Goal: Check status: Check status

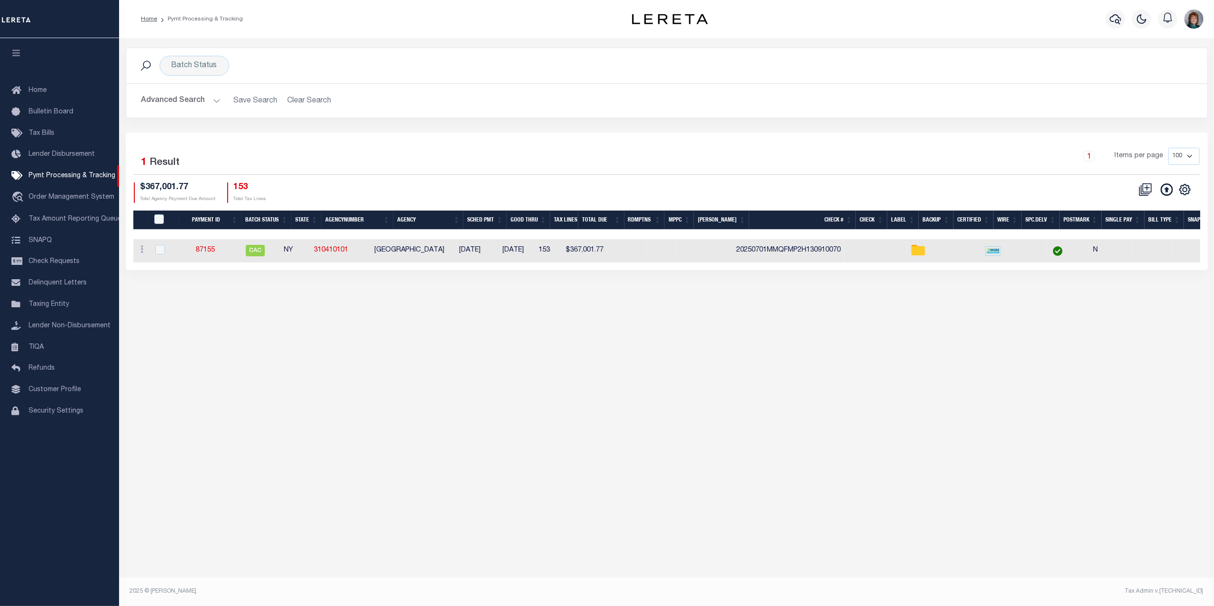
click at [191, 80] on div "Batch Status Search" at bounding box center [666, 65] width 1081 height 35
click at [190, 92] on button "Advanced Search" at bounding box center [180, 100] width 79 height 19
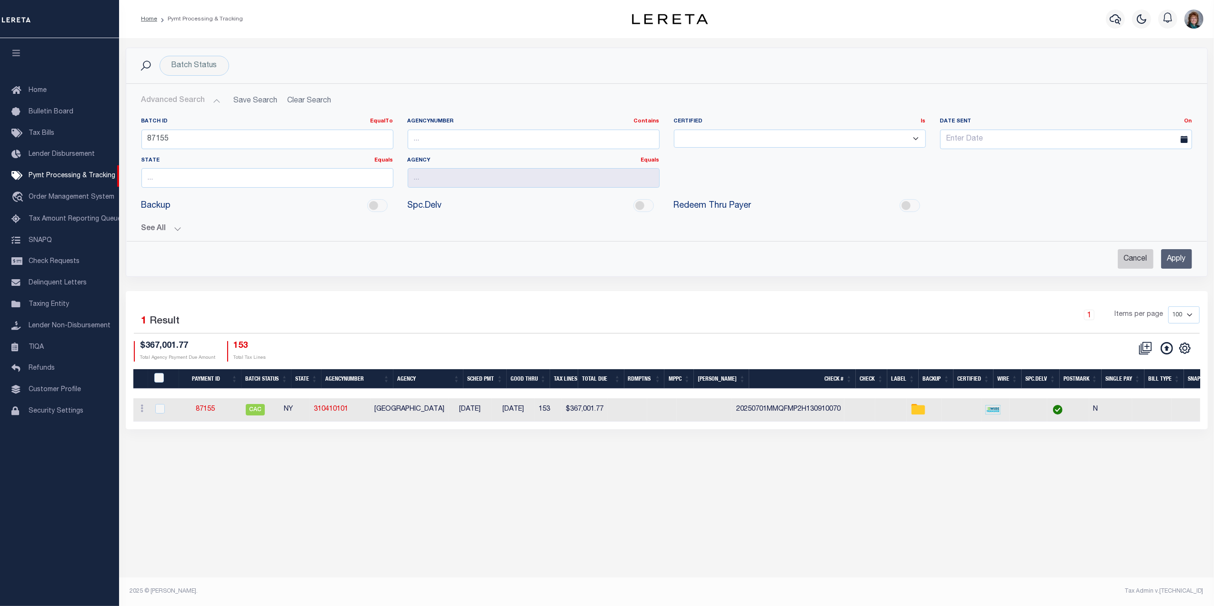
click at [1138, 256] on input "Cancel" at bounding box center [1136, 259] width 36 height 20
checkbox input "true"
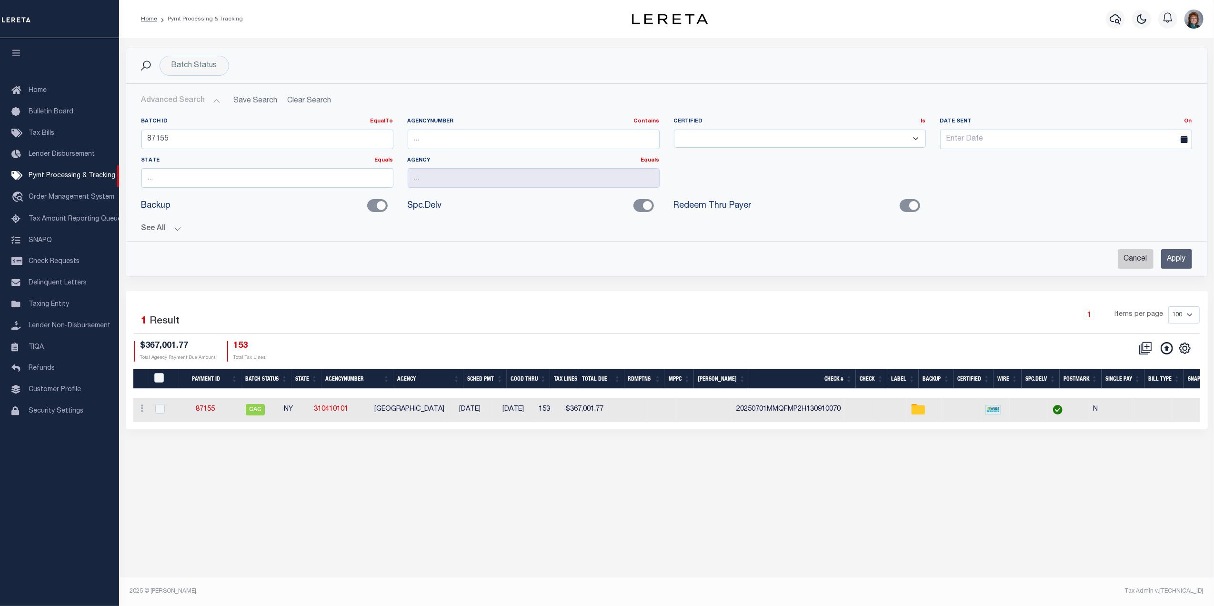
checkbox input "true"
checkbox input "false"
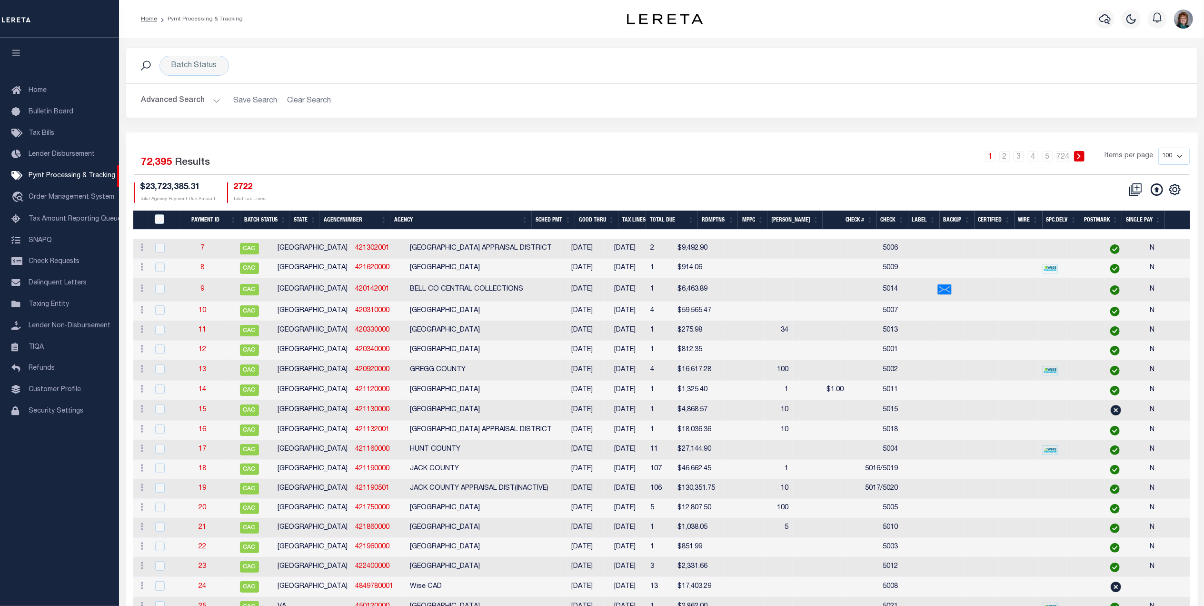
click at [183, 102] on button "Advanced Search" at bounding box center [180, 100] width 79 height 19
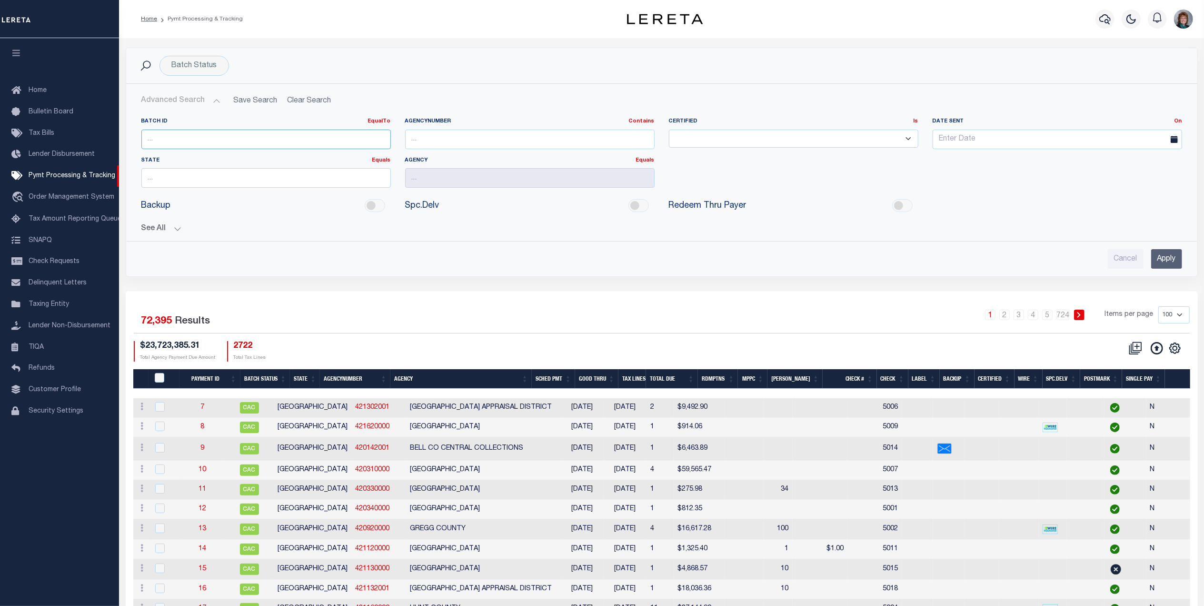
click at [248, 143] on input "number" at bounding box center [266, 140] width 250 height 20
type input "87892"
click at [1155, 266] on input "Apply" at bounding box center [1166, 259] width 31 height 20
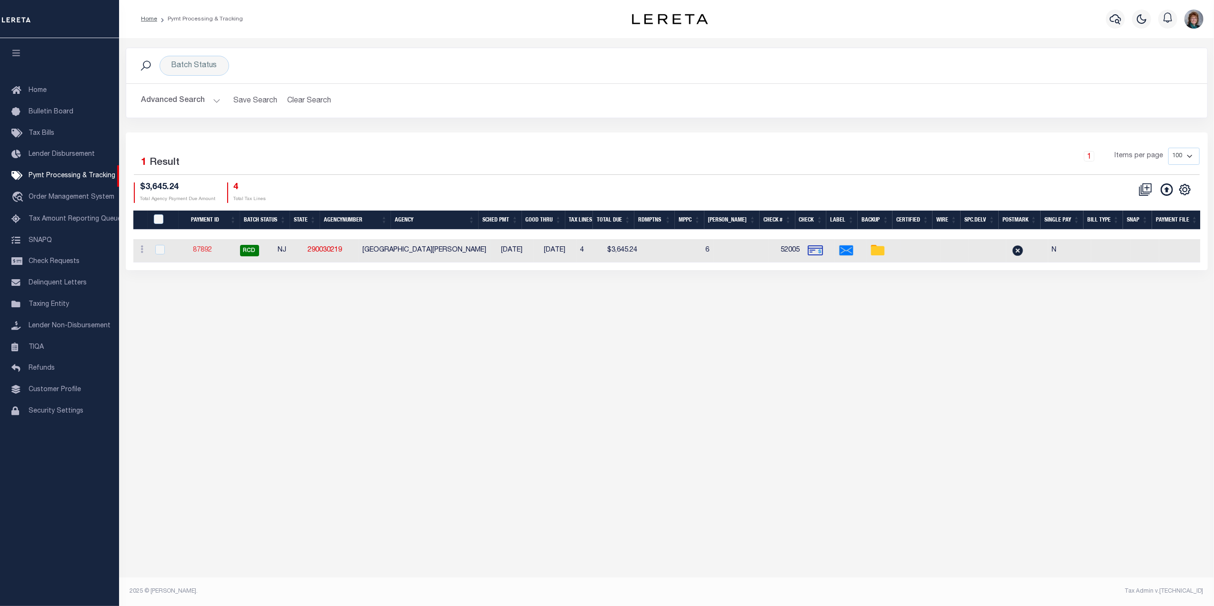
click at [212, 248] on link "87892" at bounding box center [202, 250] width 19 height 7
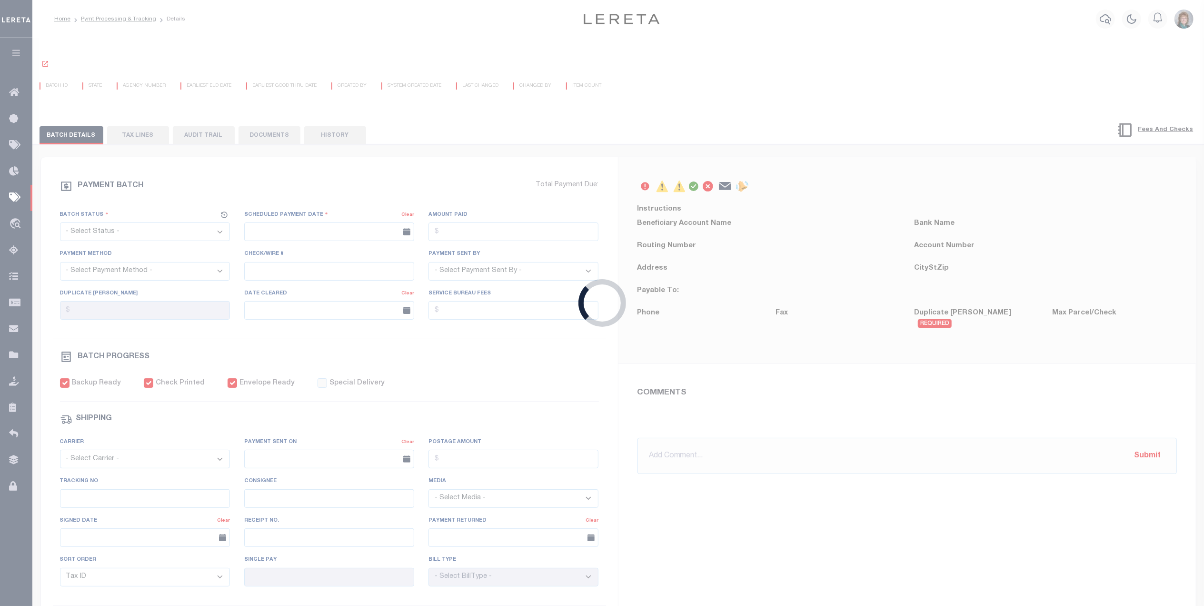
select select "RCD"
type input "07/25/2025"
type input "$3,645.24"
select select "CHK"
type input "52005"
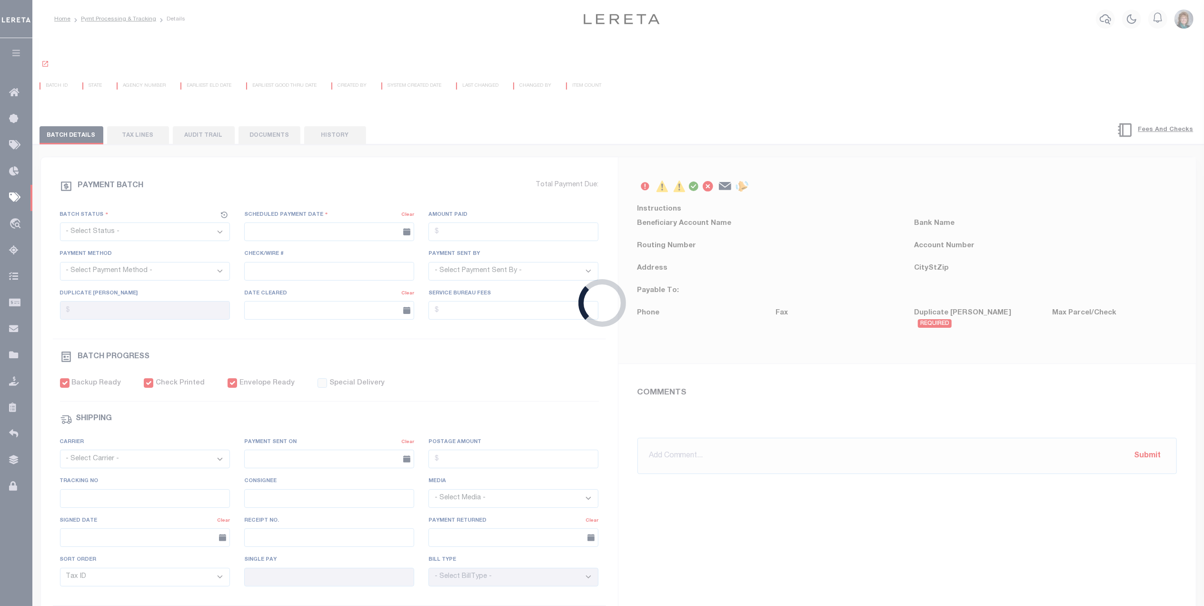
select select "Urbina, Matthew"
checkbox input "true"
select select "FDX"
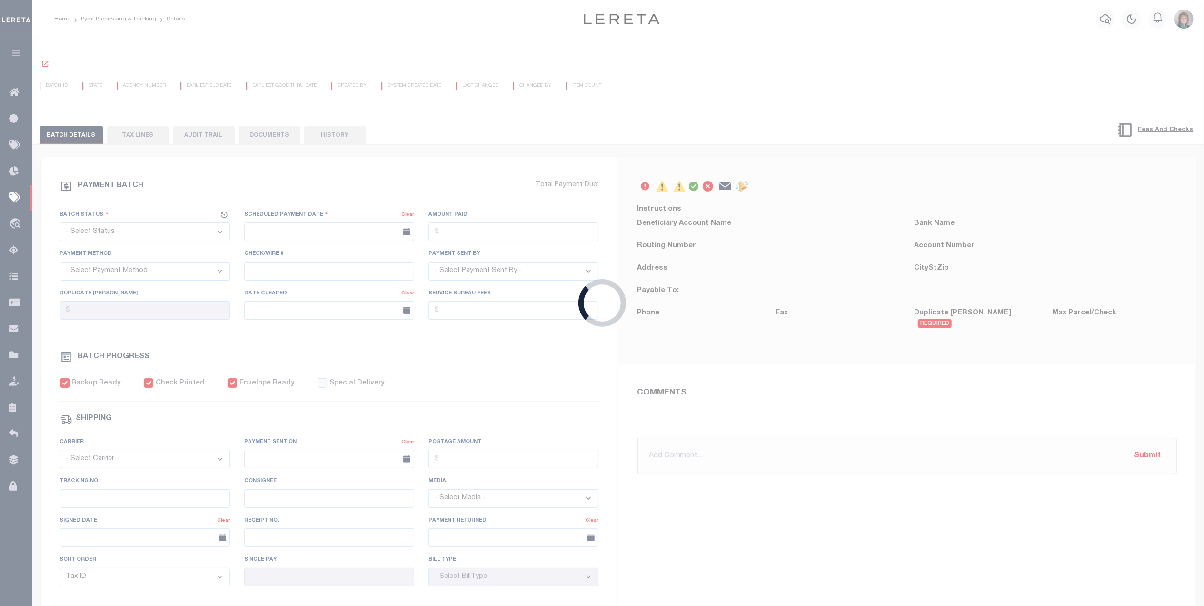
type input "07/25/2025"
type input "883071425852"
type input "J.Revere"
type input "07/29/2025"
type input "N"
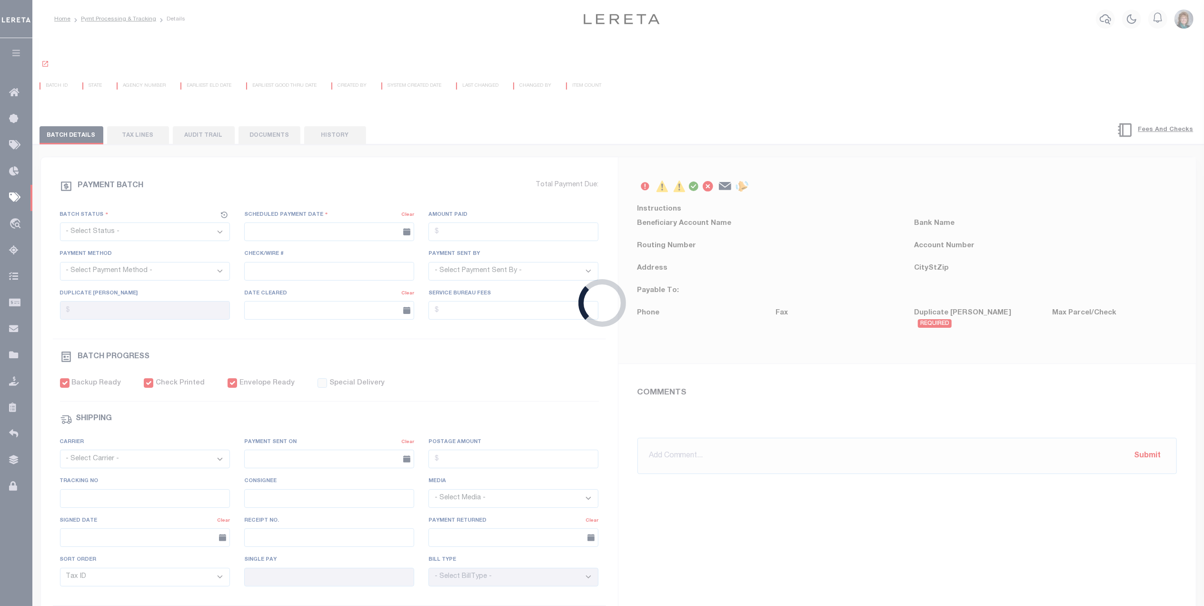
radio input "true"
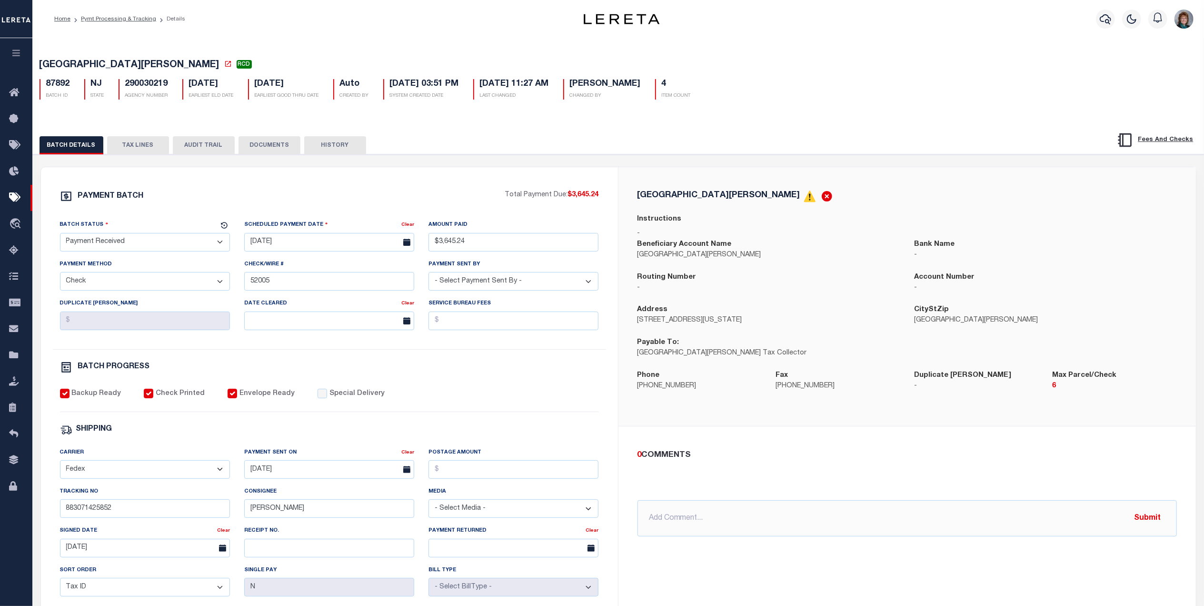
click at [134, 145] on button "TAX LINES" at bounding box center [138, 145] width 62 height 18
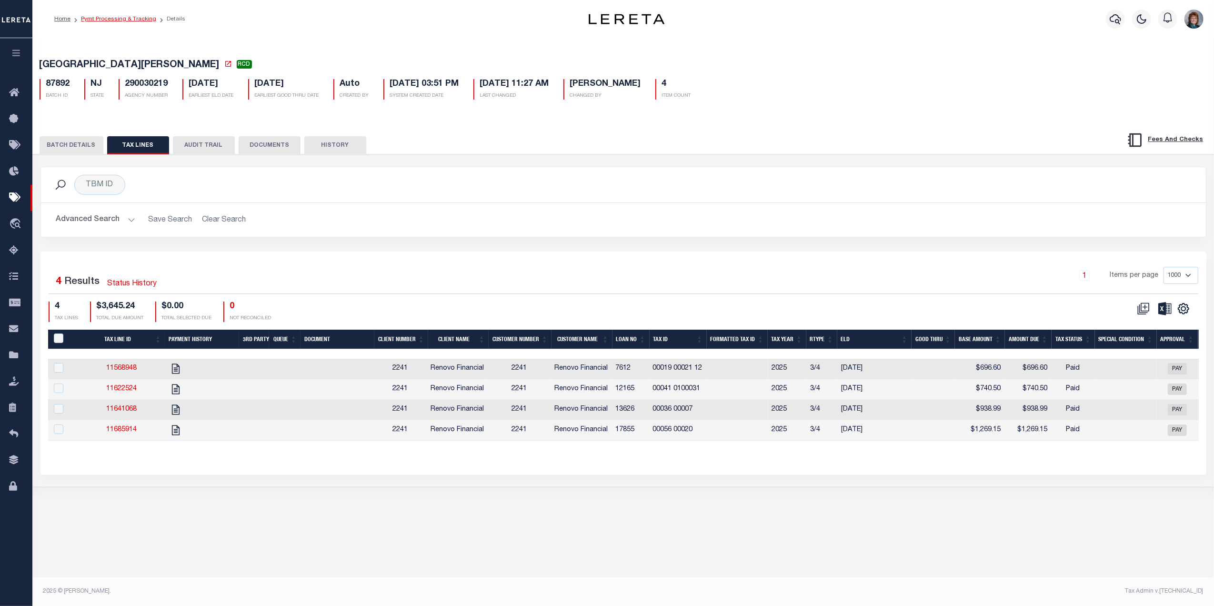
click at [123, 18] on link "Pymt Processing & Tracking" at bounding box center [118, 19] width 75 height 6
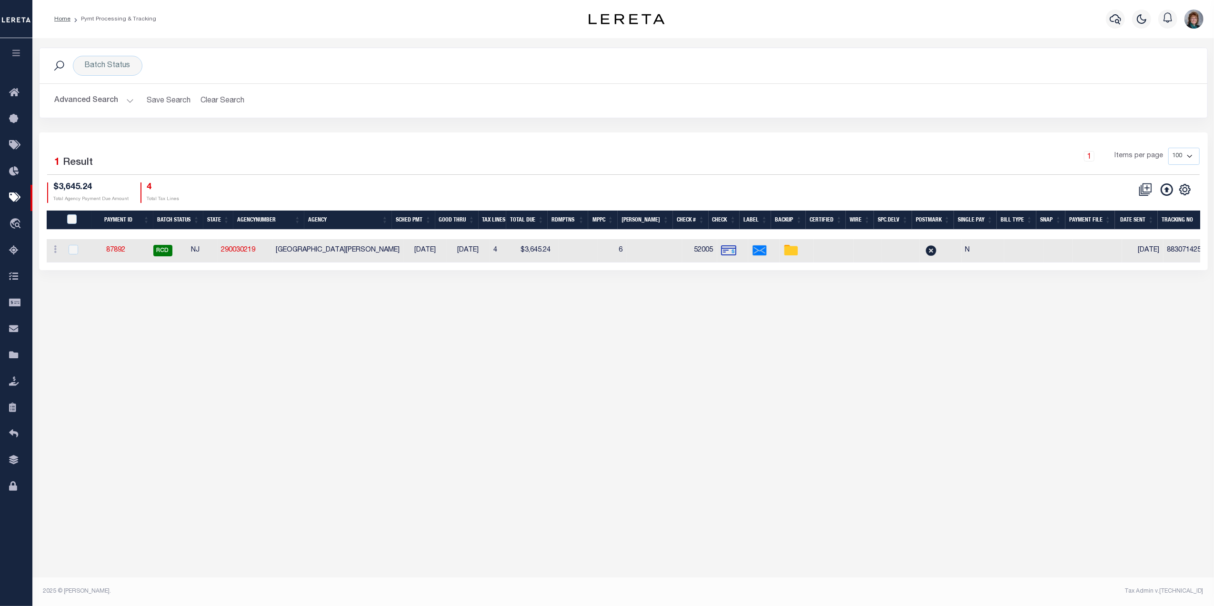
click at [90, 96] on button "Advanced Search" at bounding box center [94, 100] width 79 height 19
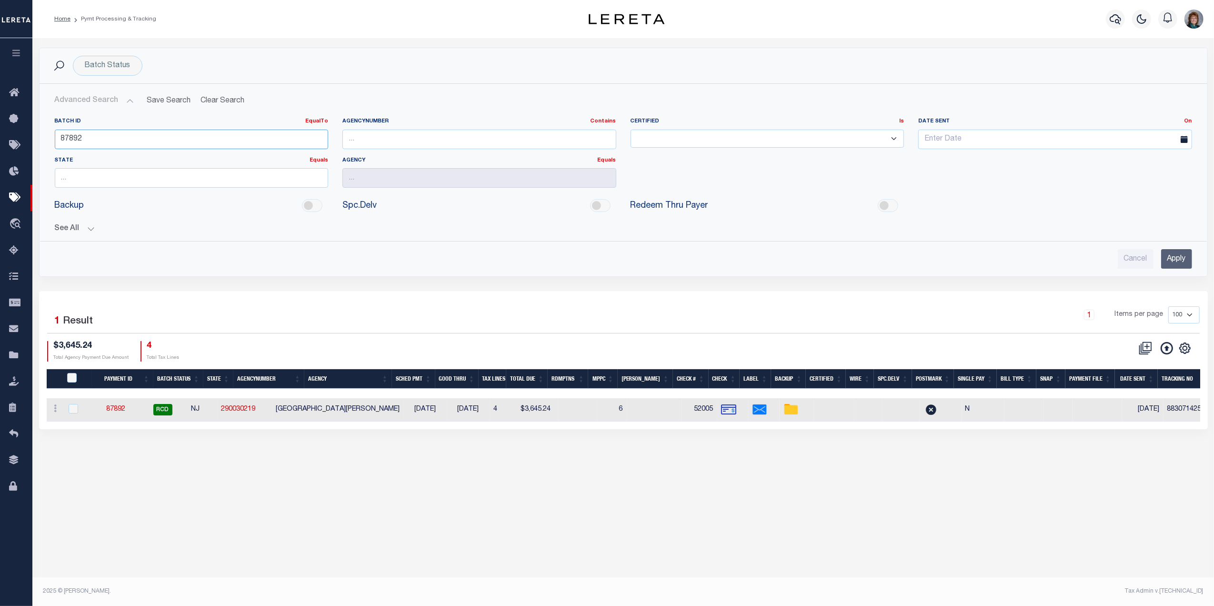
drag, startPoint x: 156, startPoint y: 140, endPoint x: -40, endPoint y: 168, distance: 198.2
click at [0, 168] on html "Home Pymt Processing & Tracking Profile" at bounding box center [607, 303] width 1214 height 606
type input "4"
click at [18, 172] on icon at bounding box center [16, 172] width 15 height 12
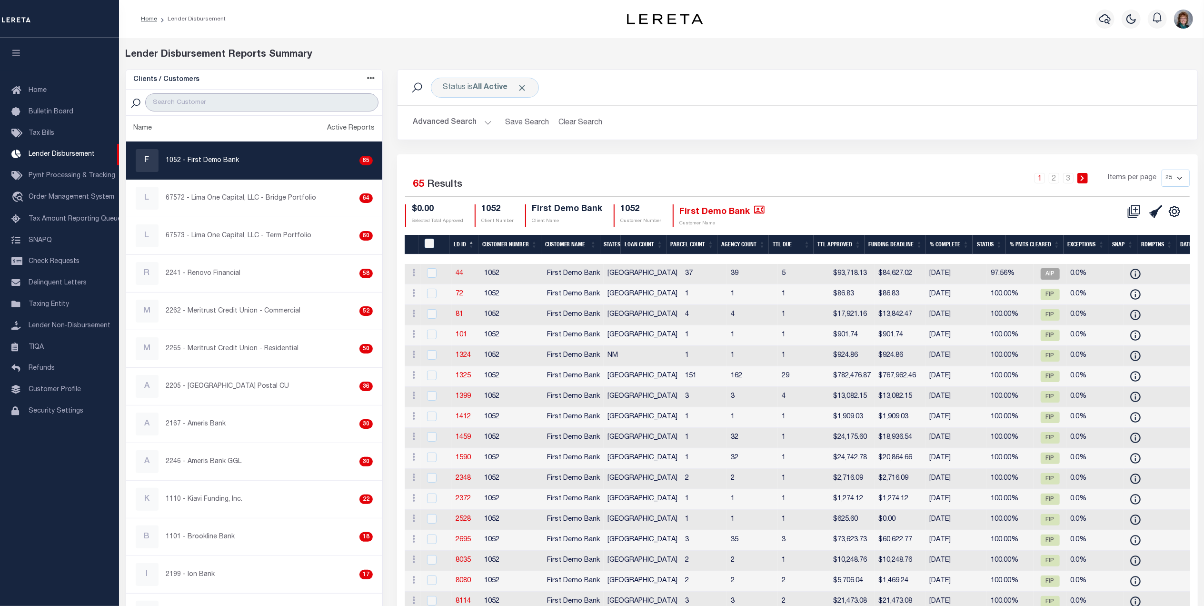
click at [203, 103] on input "search" at bounding box center [261, 102] width 233 height 18
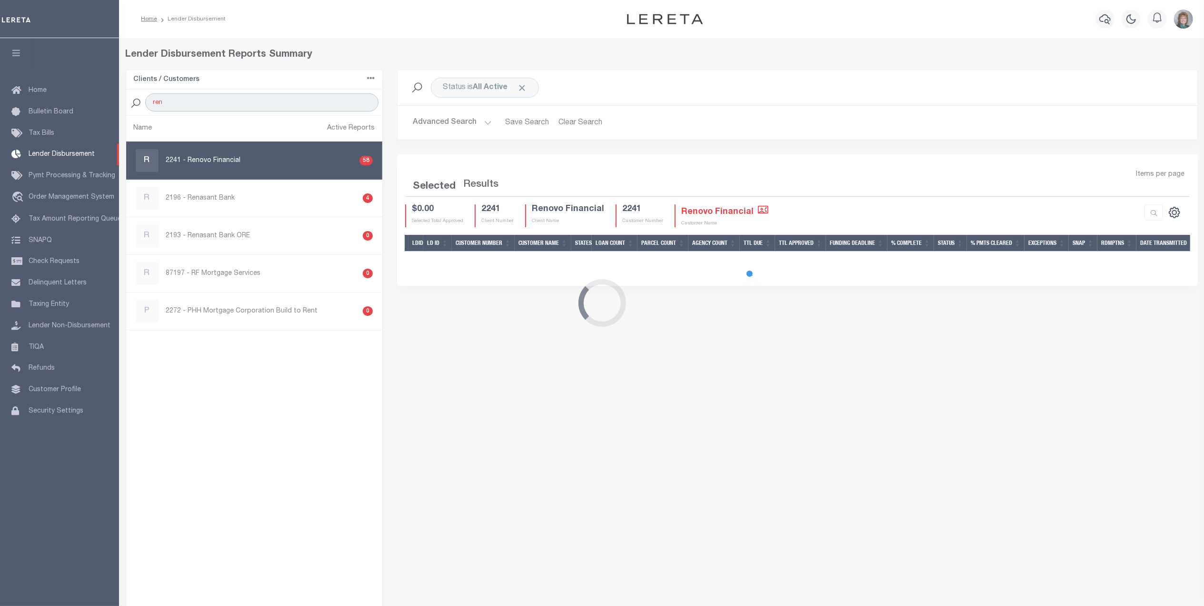
type input "Renovo"
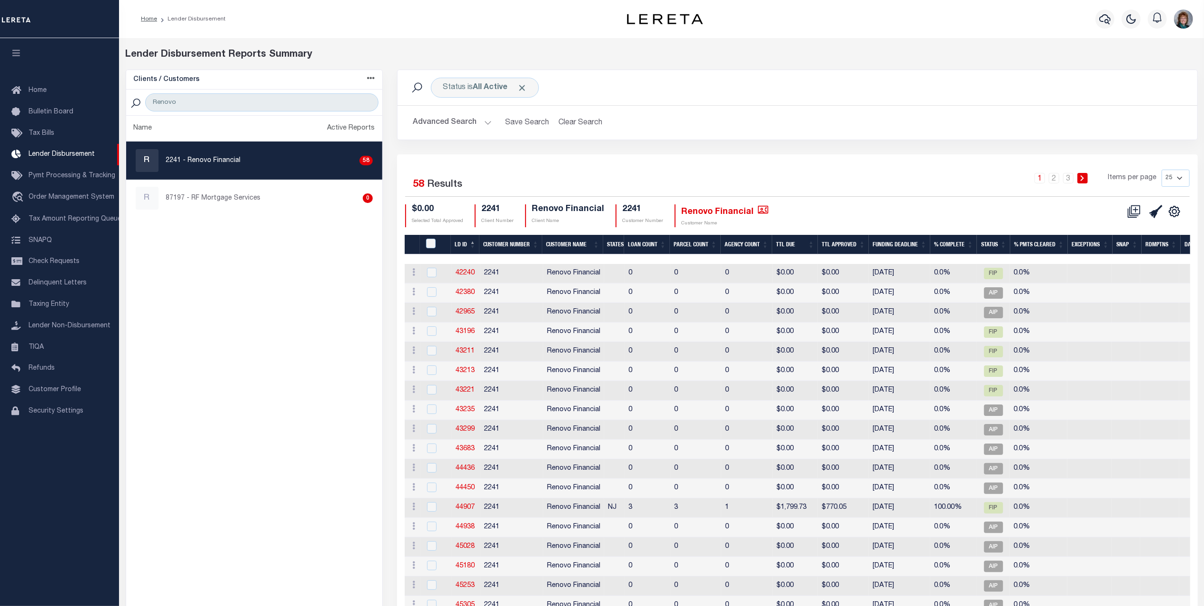
click at [206, 165] on p "2241 - Renovo Financial" at bounding box center [203, 161] width 75 height 10
checkbox input "true"
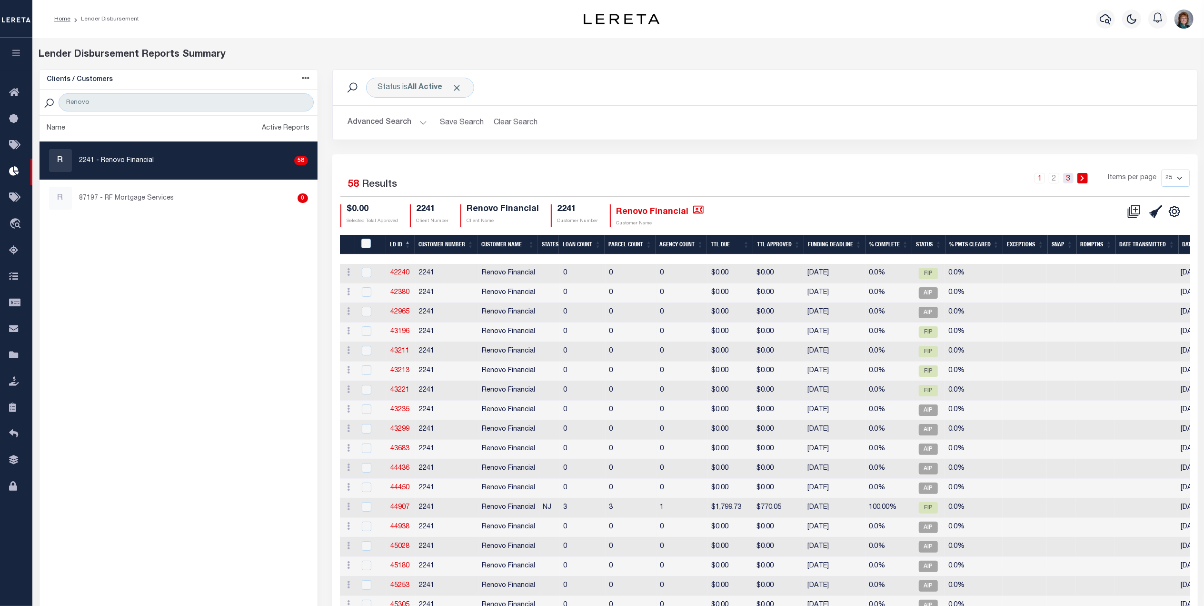
click at [1070, 183] on link "3" at bounding box center [1068, 178] width 10 height 10
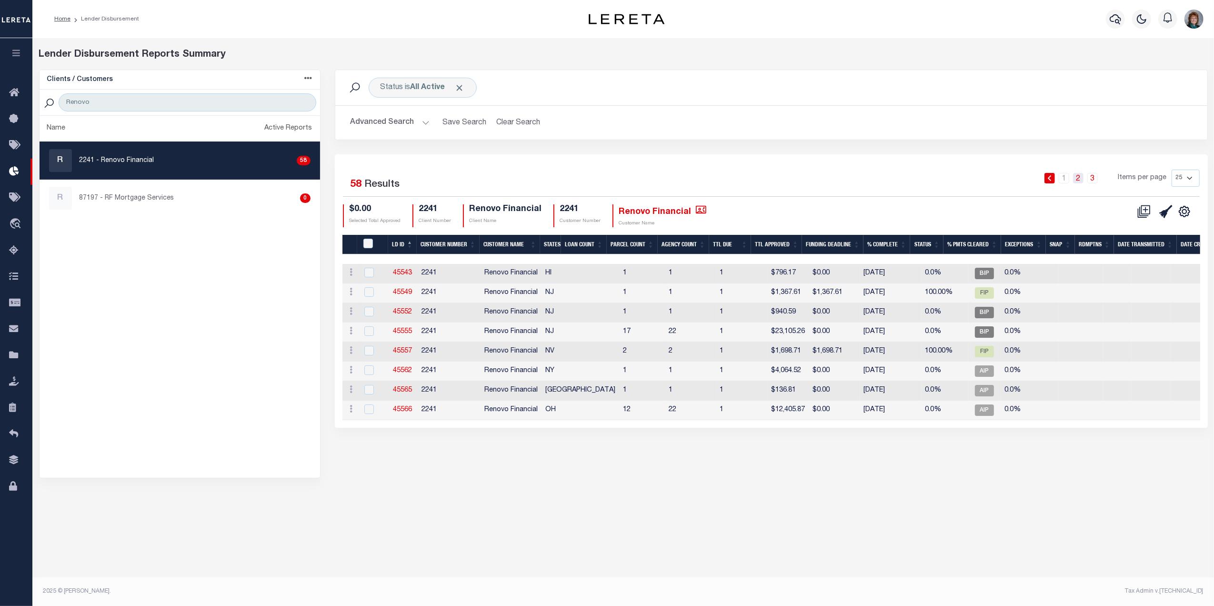
click at [1077, 183] on link "2" at bounding box center [1078, 178] width 10 height 10
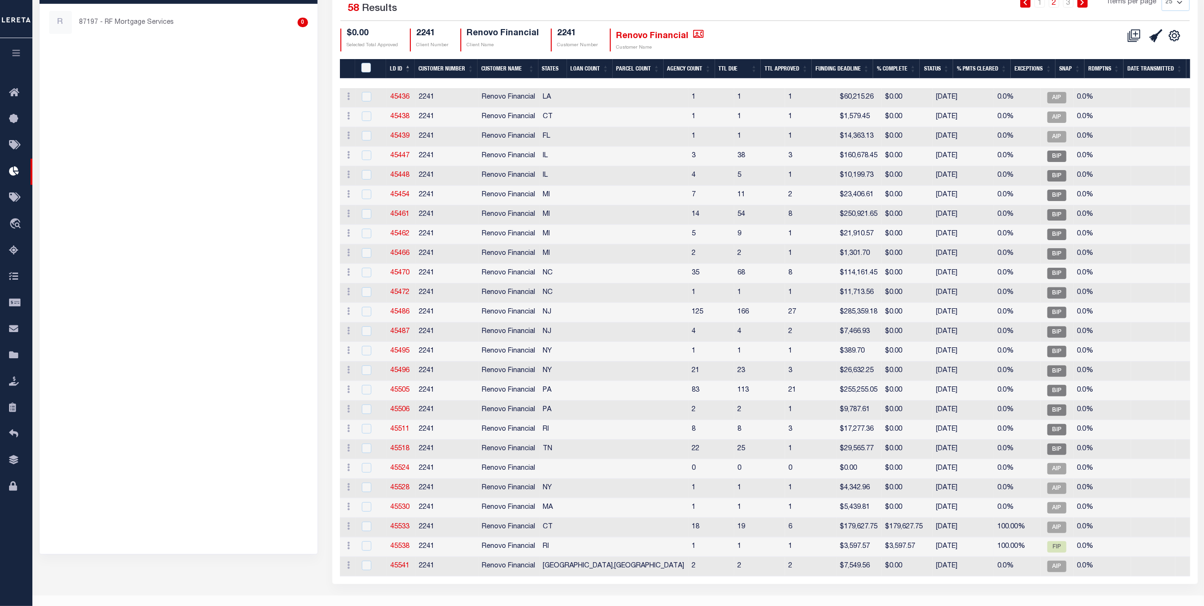
scroll to position [203, 0]
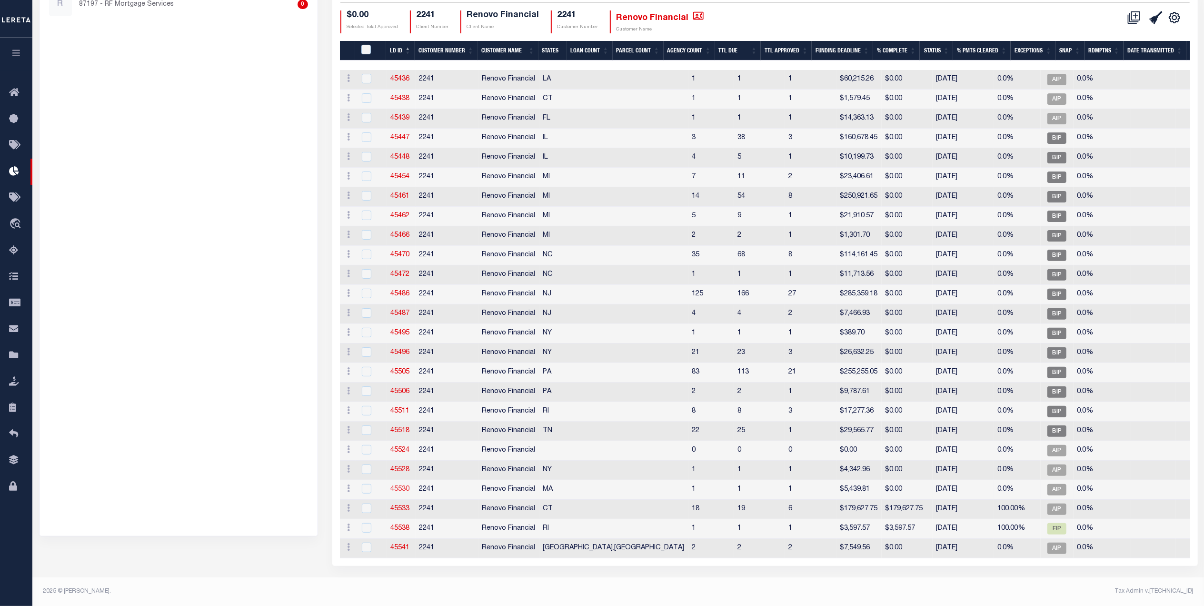
click at [408, 486] on link "45530" at bounding box center [400, 489] width 19 height 7
checkbox input "true"
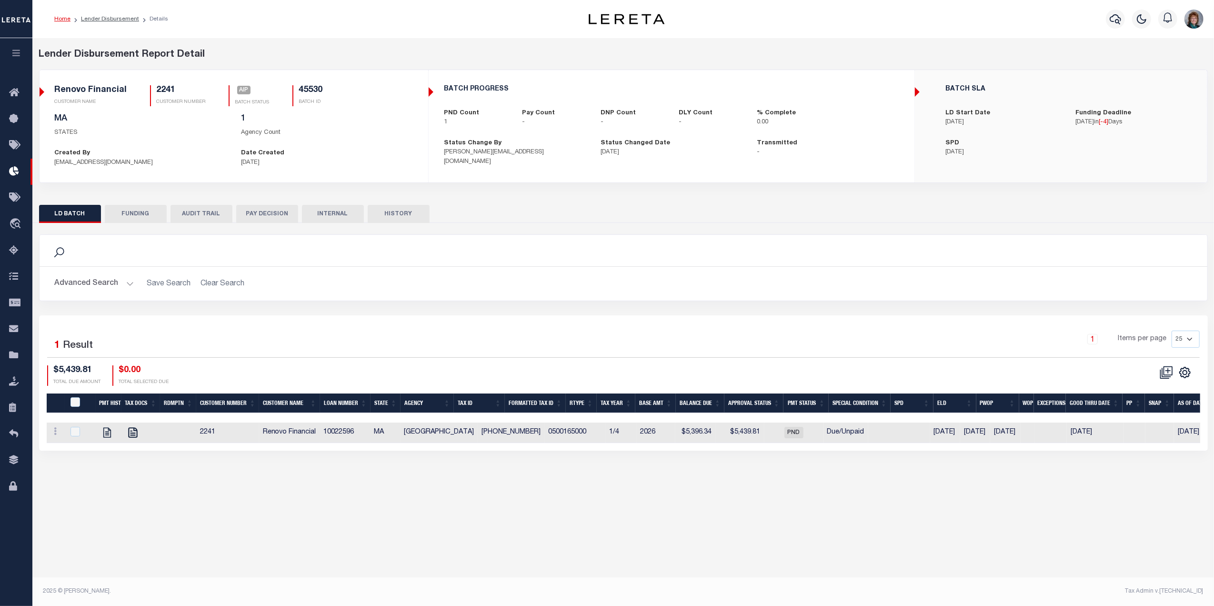
click at [141, 212] on button "FUNDING" at bounding box center [136, 214] width 62 height 18
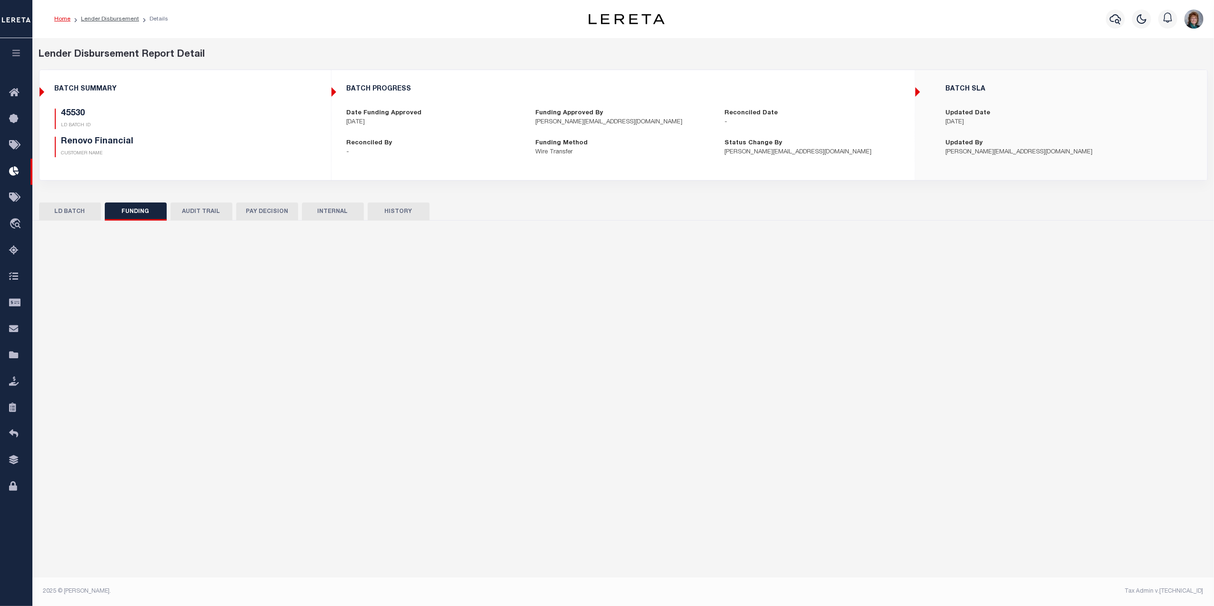
type input "Sent to Lereta for batching error correction. 08.05.2025"
type input "$0"
type input "08/07/2025"
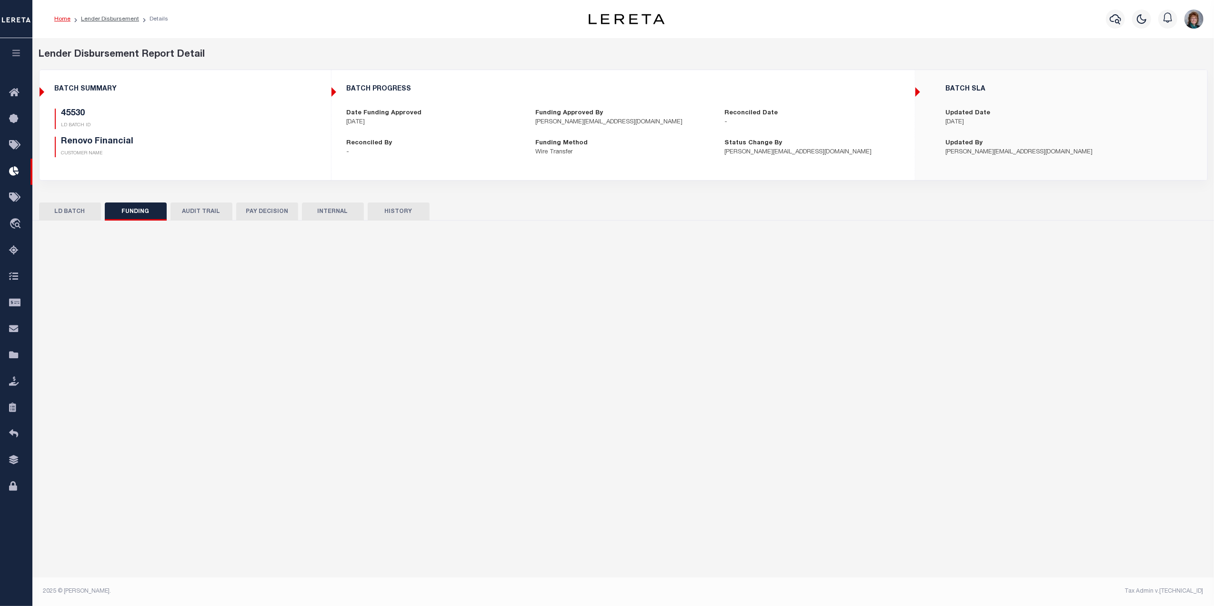
select select "100"
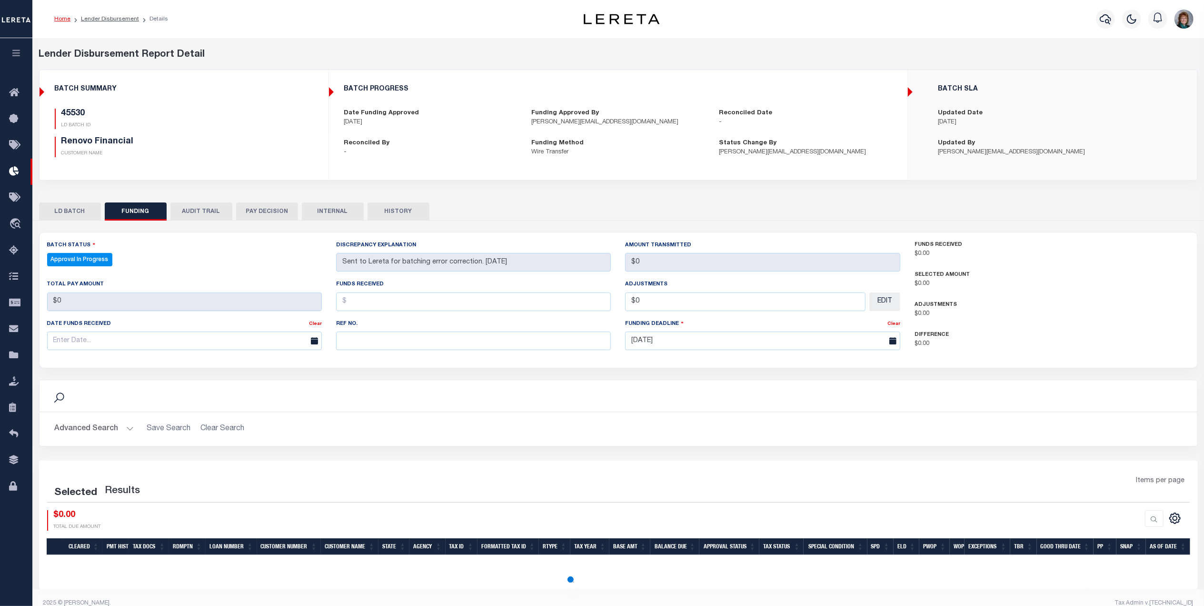
select select "100"
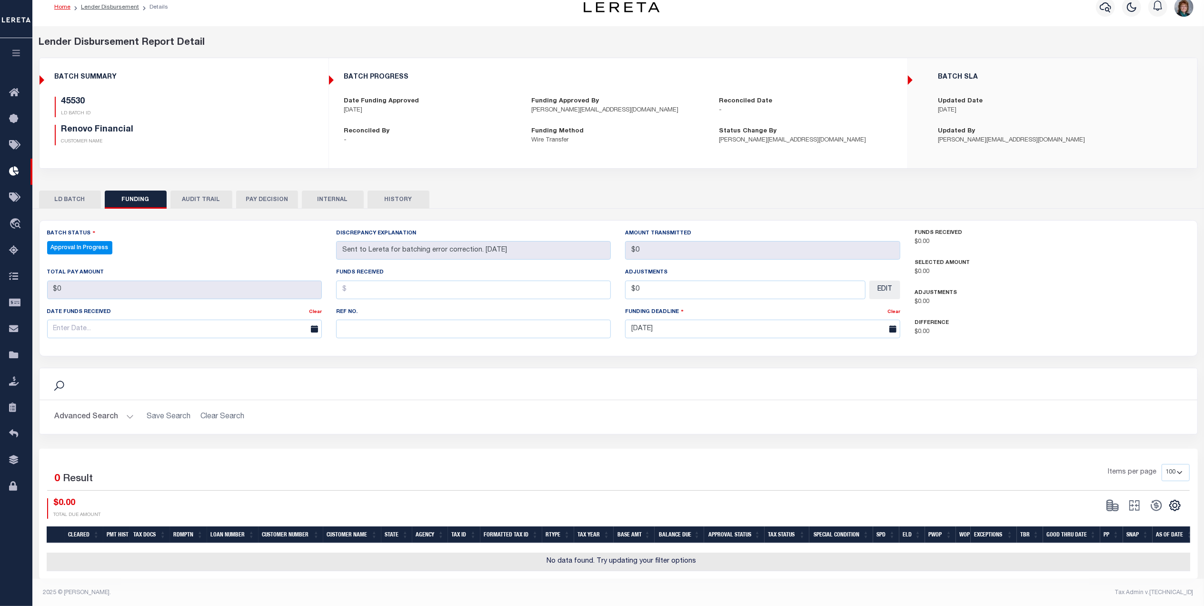
scroll to position [21, 0]
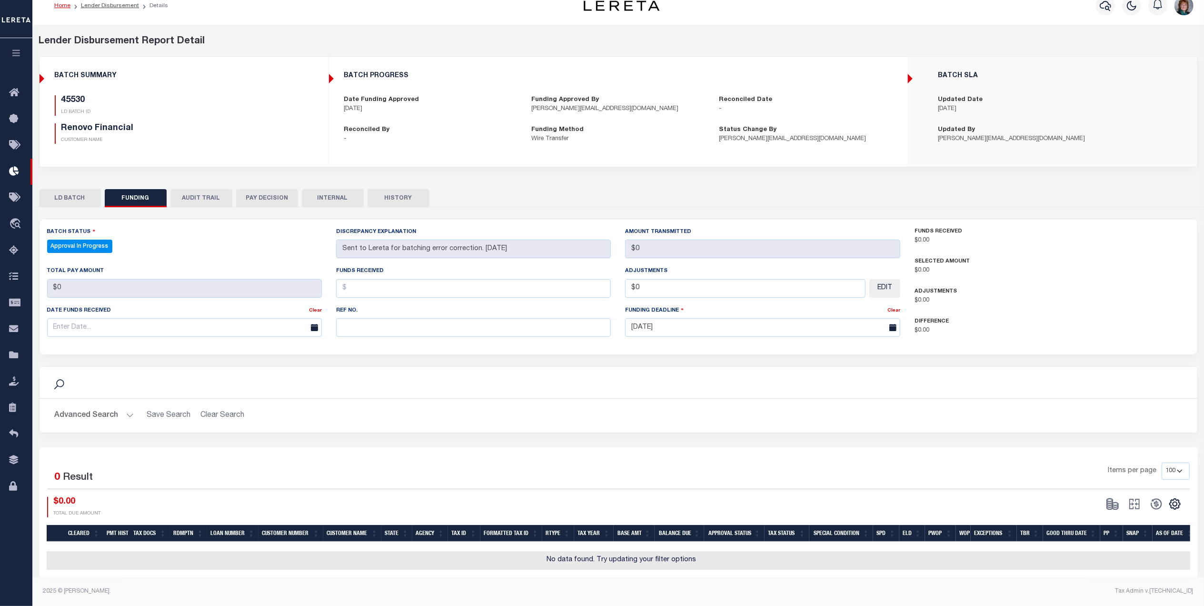
click at [86, 189] on button "LD BATCH" at bounding box center [70, 198] width 62 height 18
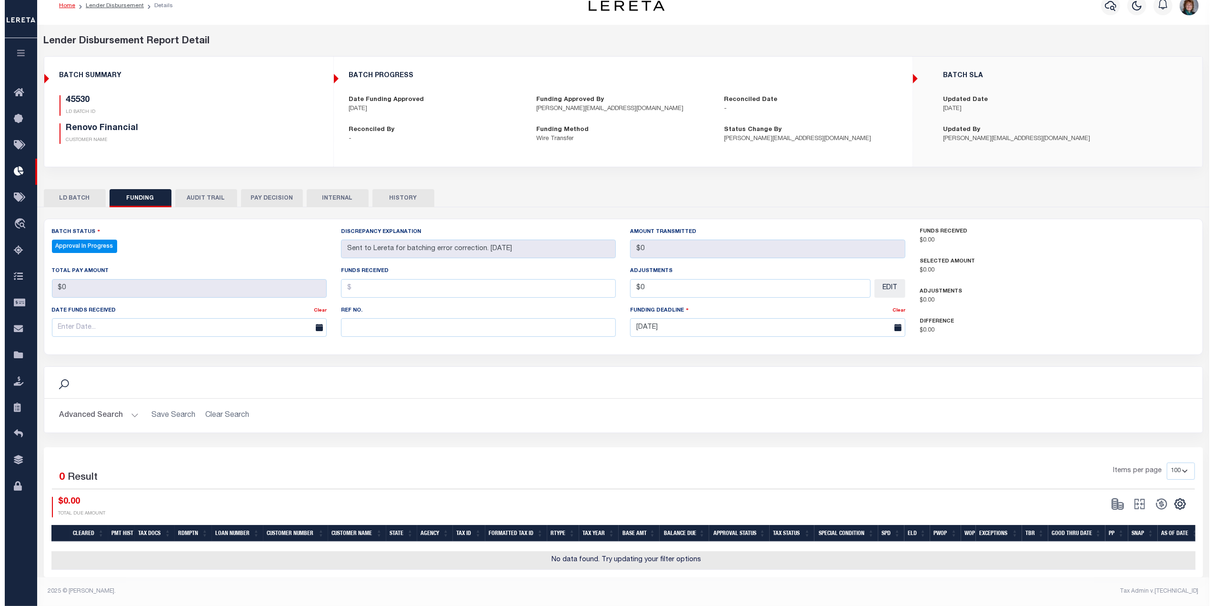
scroll to position [0, 0]
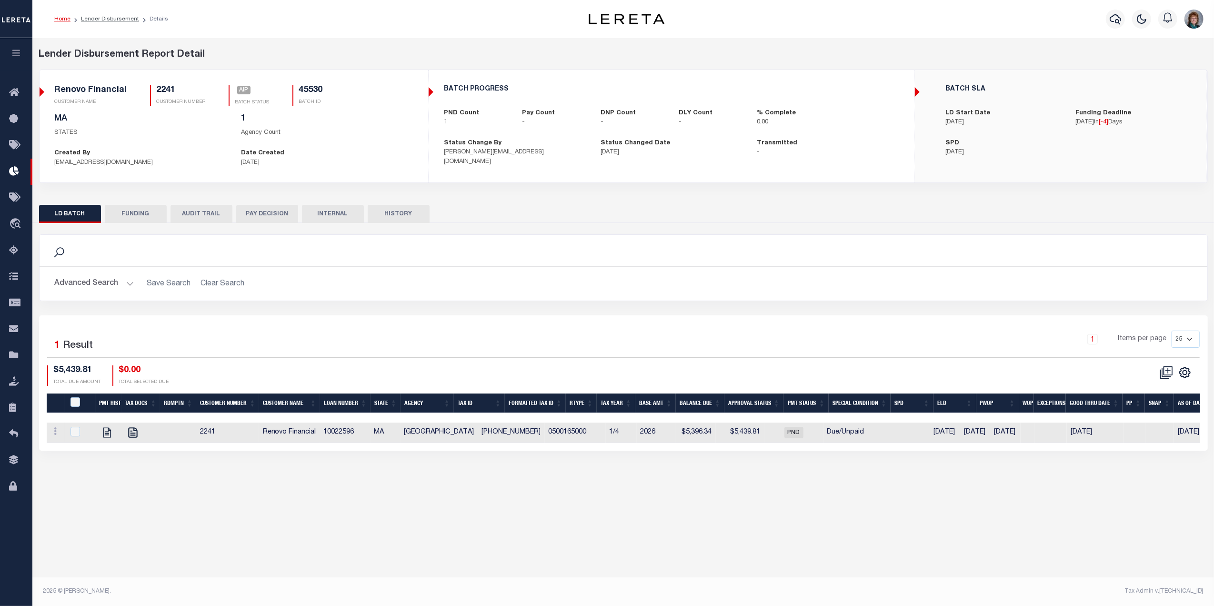
click at [209, 216] on button "AUDIT TRAIL" at bounding box center [201, 214] width 62 height 18
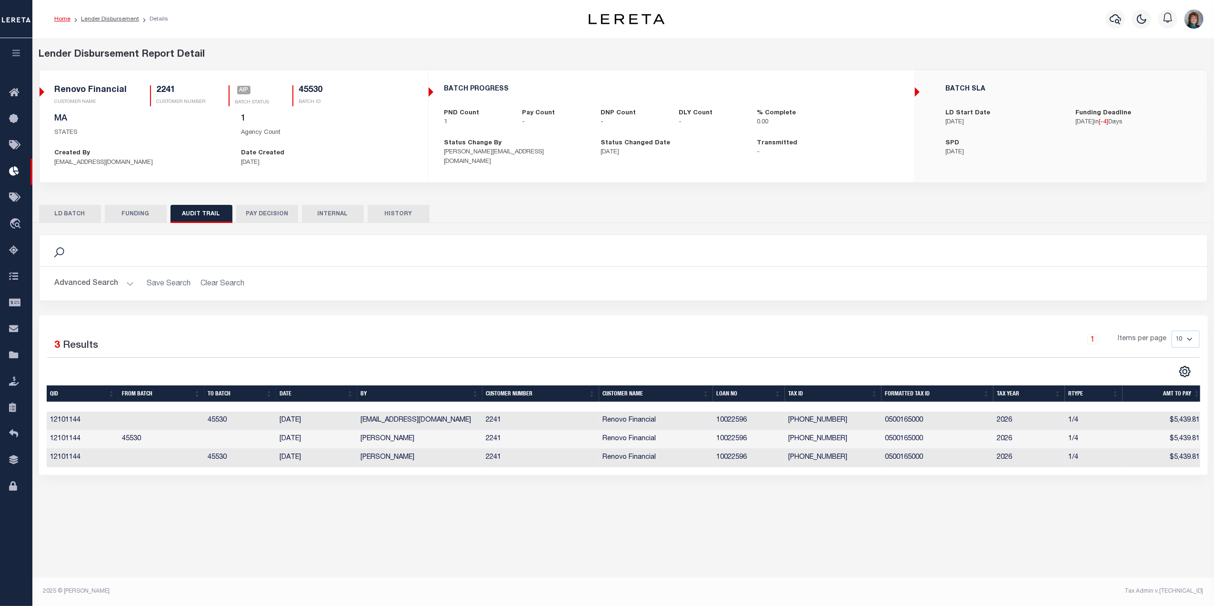
click at [70, 219] on button "LD BATCH" at bounding box center [70, 214] width 62 height 18
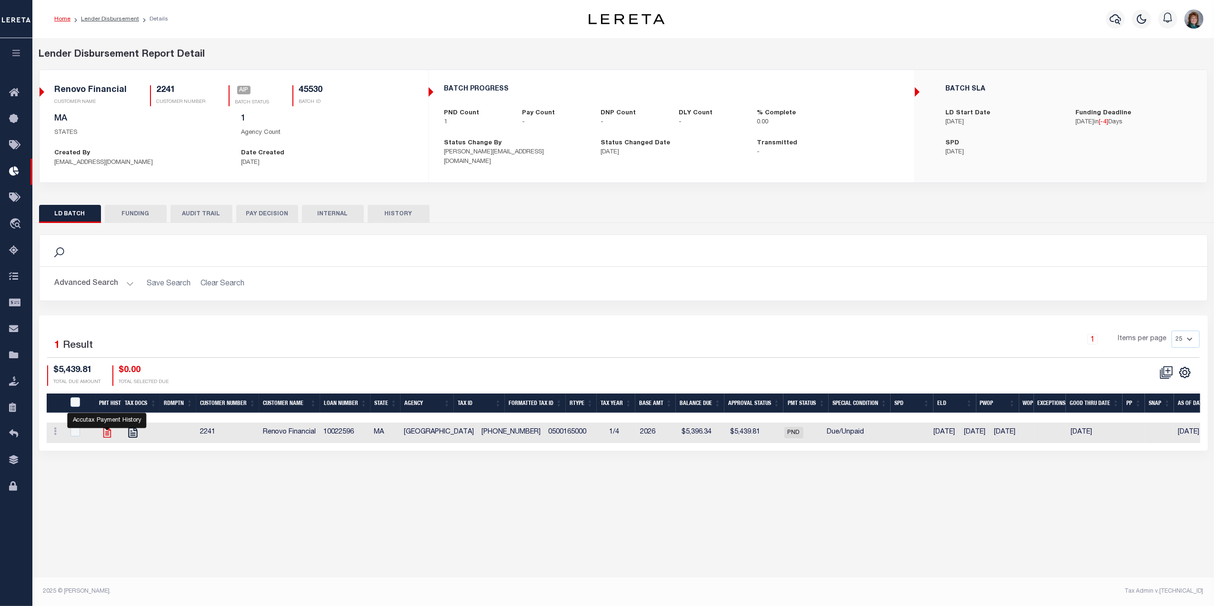
click at [104, 437] on icon "" at bounding box center [107, 432] width 12 height 12
checkbox input "true"
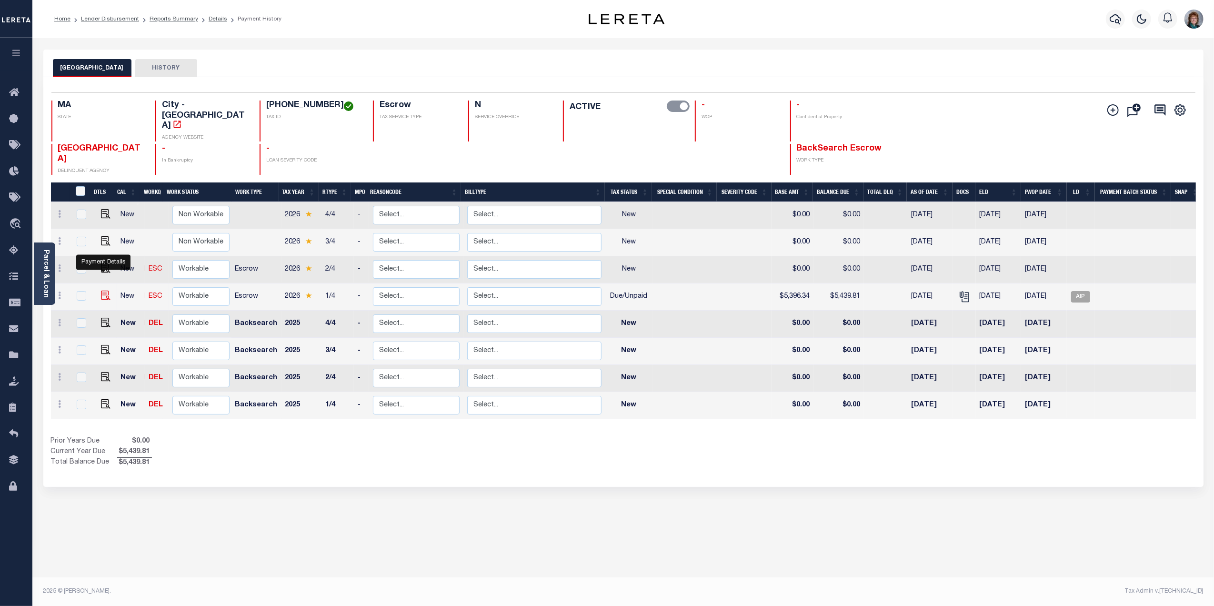
click at [101, 290] on img "" at bounding box center [106, 295] width 10 height 10
checkbox input "true"
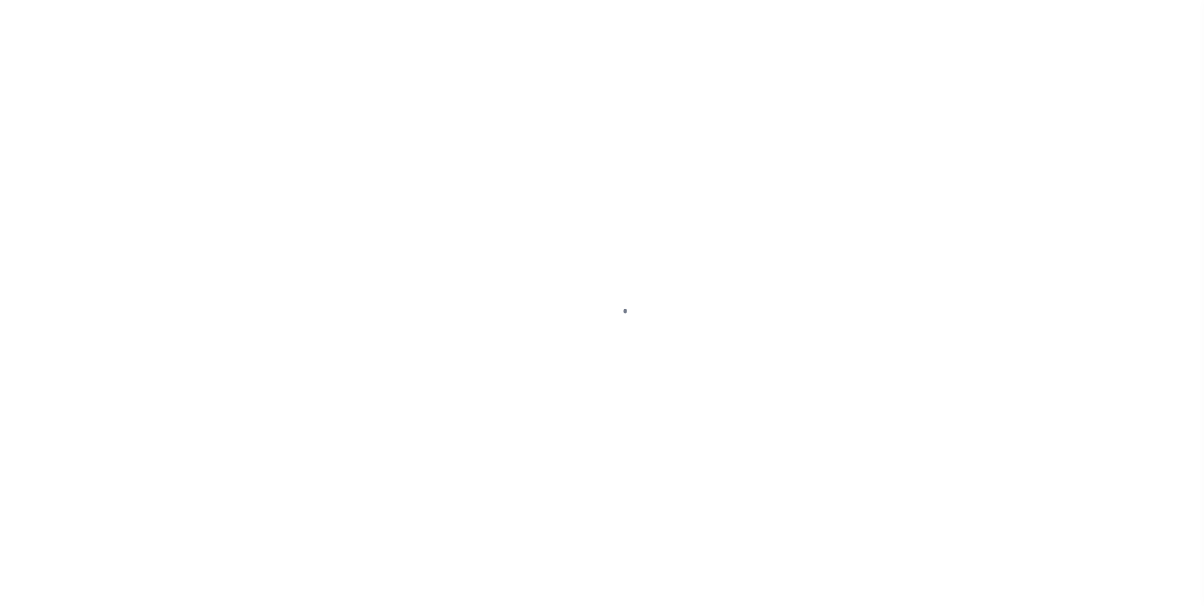
checkbox input "false"
type textarea "Base $5,396.34 P&I - $43.47 Total good thru 8/22/25 - $5,439.81 CAS-47453"
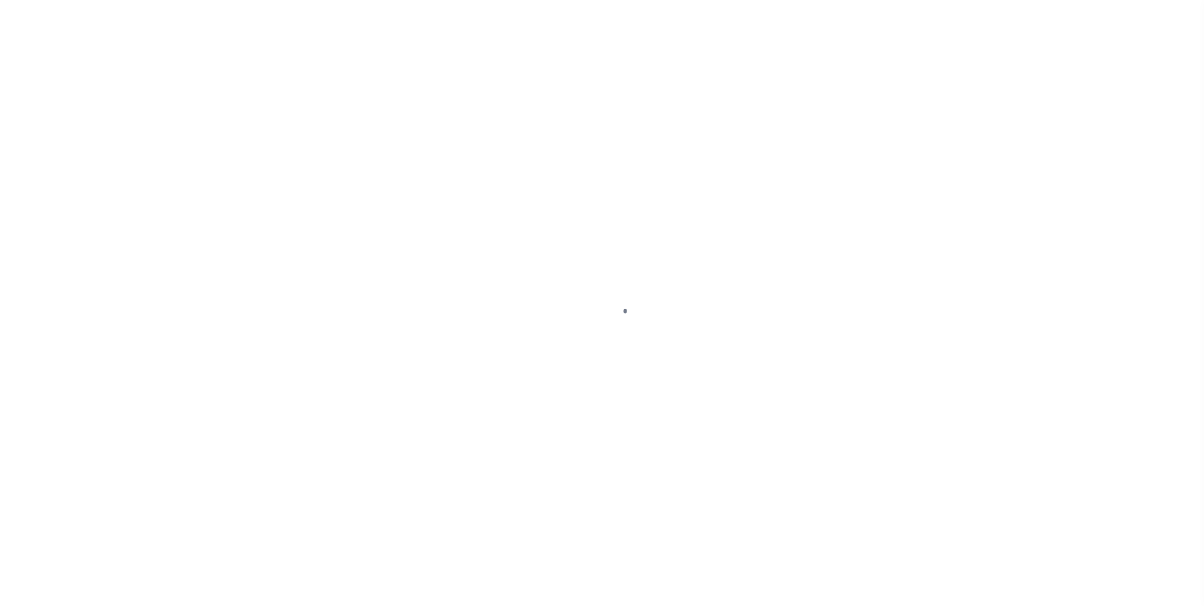
type input "00153940"
type input "08/22/2025"
type input "08/05/2025"
select select "DUE"
type input "$5,396.34"
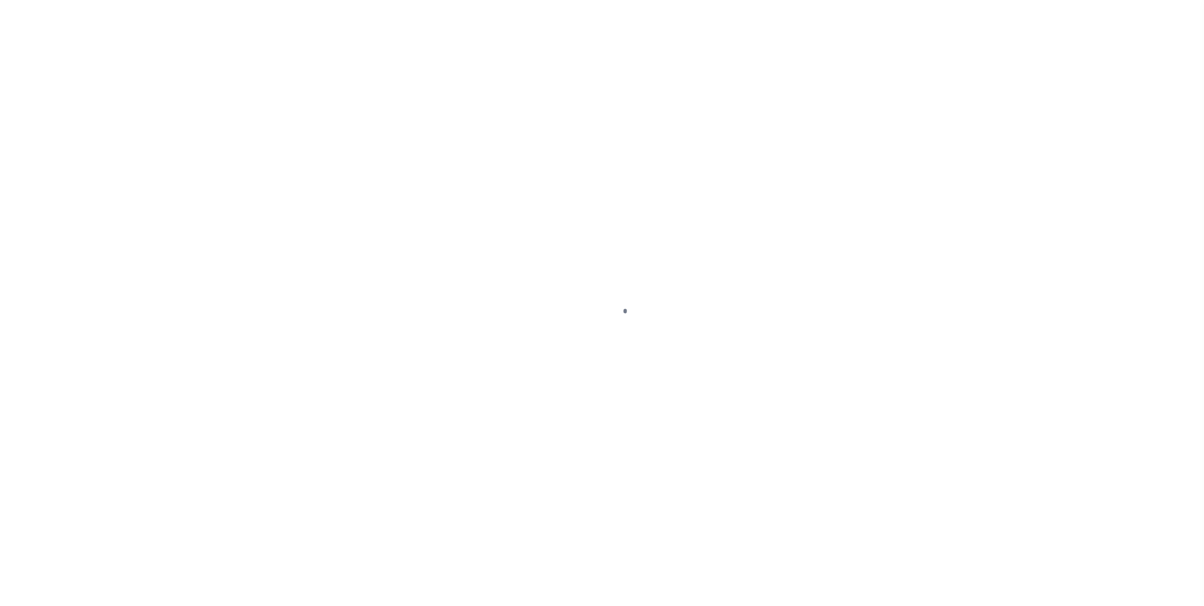
type input "$43.47"
type input "$5,439.81"
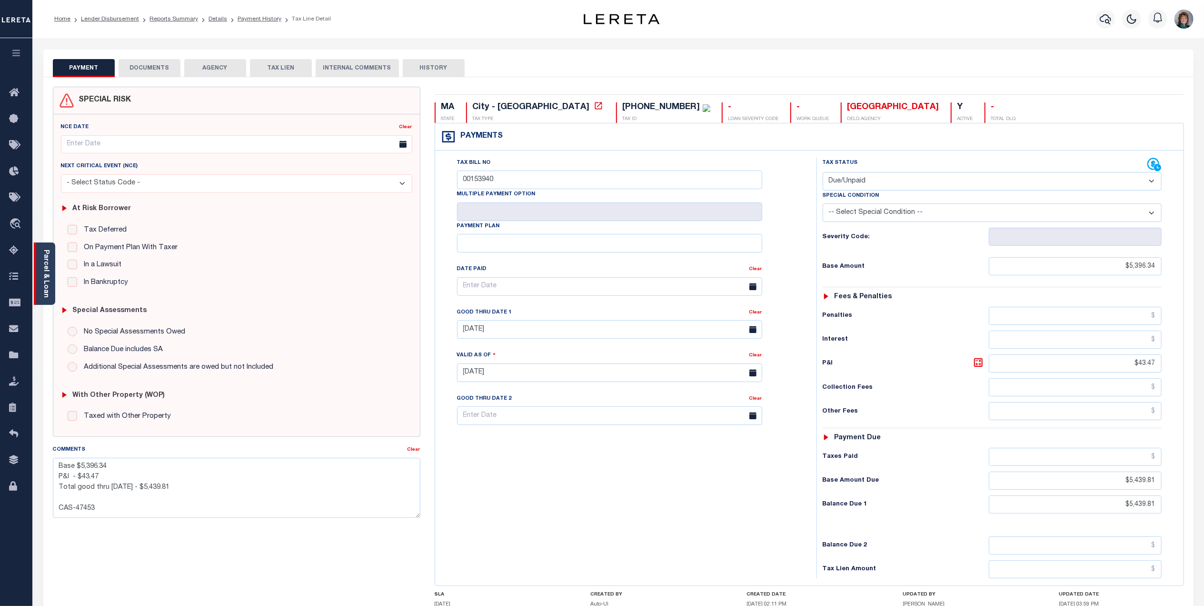
click at [41, 262] on div "Parcel & Loan" at bounding box center [44, 273] width 21 height 62
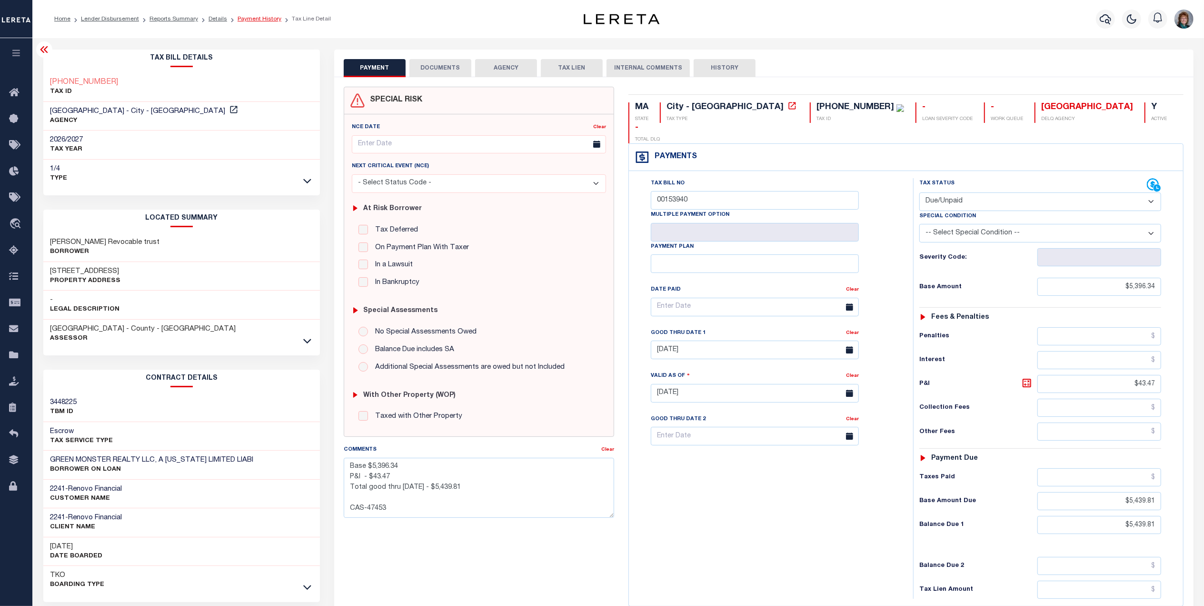
click at [244, 20] on link "Payment History" at bounding box center [260, 19] width 44 height 6
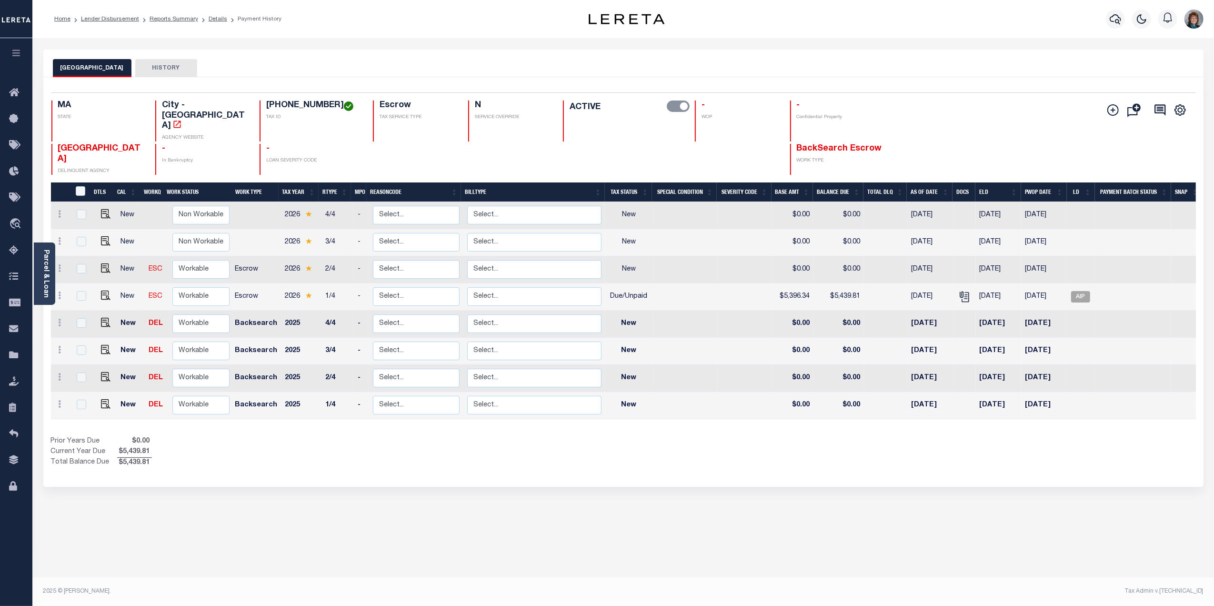
click at [50, 260] on div "Parcel & Loan" at bounding box center [44, 273] width 21 height 62
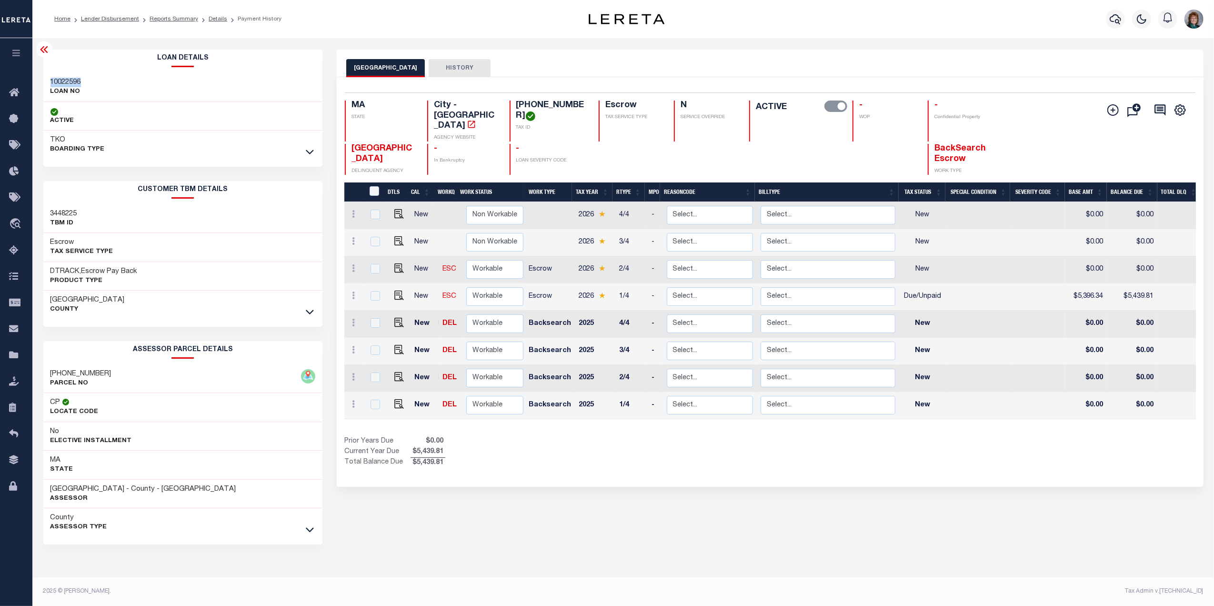
drag, startPoint x: 90, startPoint y: 84, endPoint x: 42, endPoint y: 83, distance: 47.6
click at [42, 83] on div "Loan Details 10022596 LOAN NO TKO" at bounding box center [183, 319] width 294 height 538
copy h3 "10022596"
click at [1109, 21] on icon "button" at bounding box center [1114, 19] width 11 height 10
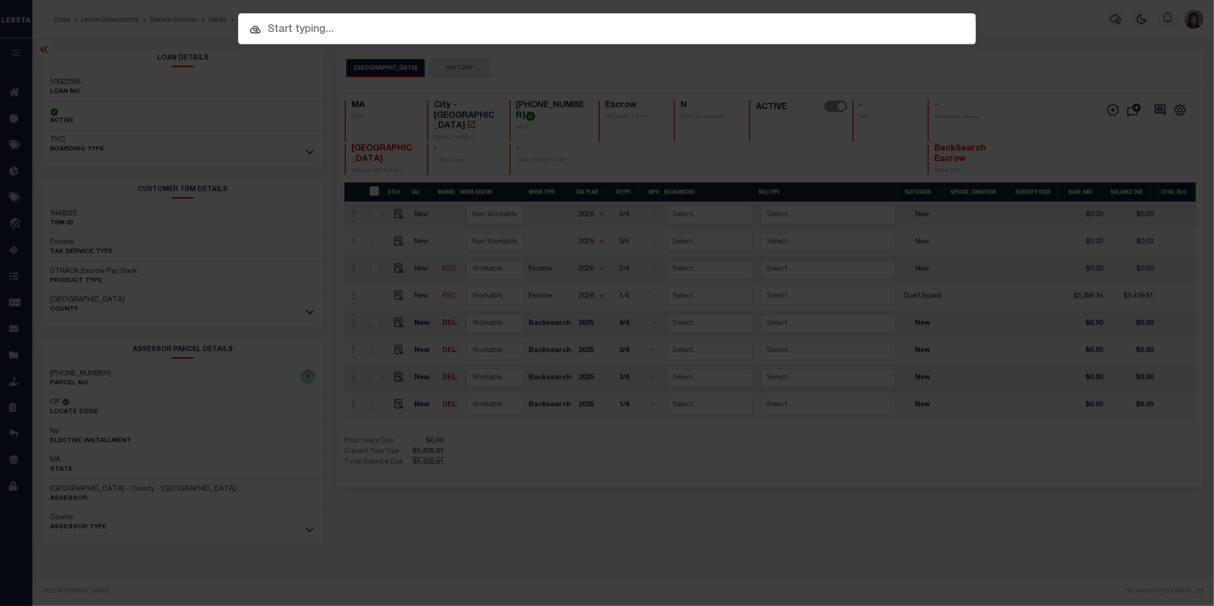
paste input "10022596"
type input "10022596"
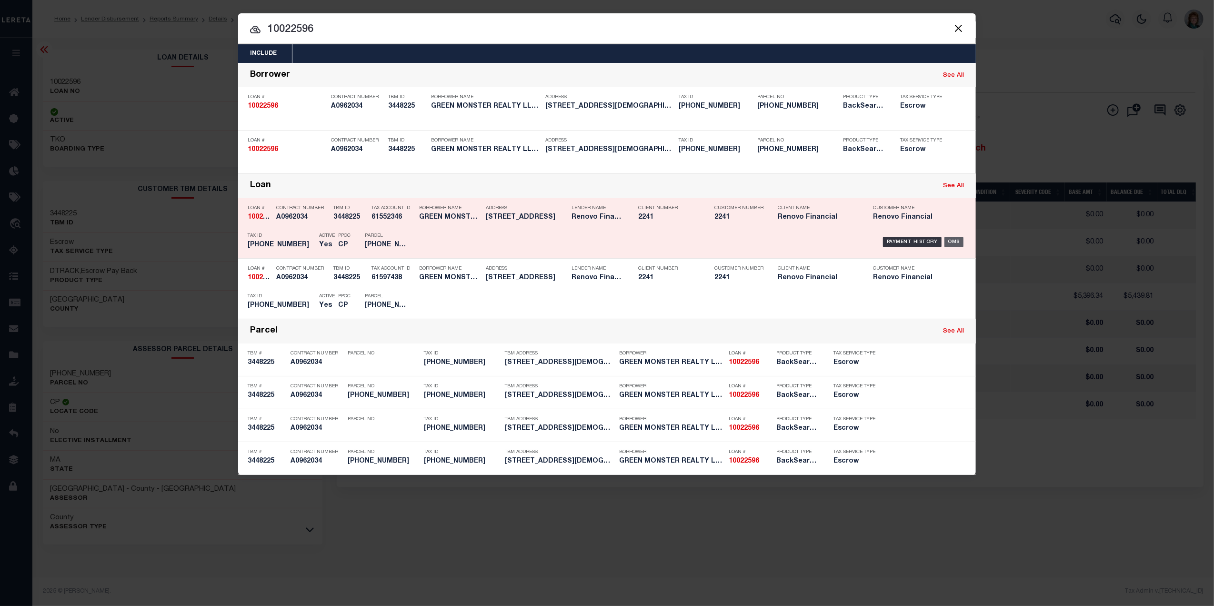
click at [949, 239] on div "OMS" at bounding box center [954, 242] width 20 height 10
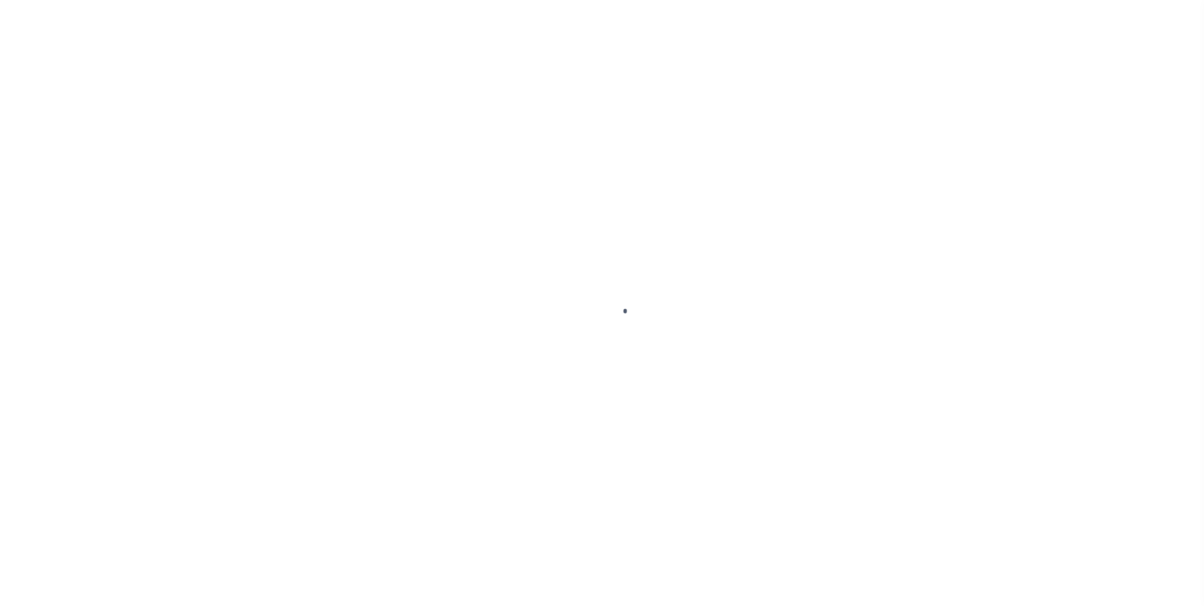
type input "10022596"
type input "GREEN MONSTER REALTY LLC, A [US_STATE] LIMITED LIABI"
select select
select select "400"
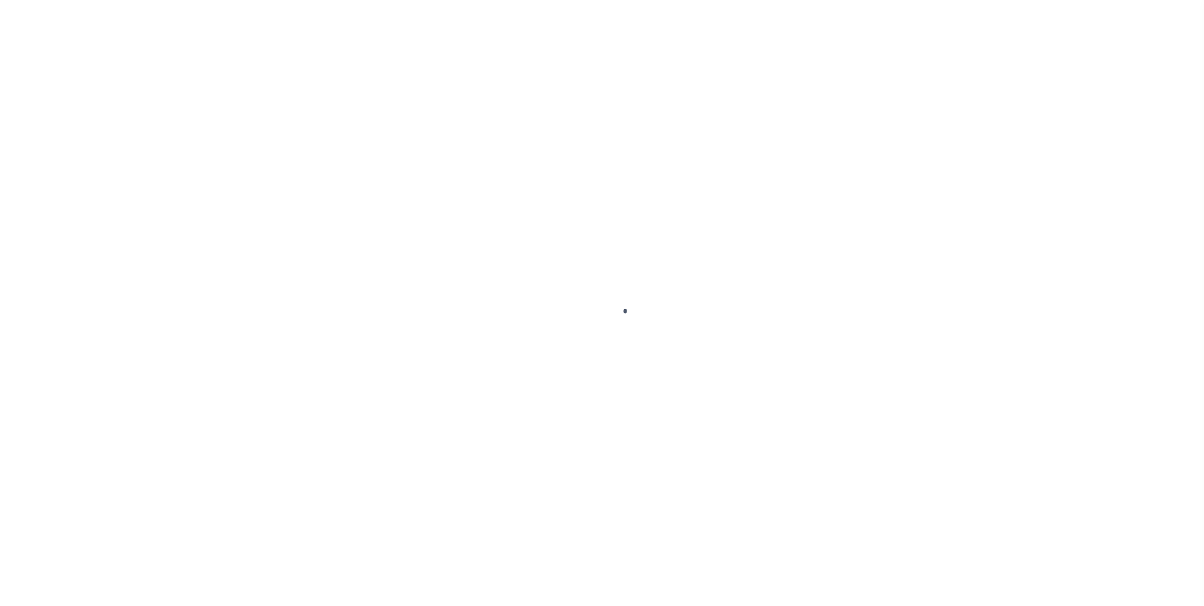
select select "Escrow"
type input "[STREET_ADDRESS]"
select select
type input "[GEOGRAPHIC_DATA]"
type input "a0kUS00000BorpD"
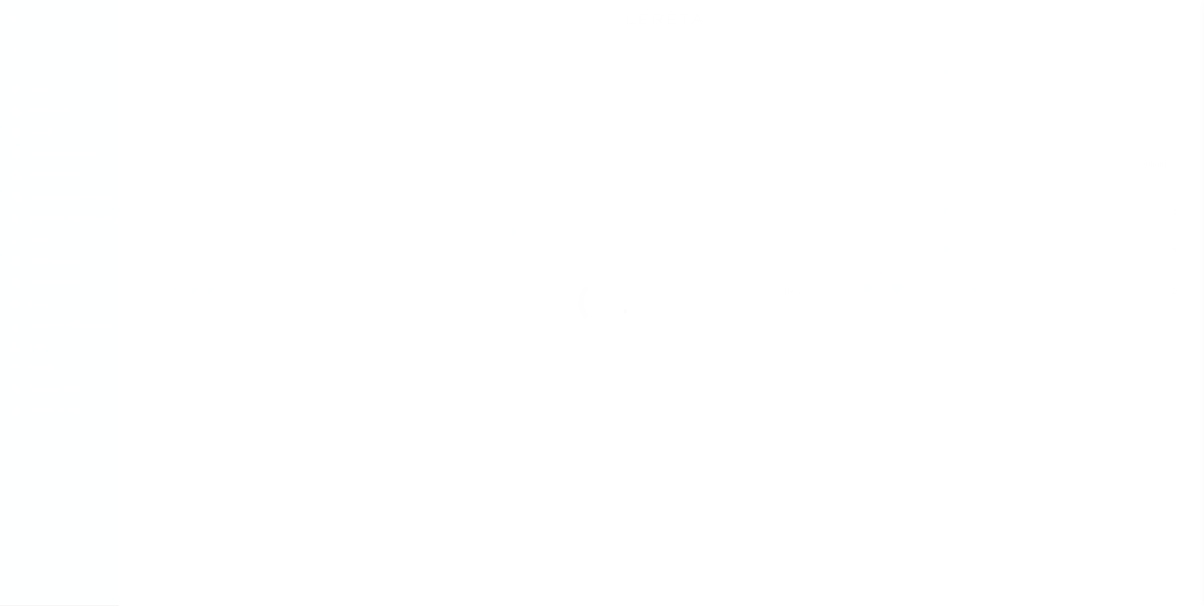
type input "MA"
select select
select select "14701"
select select "25067"
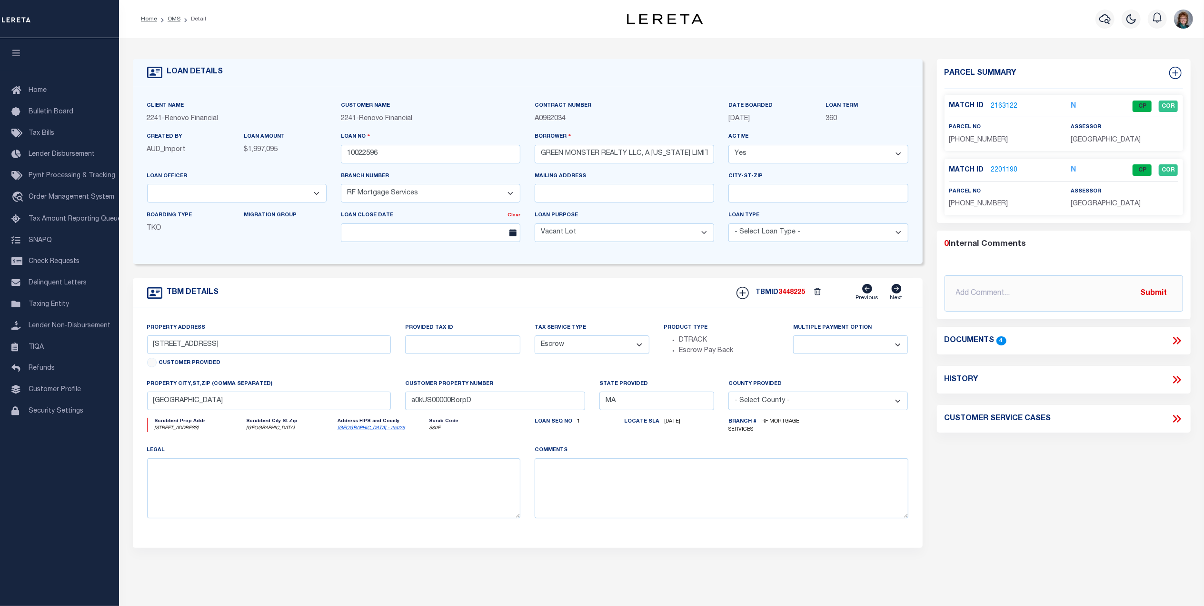
click at [1173, 382] on icon at bounding box center [1177, 379] width 12 height 12
select select "100"
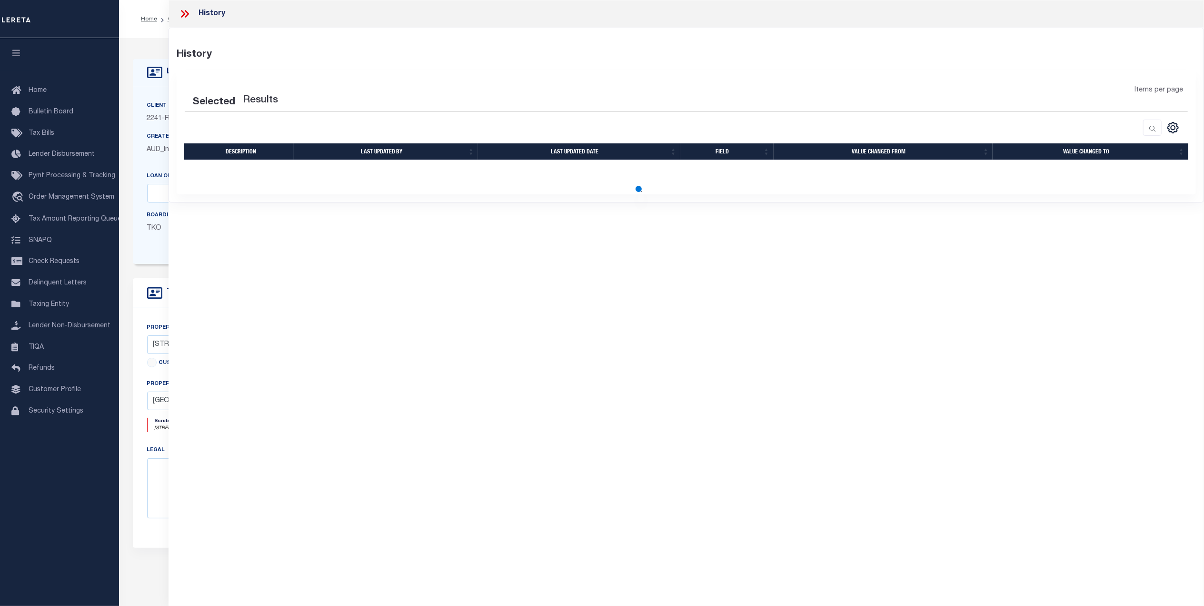
select select "100"
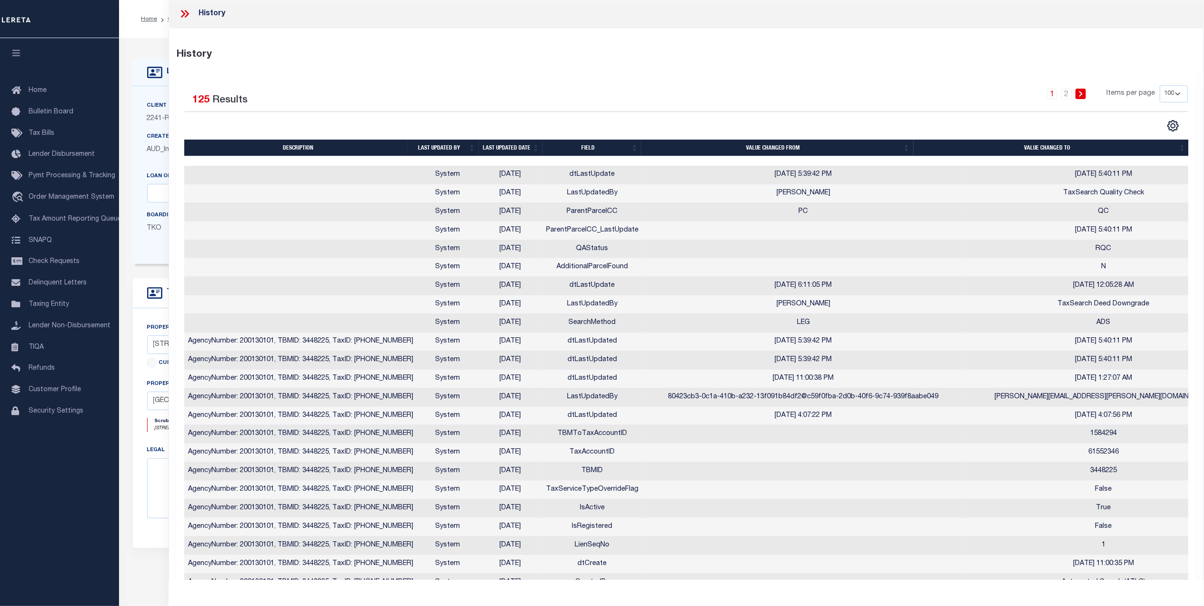
click at [513, 145] on th "Last updated date" at bounding box center [511, 148] width 64 height 17
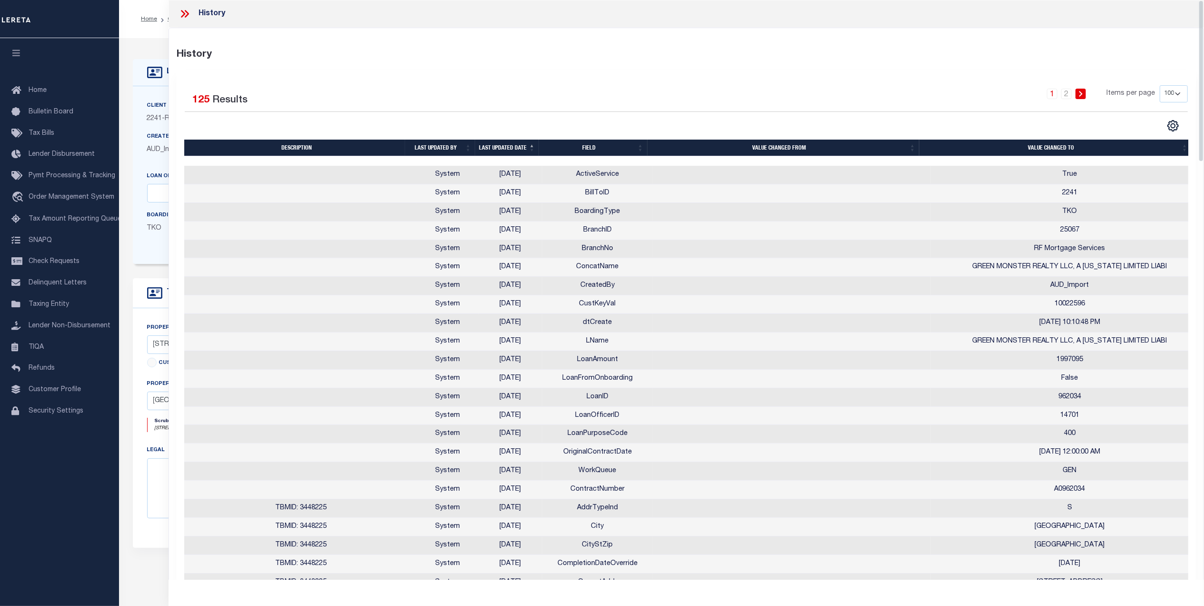
click at [181, 15] on icon at bounding box center [185, 14] width 12 height 12
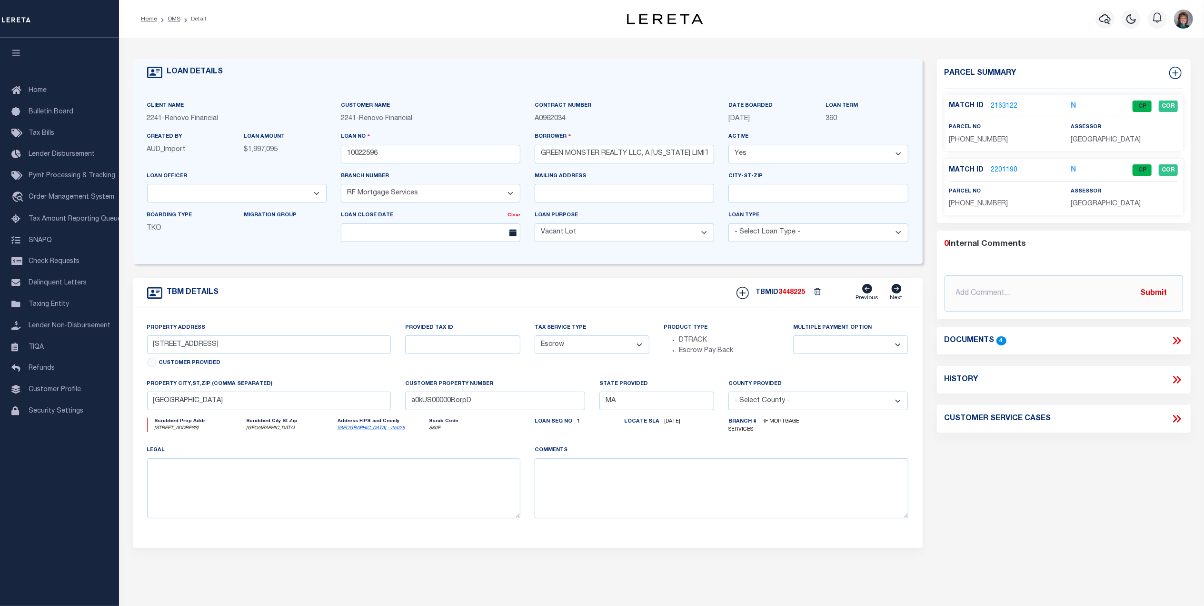
click at [1001, 172] on link "2201190" at bounding box center [1004, 170] width 27 height 10
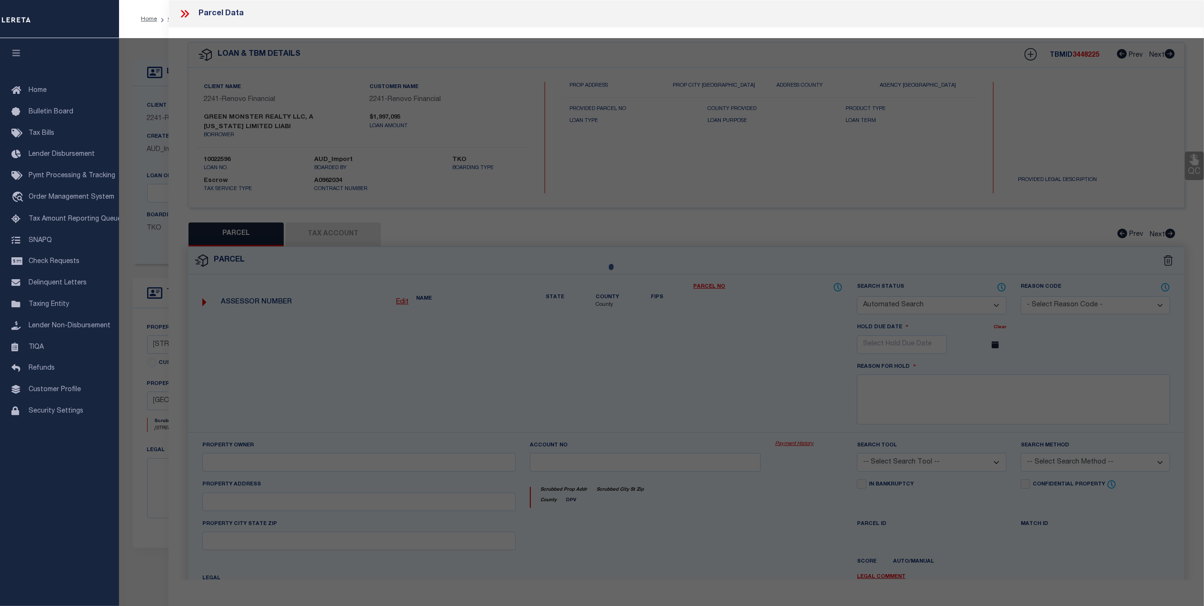
checkbox input "false"
select select "CP"
type input "Sing Ming chan Revocable trust"
select select "AGF"
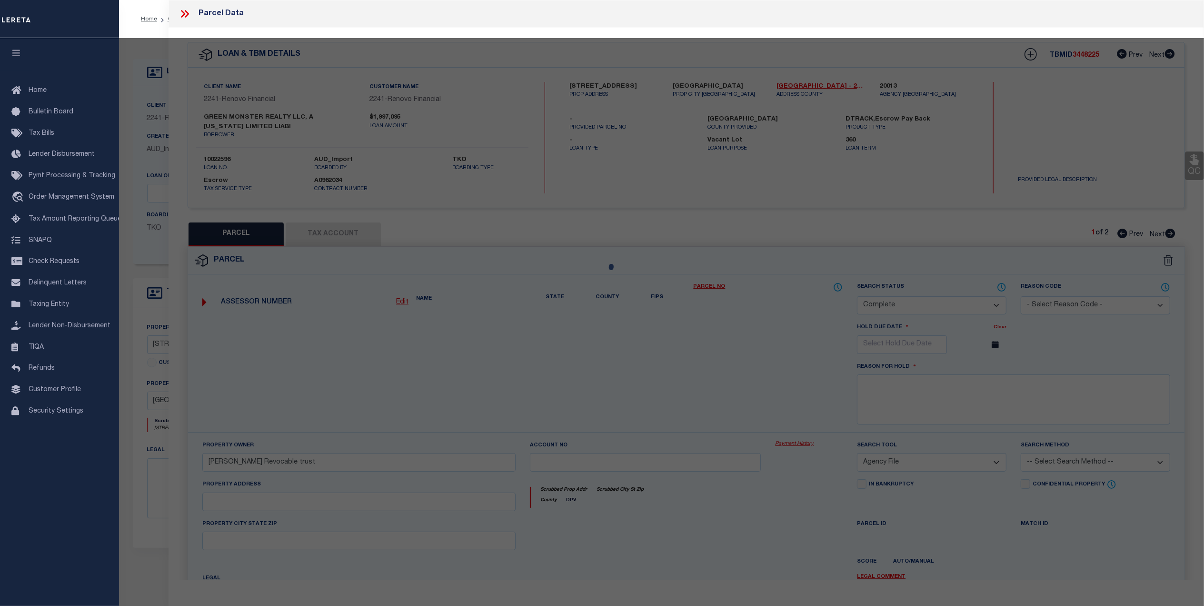
select select
type input "19-21 Winchester St."
checkbox input "false"
type input "Boston, MA"
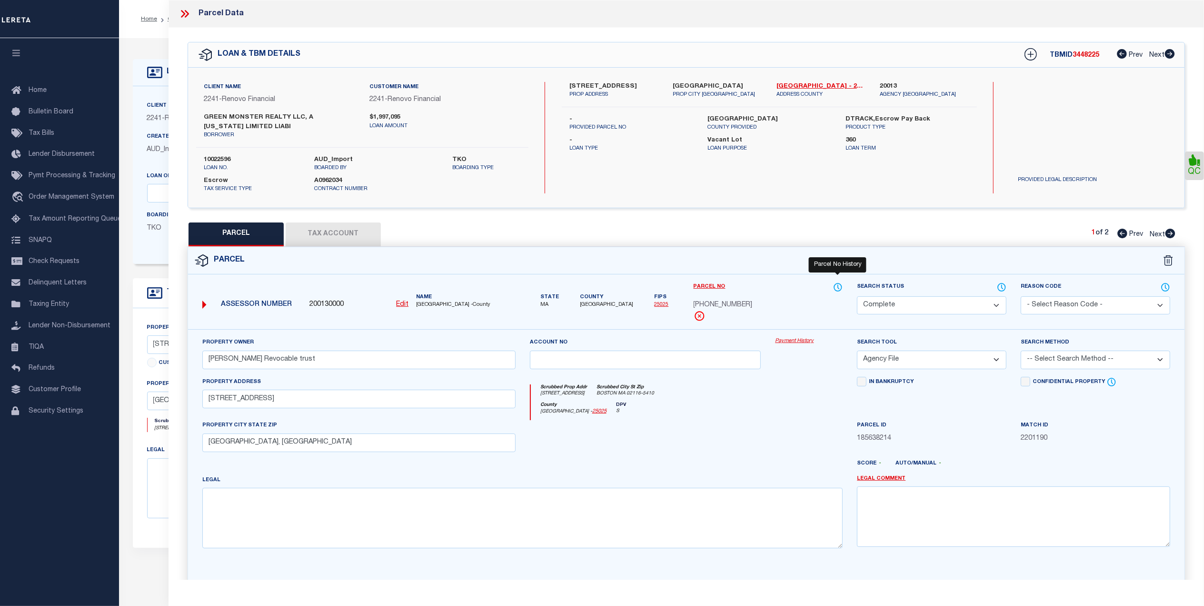
click at [838, 286] on icon at bounding box center [838, 287] width 1 height 4
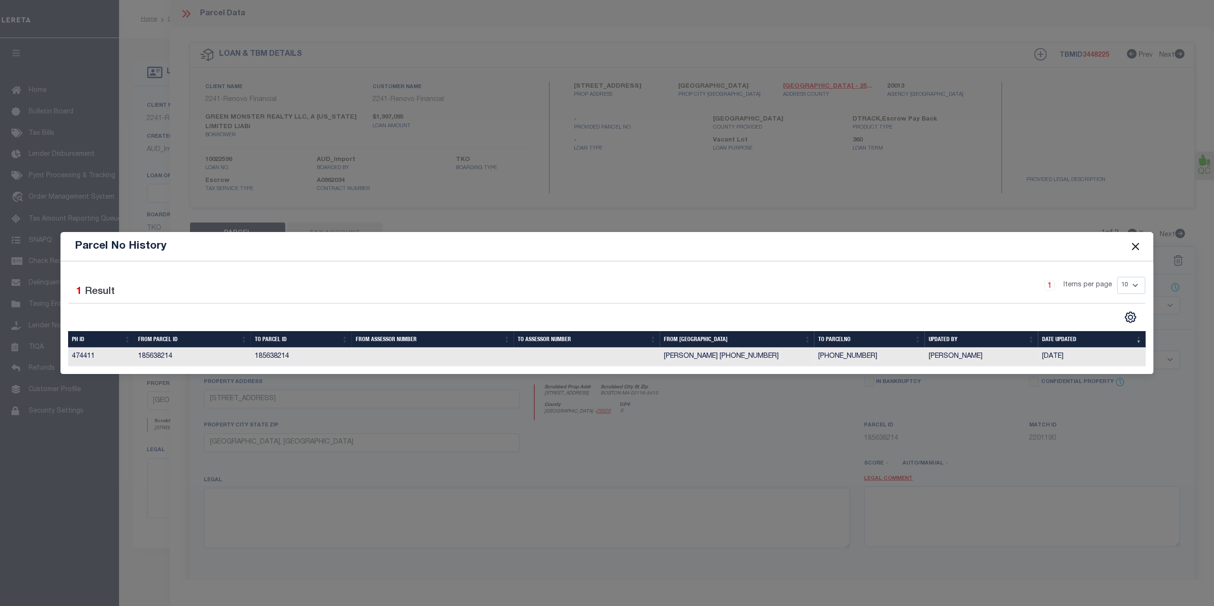
click at [1137, 242] on button "Close" at bounding box center [1135, 246] width 12 height 12
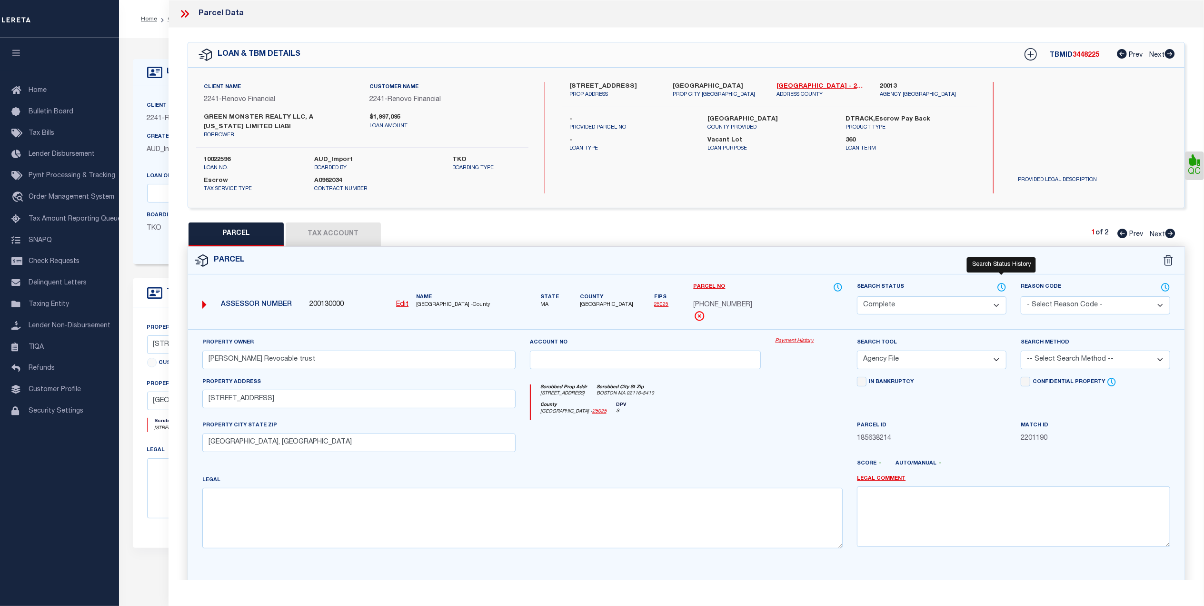
click at [999, 285] on icon at bounding box center [1002, 287] width 8 height 8
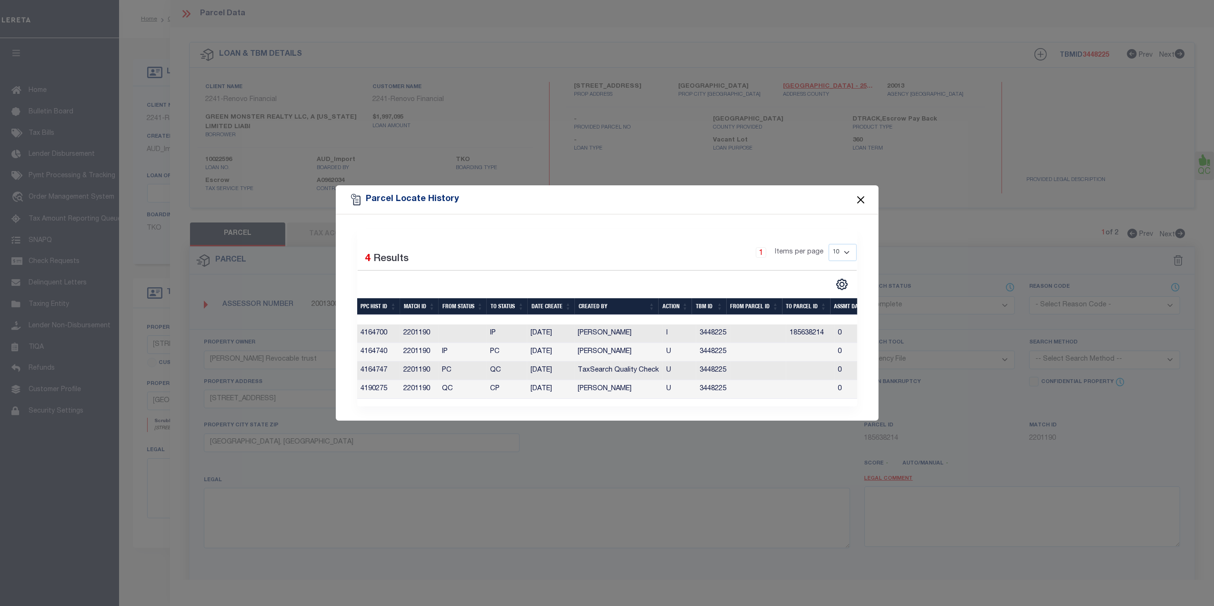
click at [859, 197] on button "Close" at bounding box center [860, 199] width 12 height 12
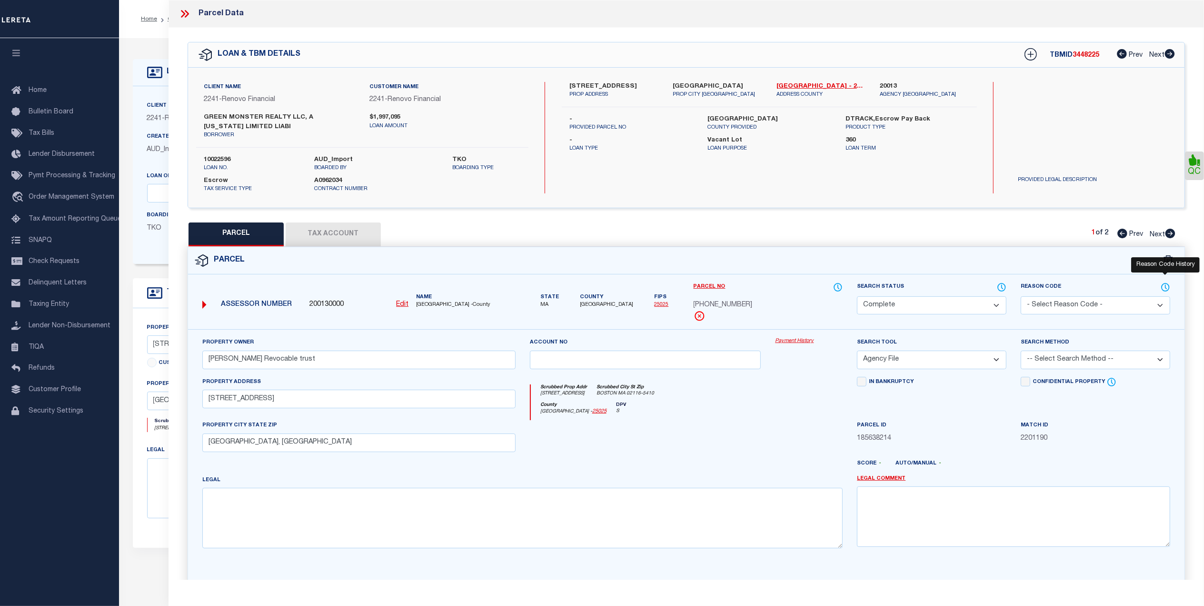
click at [1166, 286] on icon at bounding box center [1166, 287] width 10 height 10
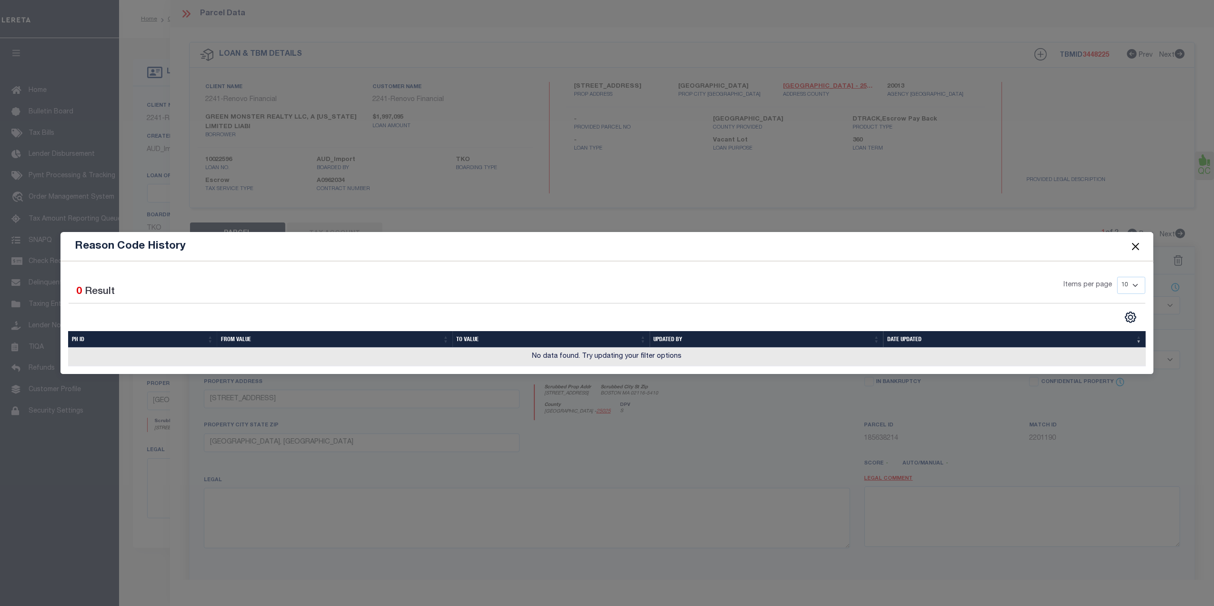
click at [1130, 243] on button "Close" at bounding box center [1135, 246] width 12 height 12
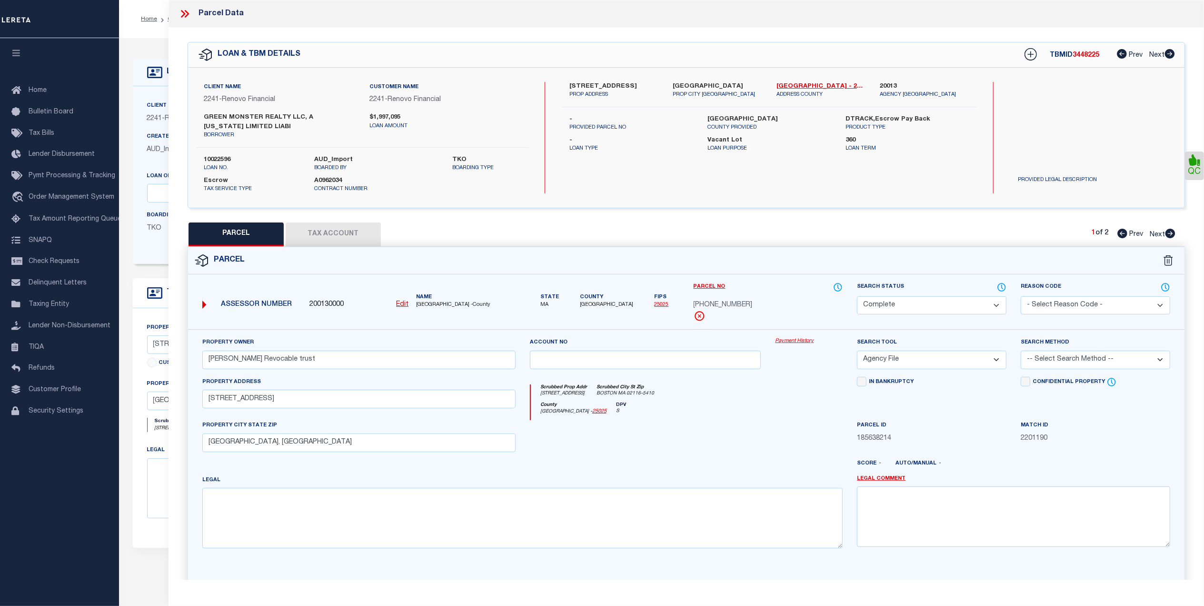
click at [310, 231] on button "Tax Account" at bounding box center [333, 234] width 95 height 24
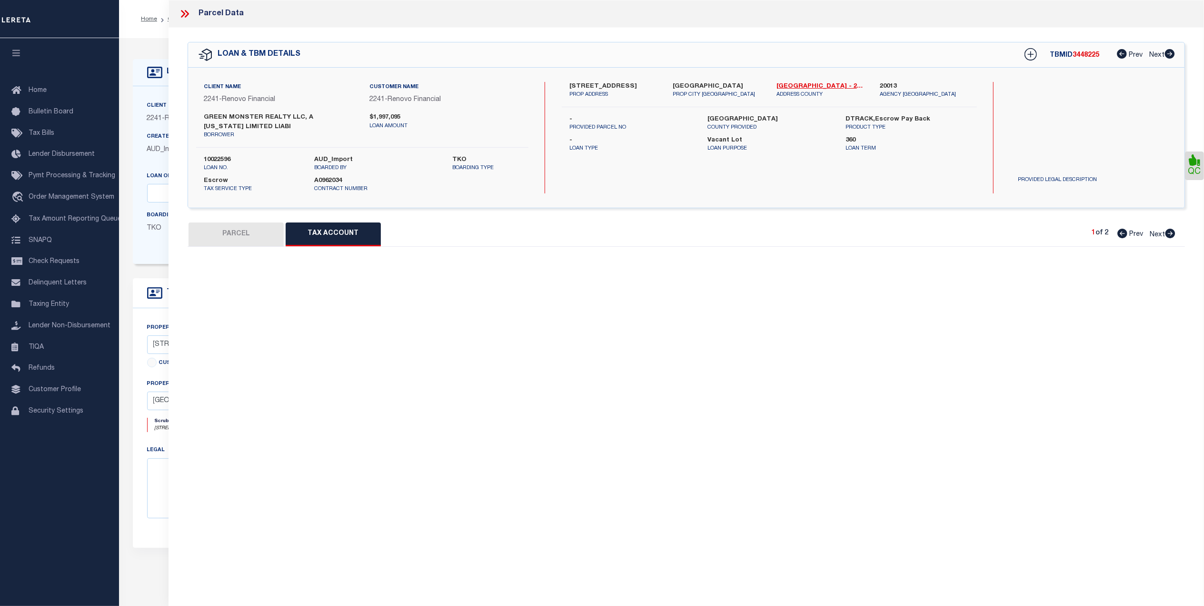
select select "100"
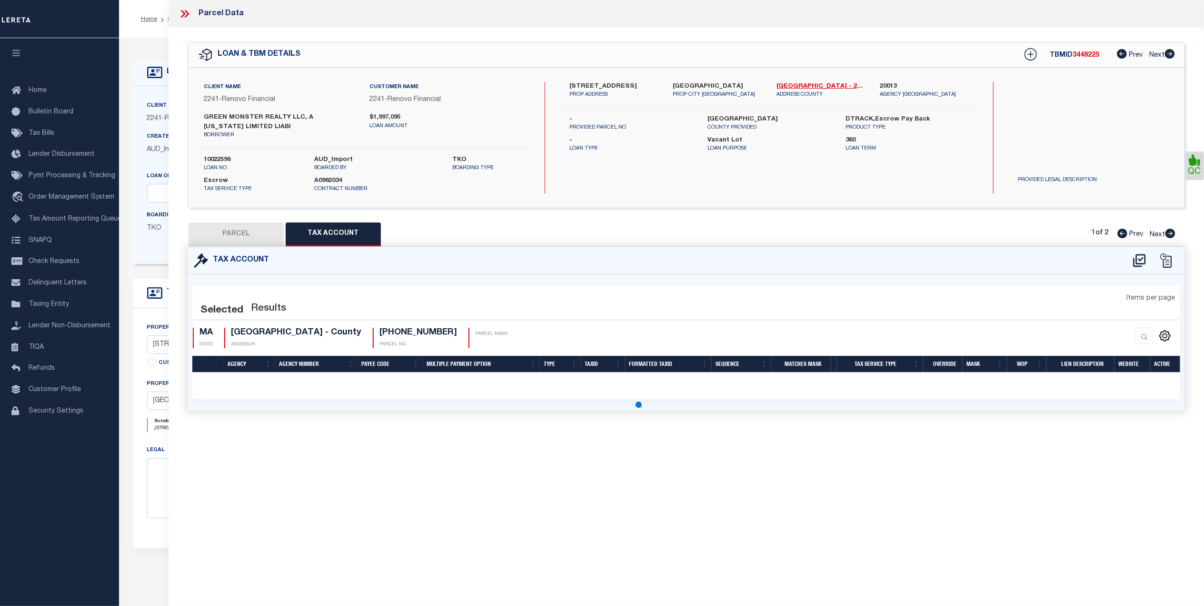
select select "100"
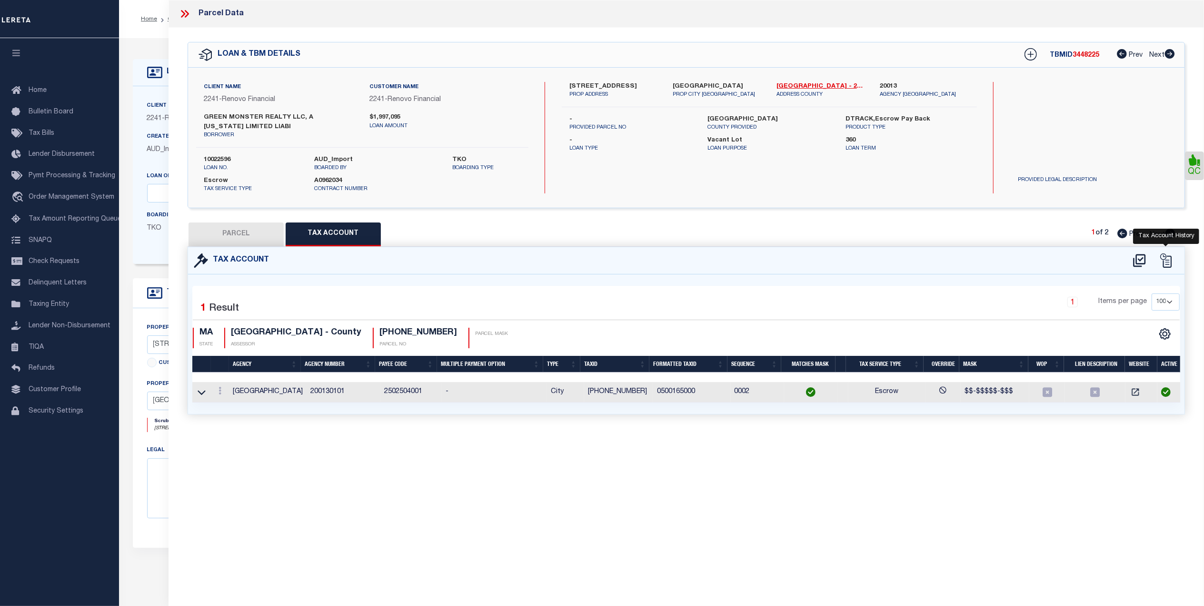
click at [1166, 265] on icon at bounding box center [1166, 260] width 14 height 14
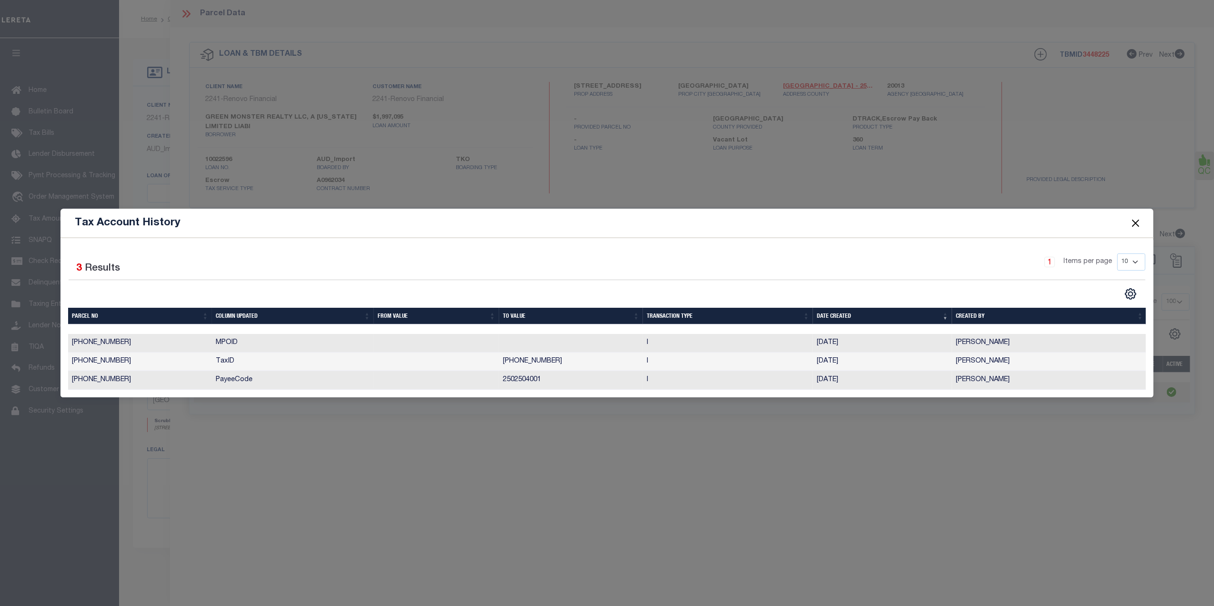
click at [1130, 217] on button "Close" at bounding box center [1135, 223] width 12 height 12
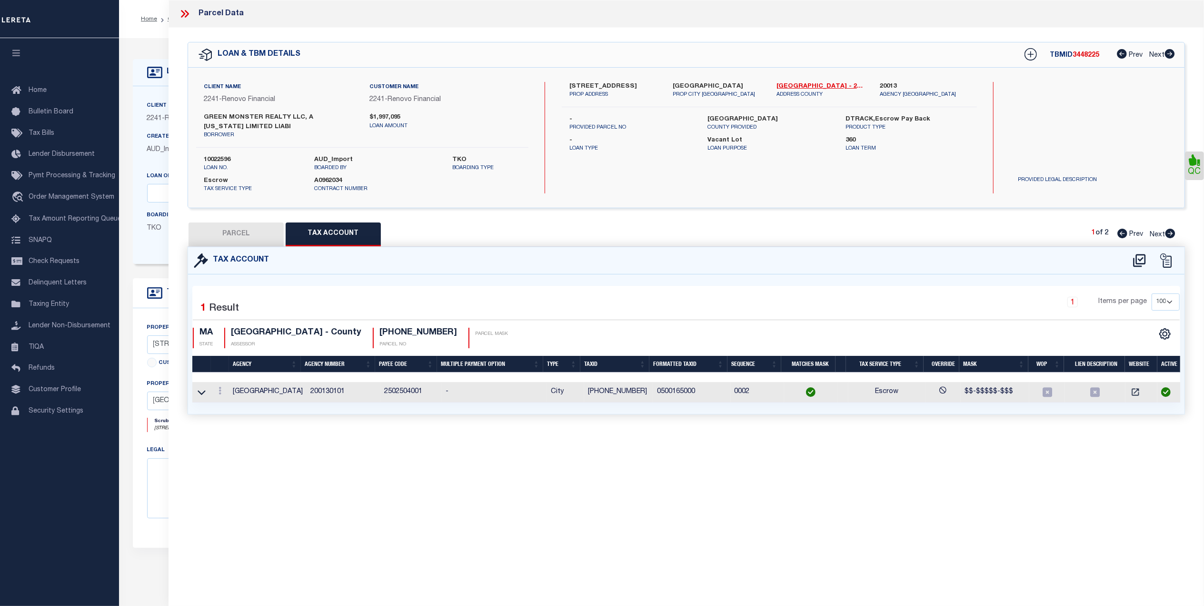
click at [184, 13] on icon at bounding box center [183, 14] width 4 height 8
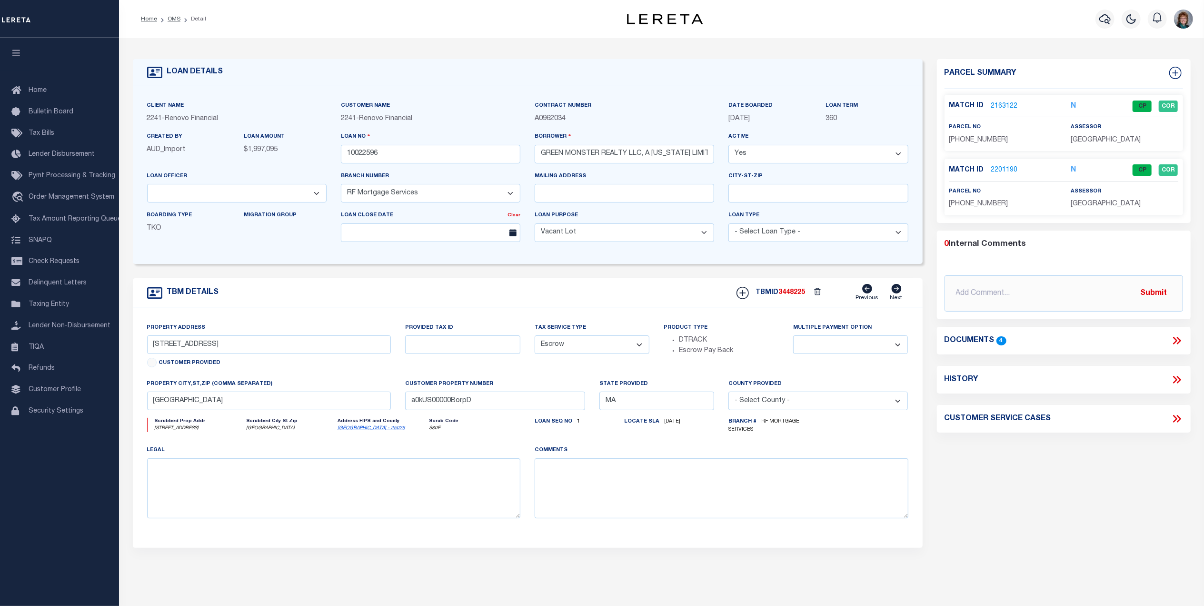
click at [1003, 166] on link "2201190" at bounding box center [1004, 170] width 27 height 10
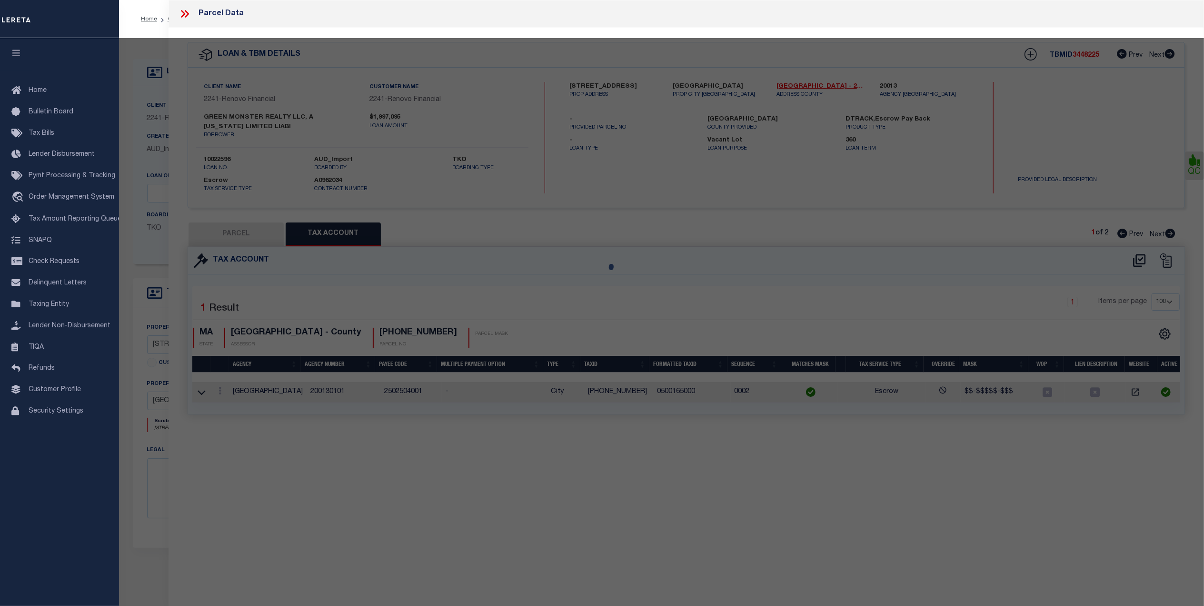
select select "AS"
select select
checkbox input "false"
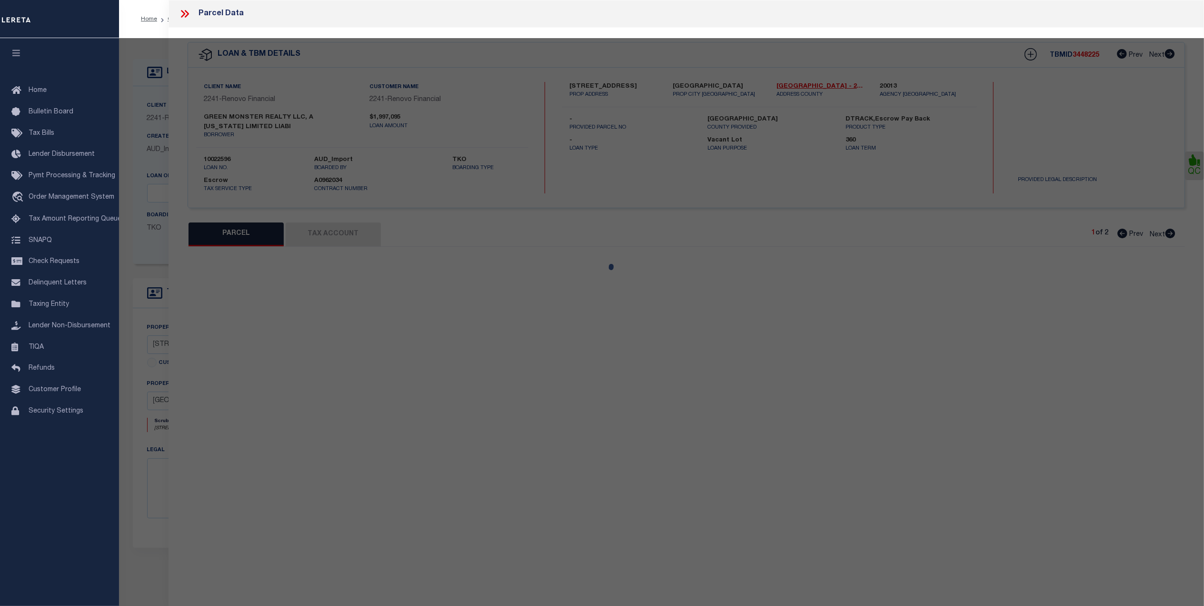
select select "CP"
type input "[PERSON_NAME] Revocable trust"
select select "AGF"
select select
type input "[STREET_ADDRESS]"
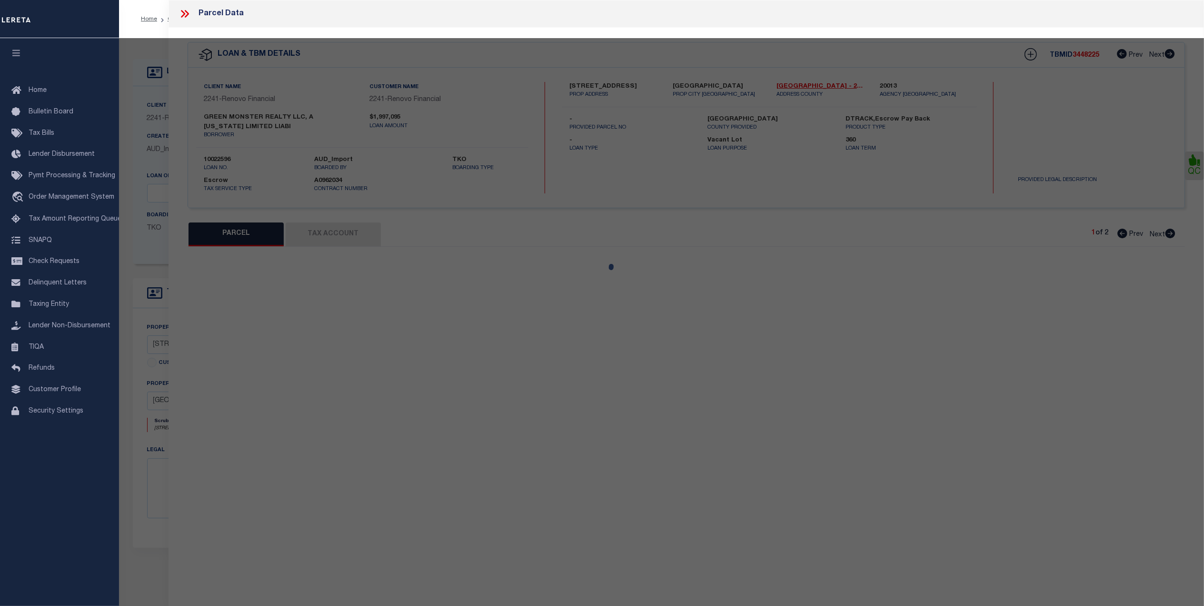
checkbox input "false"
type input "Boston, MA"
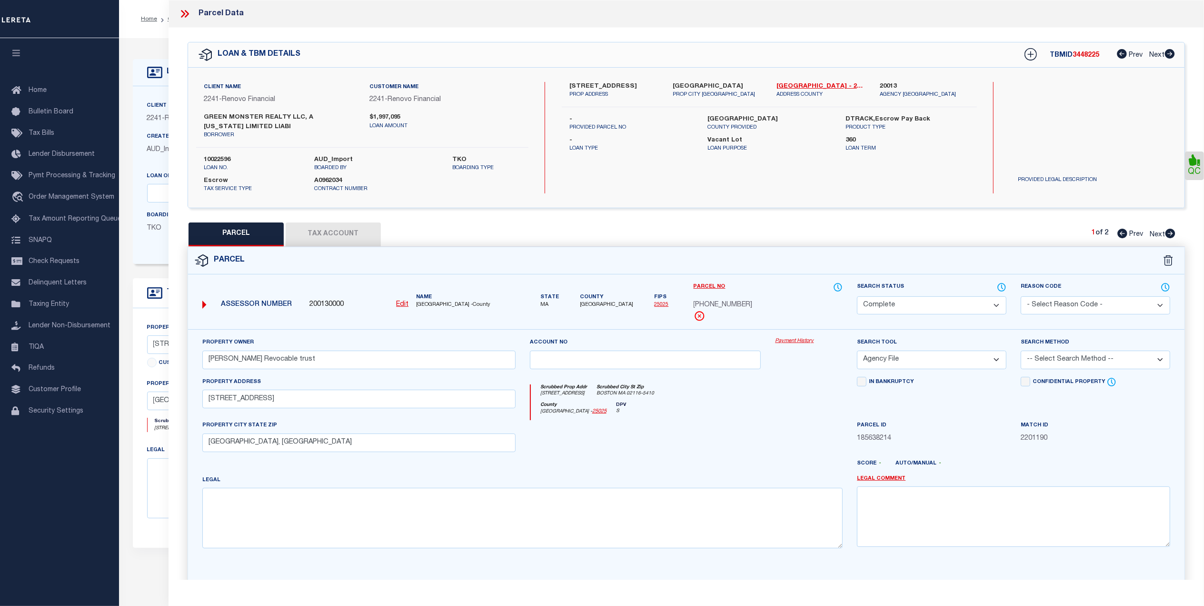
click at [802, 339] on link "Payment History" at bounding box center [809, 341] width 68 height 8
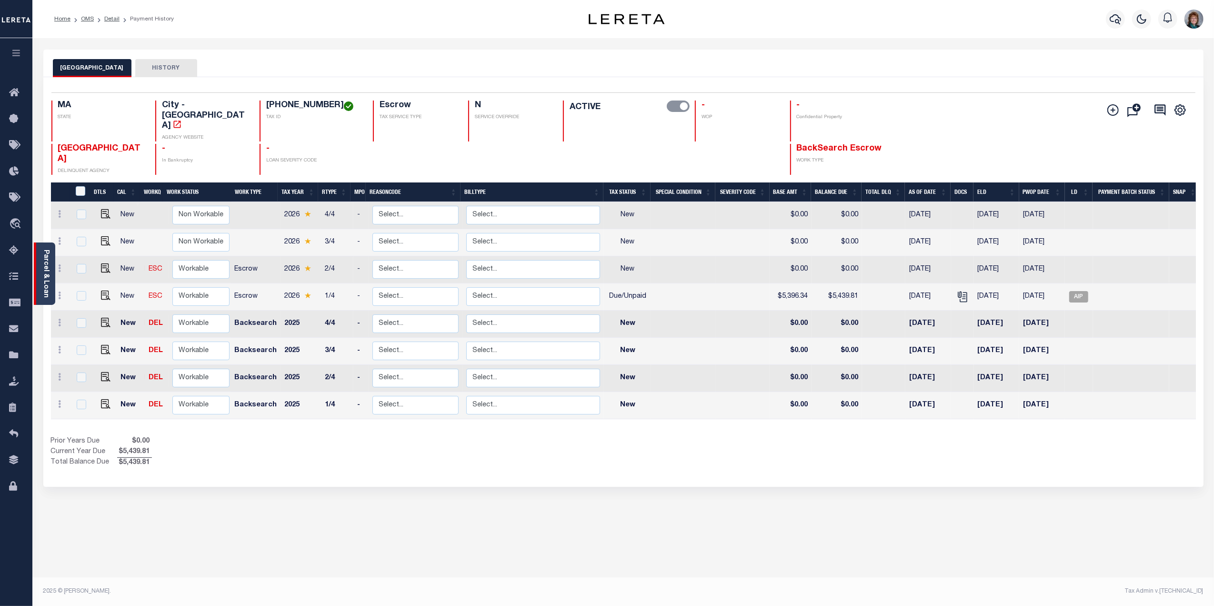
click at [46, 267] on link "Parcel & Loan" at bounding box center [45, 274] width 7 height 48
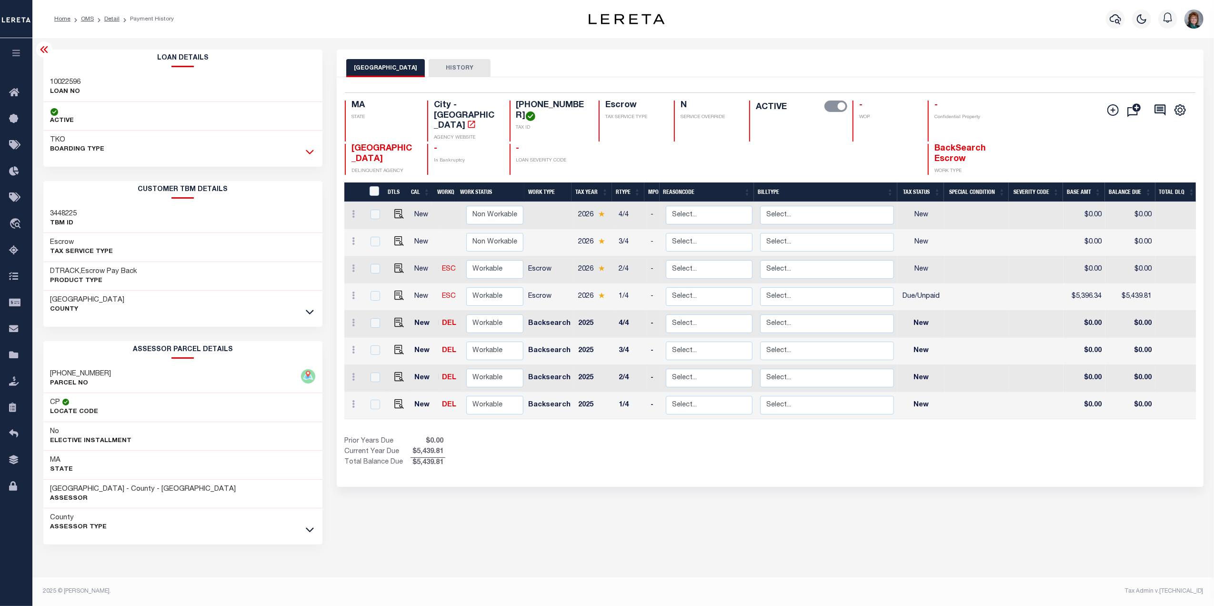
click at [306, 153] on icon at bounding box center [310, 152] width 8 height 10
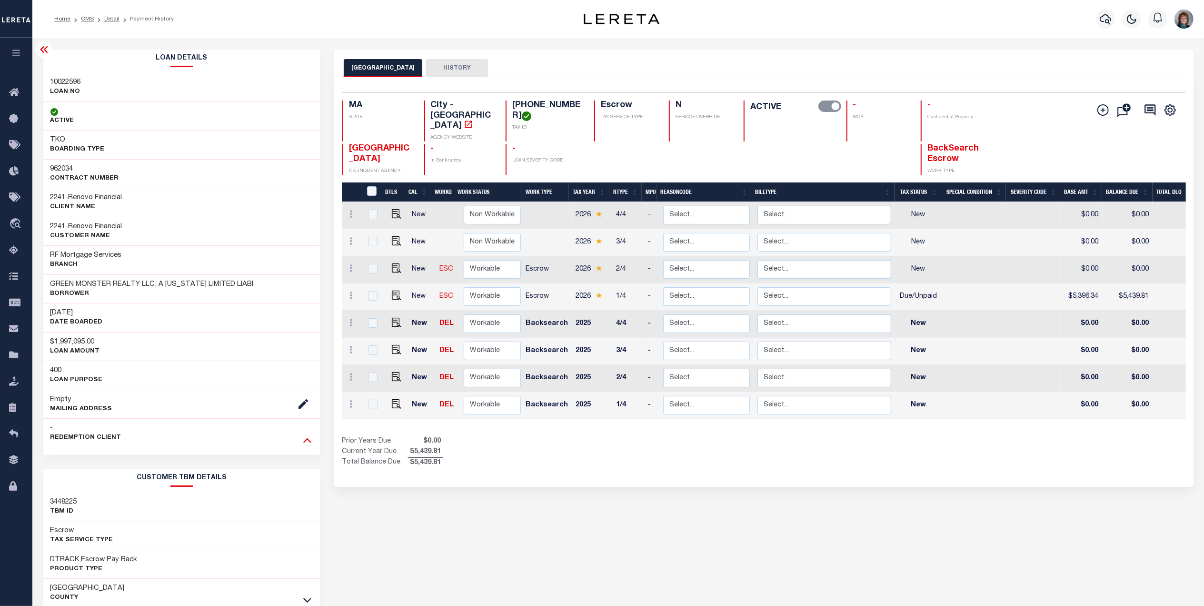
click at [308, 442] on icon at bounding box center [307, 440] width 8 height 5
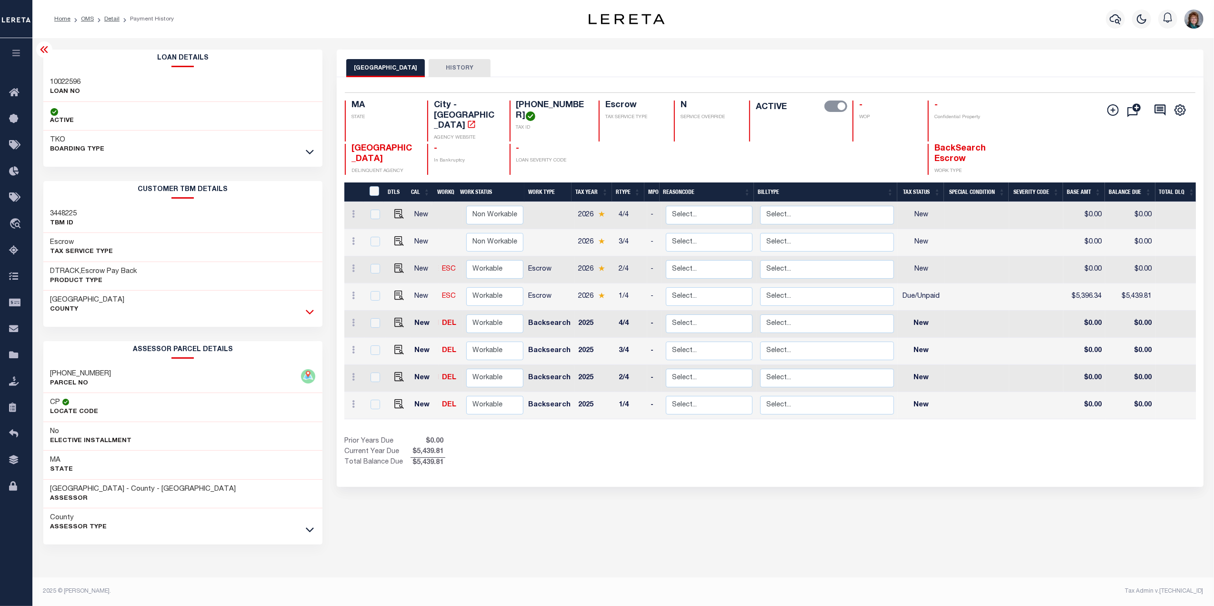
click at [307, 313] on icon at bounding box center [310, 312] width 8 height 5
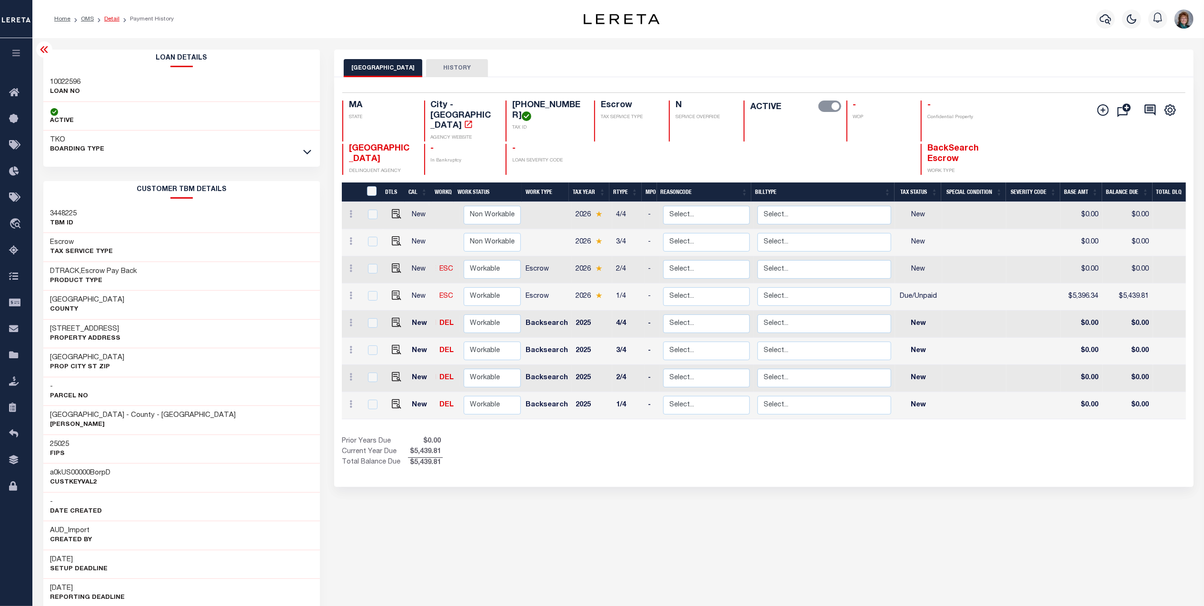
click at [107, 20] on link "Detail" at bounding box center [111, 19] width 15 height 6
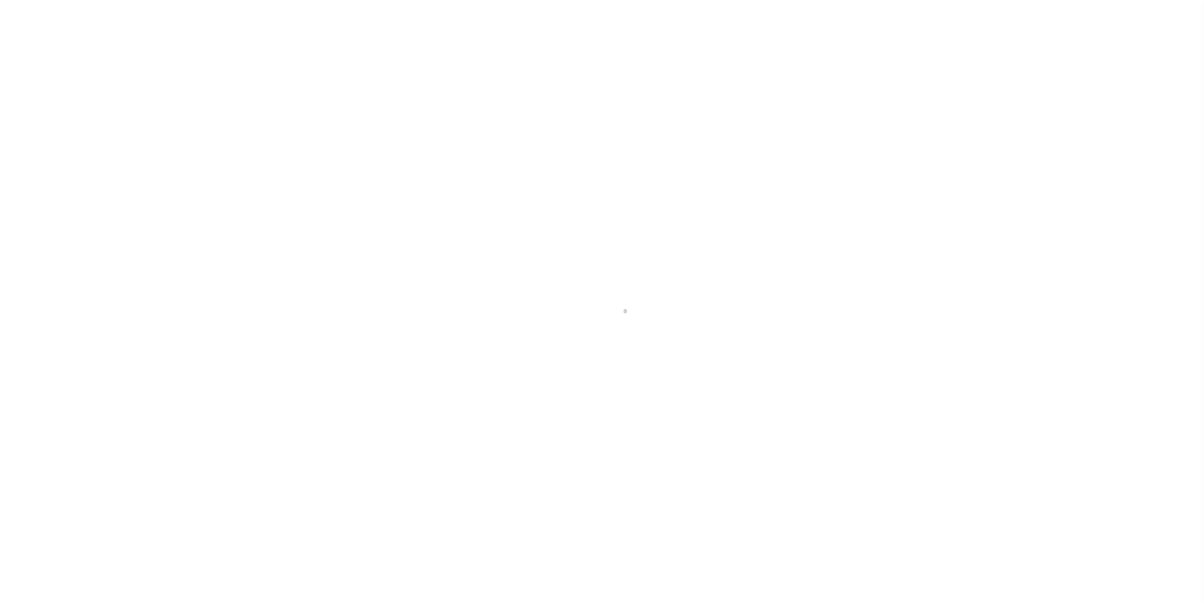
select select "400"
select select "Escrow"
select select "14701"
select select "25067"
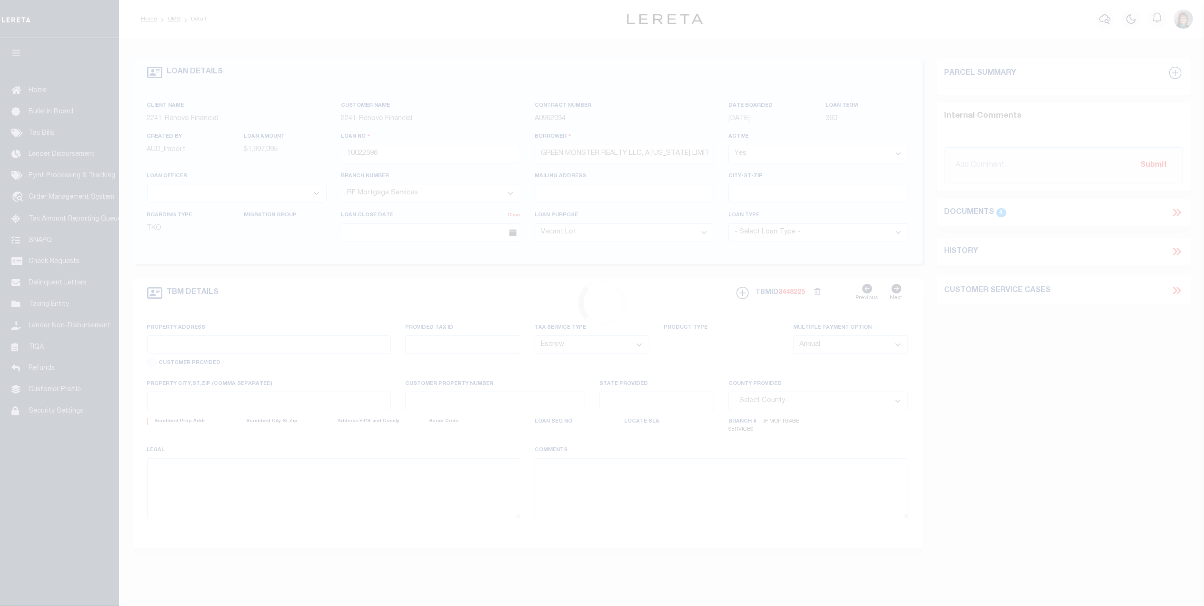
type input "[STREET_ADDRESS]"
select select
type input "[GEOGRAPHIC_DATA]"
type input "a0kUS00000BorpD"
type input "MA"
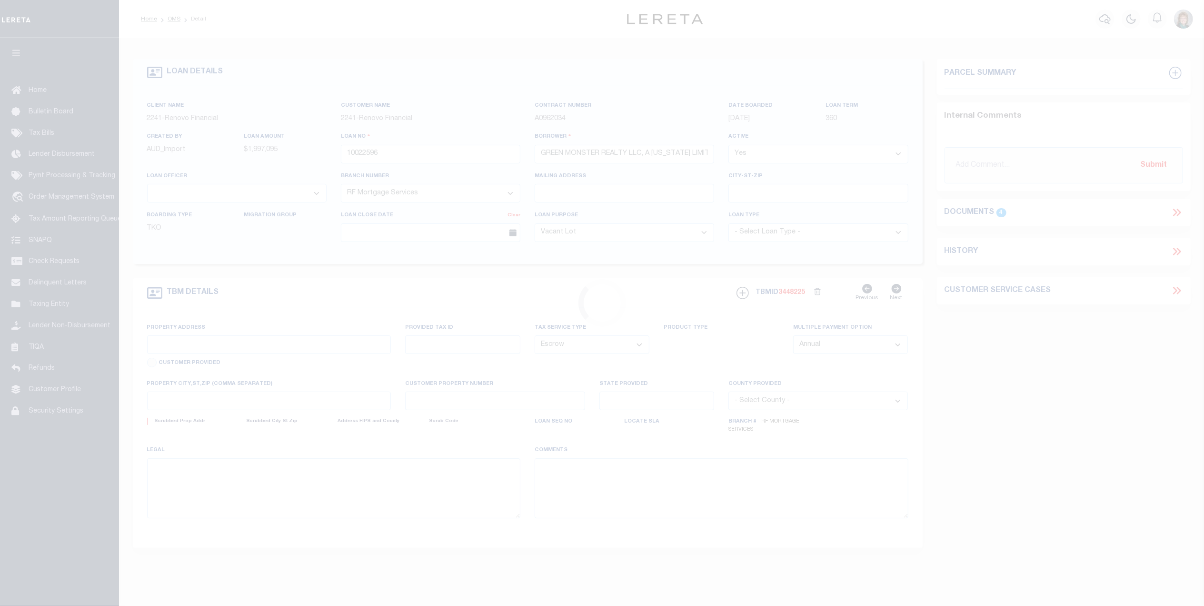
select select
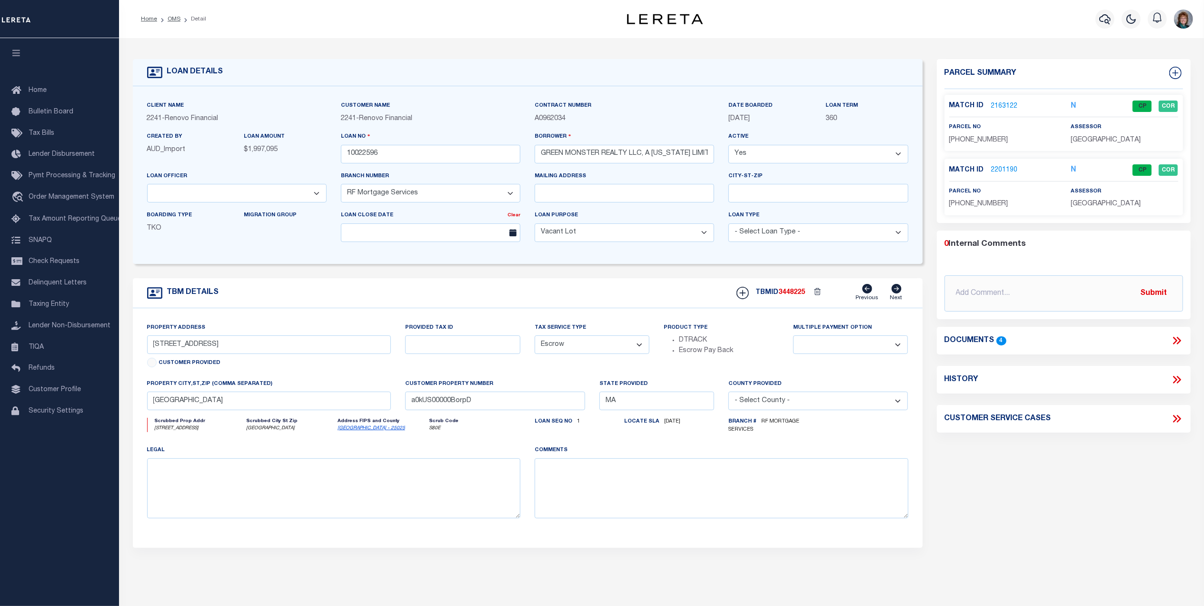
click at [994, 106] on link "2163122" at bounding box center [1004, 106] width 27 height 10
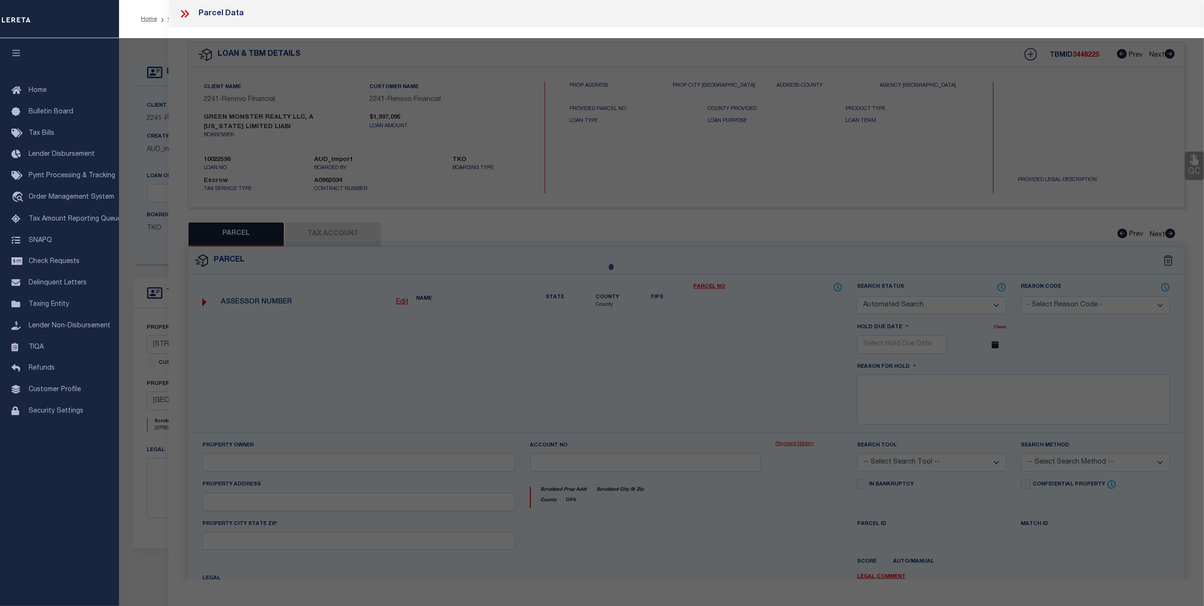
checkbox input "false"
select select "CP"
select select "ACT"
type input "GREEN MONSTER REALTY LLC"
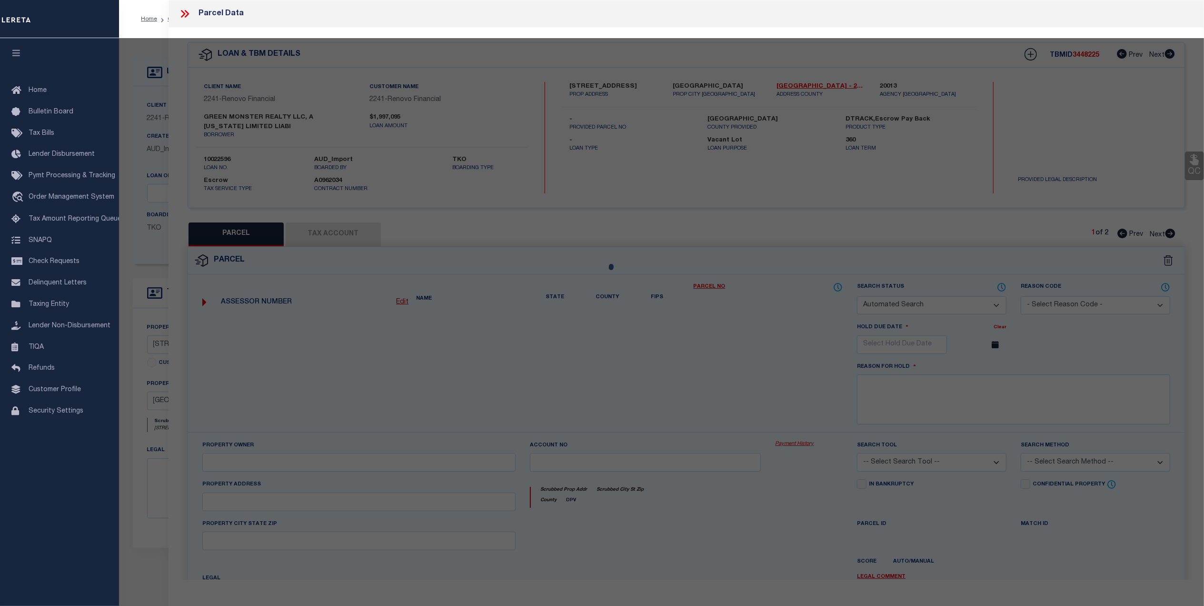
select select "ATL"
select select "ADD"
type input "51 CHURCH ST , #53"
type input "[GEOGRAPHIC_DATA]"
type textarea "DIST:35 CITY/[GEOGRAPHIC_DATA]/TWP:BOSTON-[GEOGRAPHIC_DATA]"
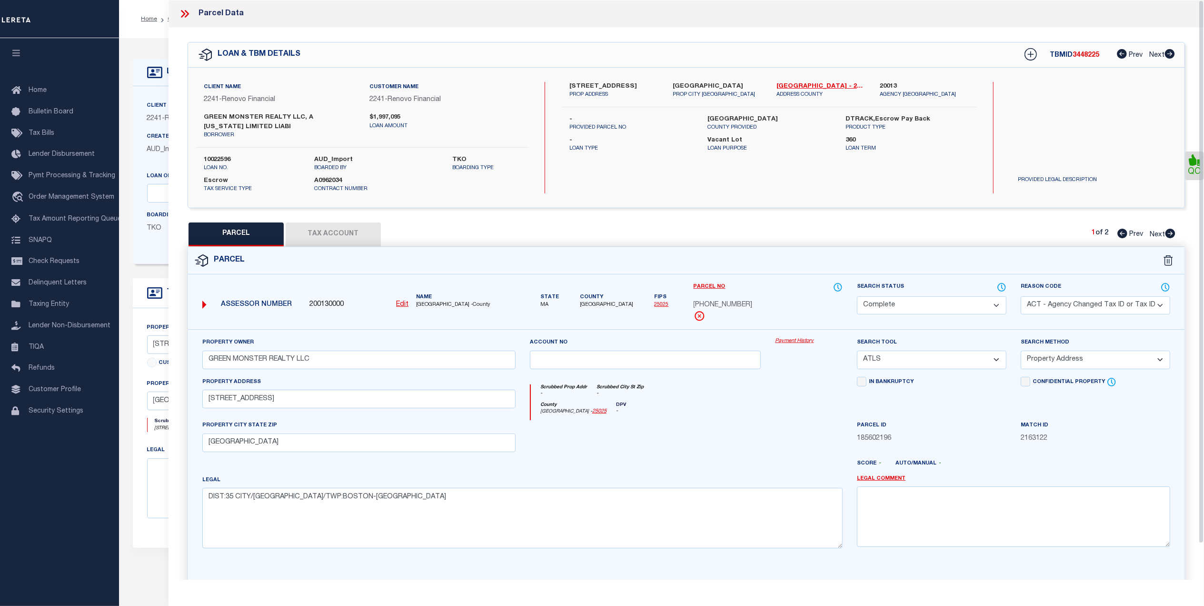
click at [179, 12] on icon at bounding box center [185, 14] width 12 height 12
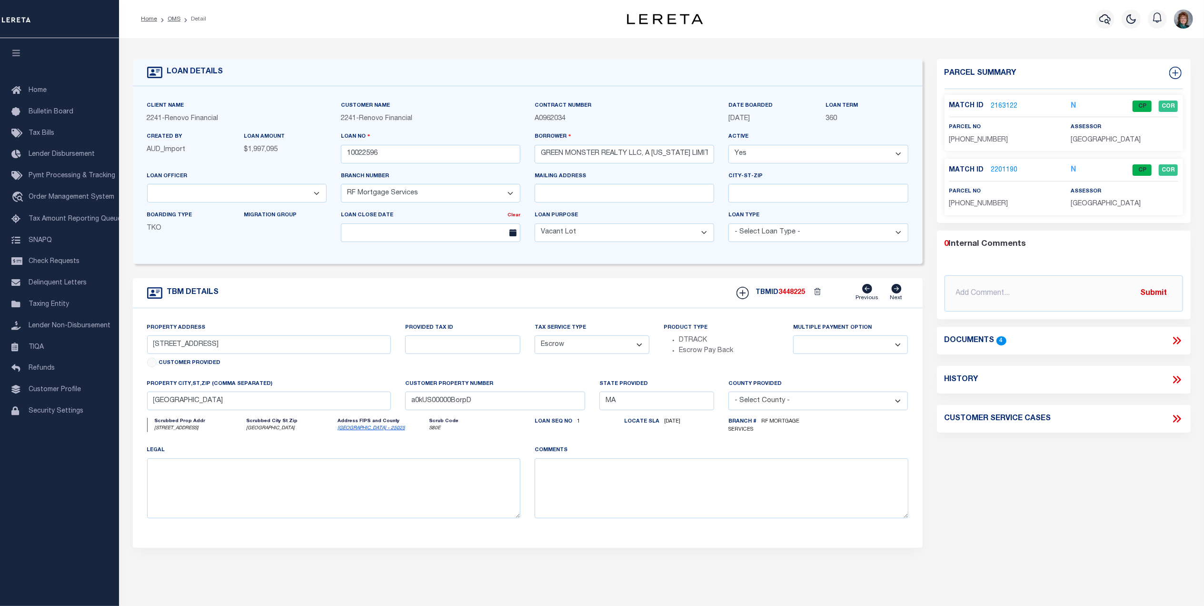
click at [1000, 109] on link "2163122" at bounding box center [1004, 106] width 27 height 10
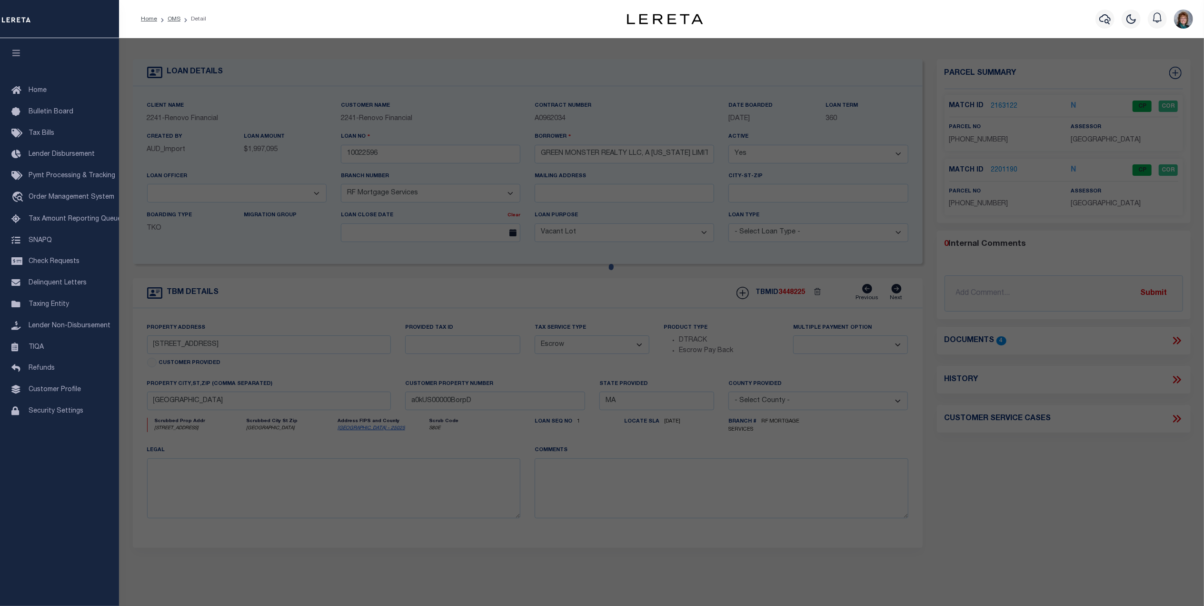
select select "AS"
select select
checkbox input "false"
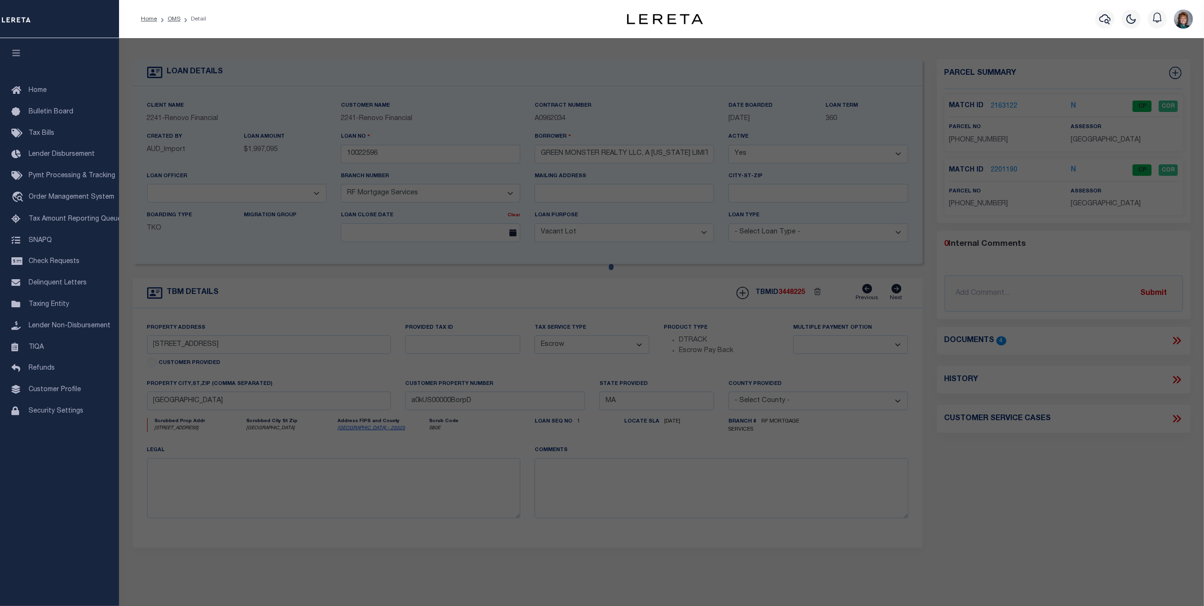
checkbox input "false"
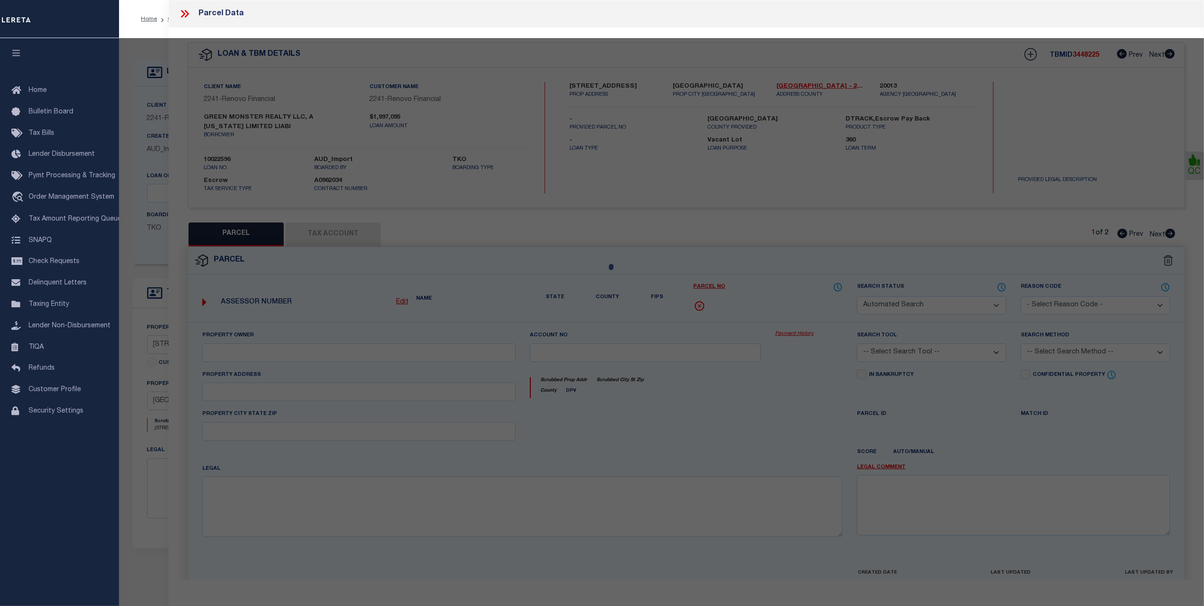
select select "CP"
select select "ACT"
type input "GREEN MONSTER REALTY LLC"
select select "ATL"
select select "ADD"
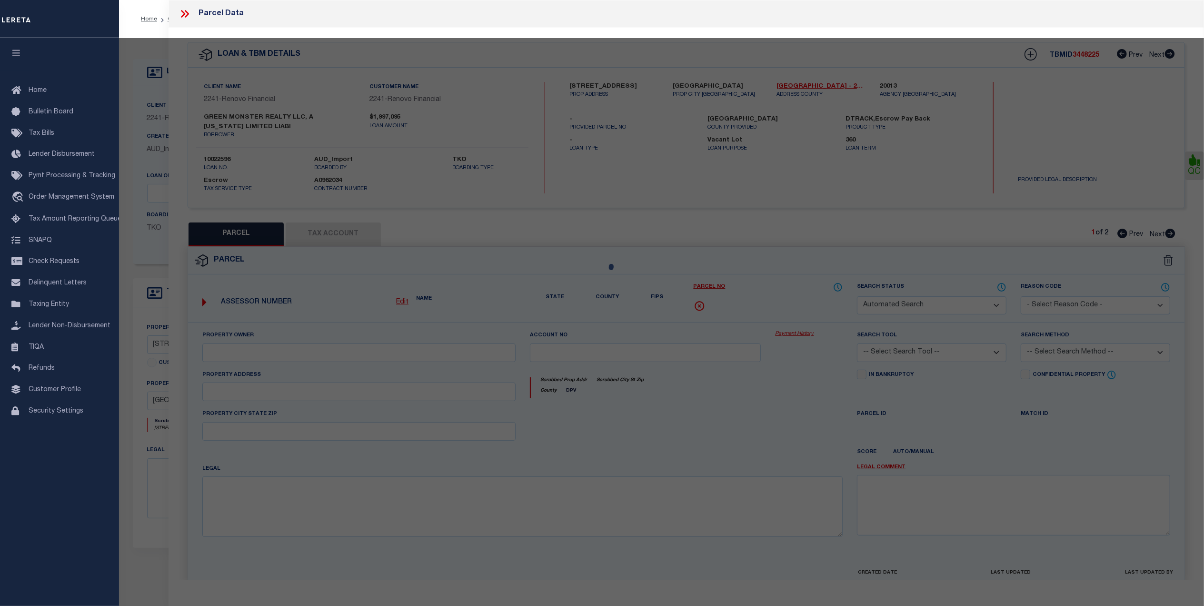
type input "51 CHURCH ST , #53"
type input "[GEOGRAPHIC_DATA]"
type textarea "DIST:35 CITY/MUNI/TWP:BOSTON-CENTRAL BOSTON"
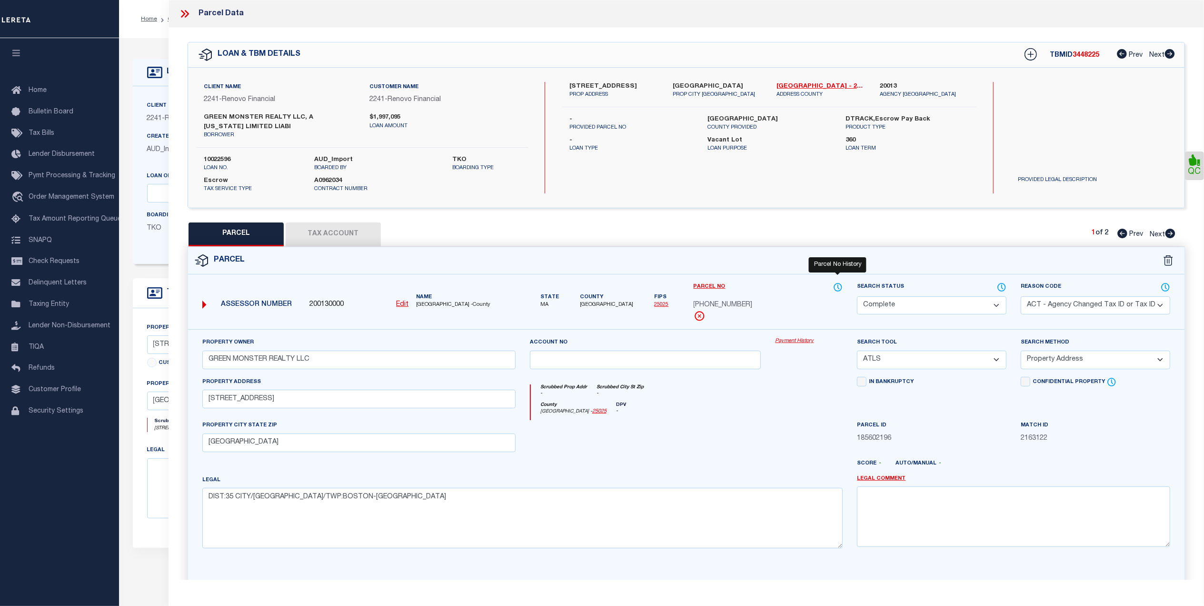
click at [839, 286] on icon at bounding box center [838, 287] width 10 height 10
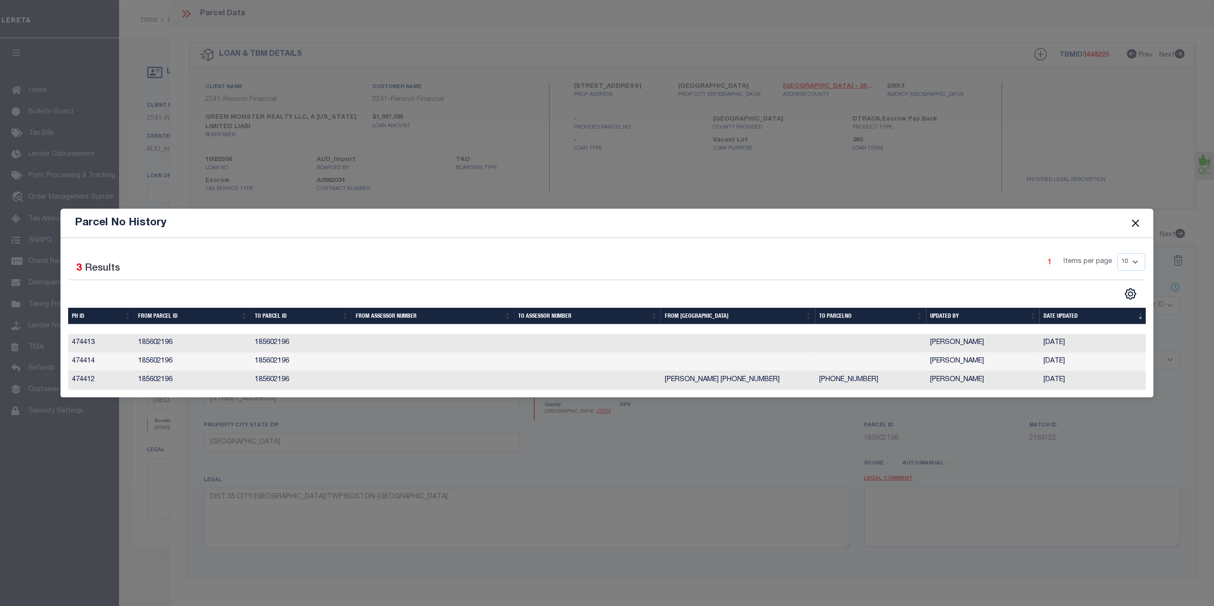
click at [1134, 221] on button "Close" at bounding box center [1135, 223] width 12 height 12
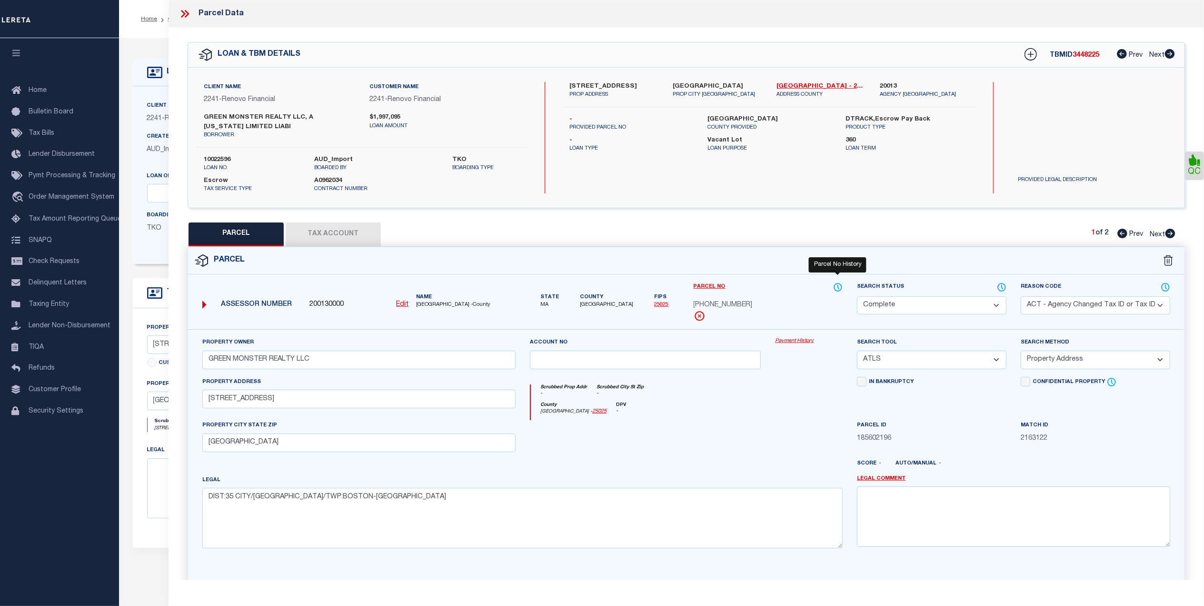
click at [836, 286] on icon at bounding box center [838, 287] width 10 height 10
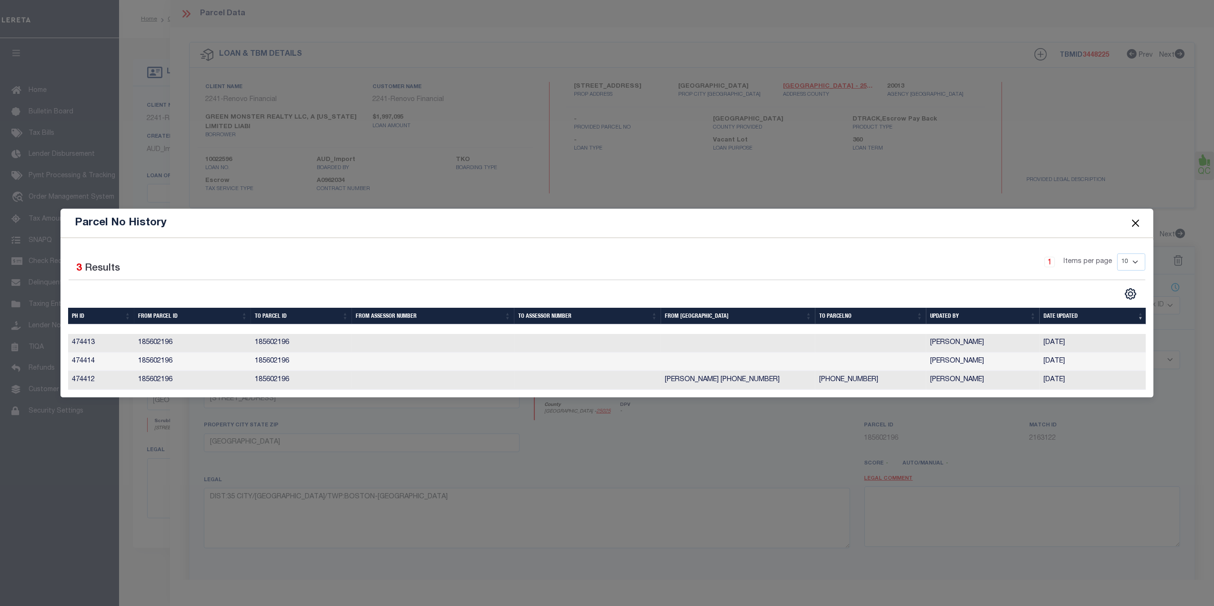
click at [1137, 221] on button "Close" at bounding box center [1135, 223] width 12 height 12
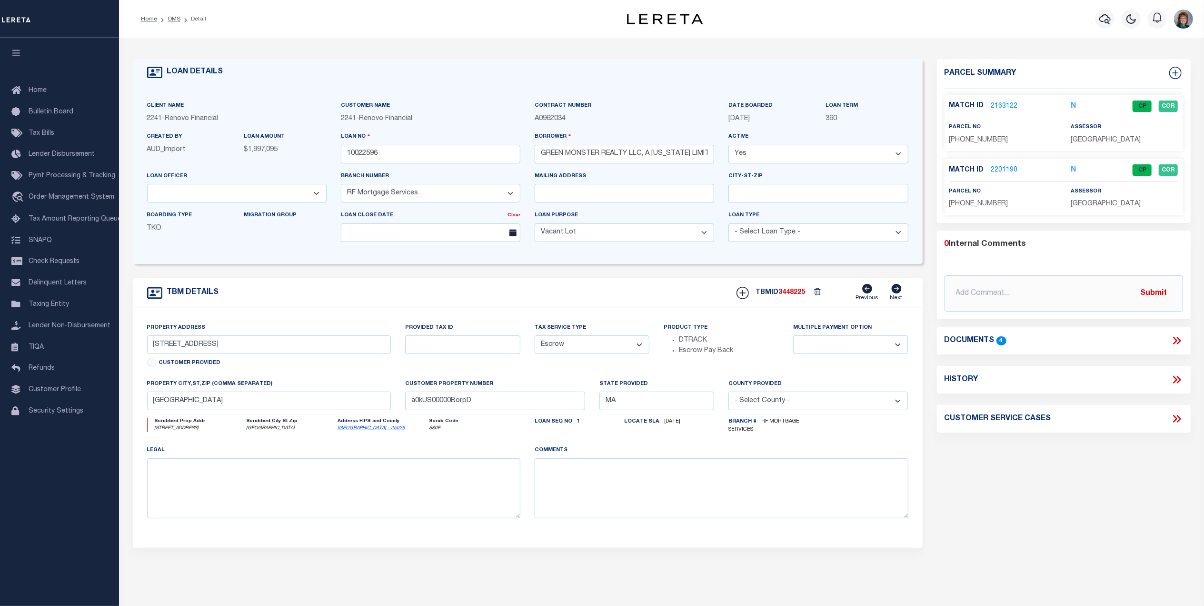
click at [1009, 105] on link "2163122" at bounding box center [1004, 106] width 27 height 10
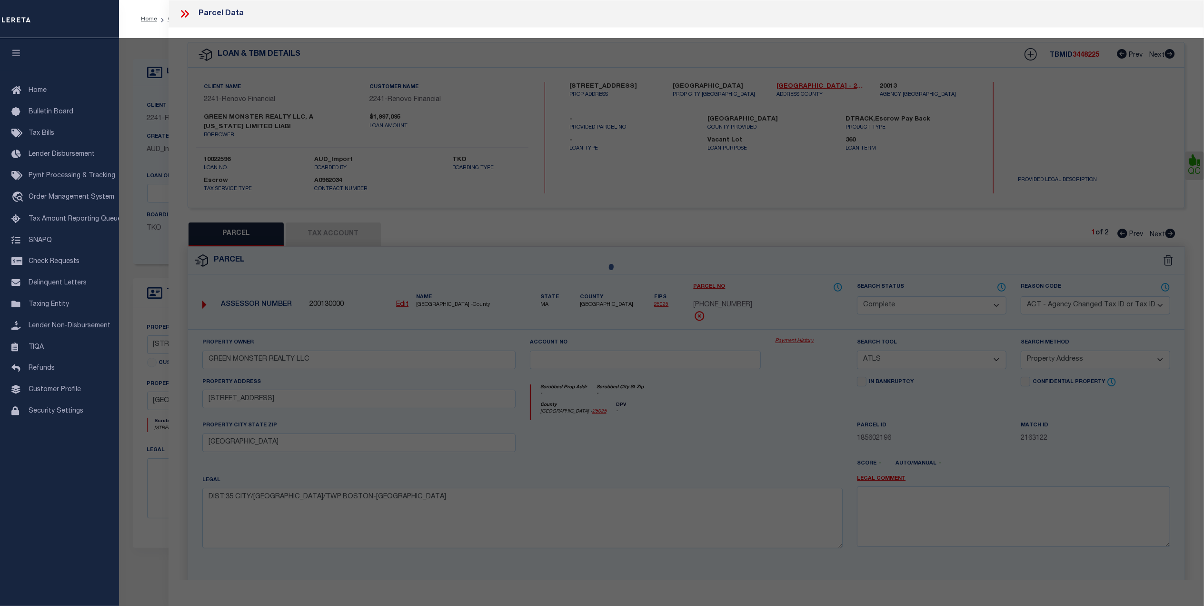
select select "AS"
select select
checkbox input "false"
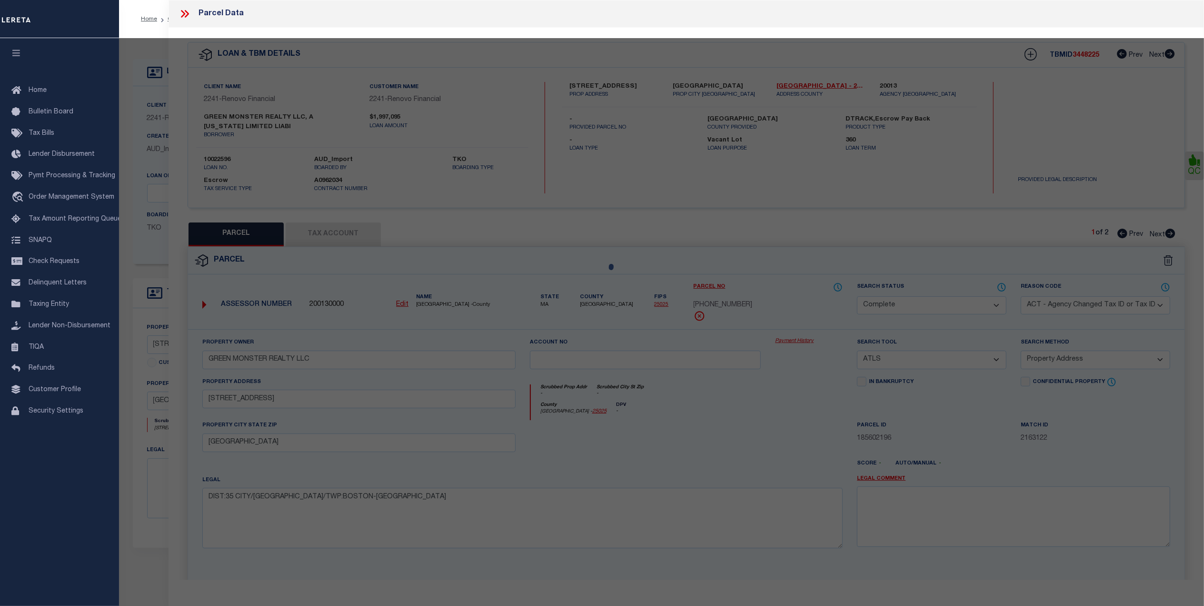
checkbox input "false"
select select "CP"
select select "ACT"
type input "GREEN MONSTER REALTY LLC"
select select "ATL"
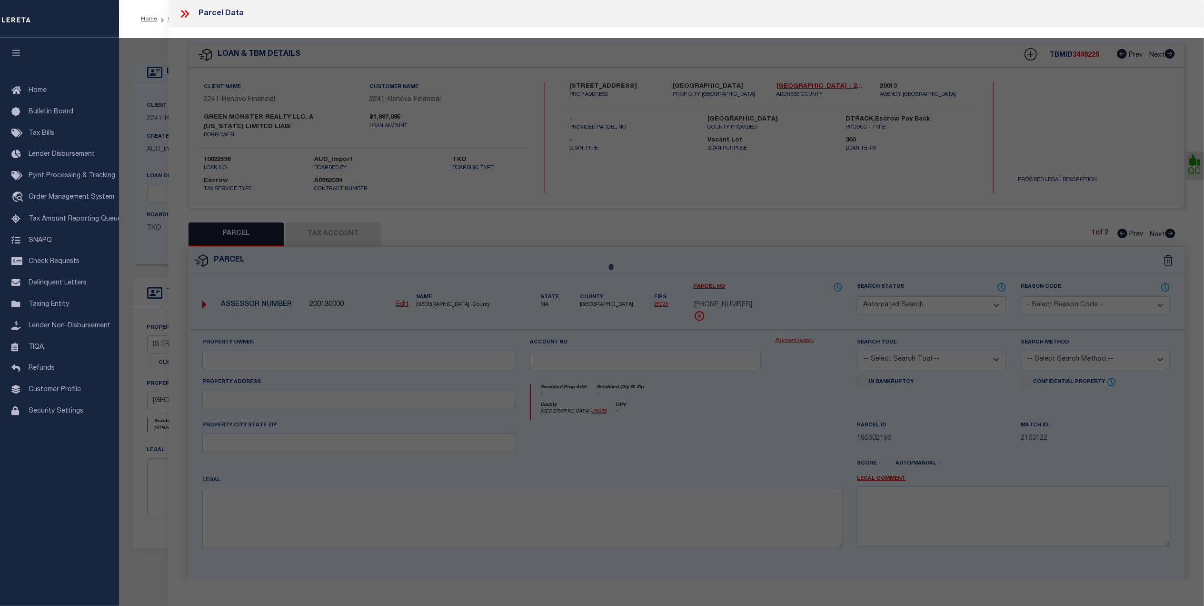
select select "ADD"
type input "51 CHURCH ST , #53"
type input "[GEOGRAPHIC_DATA]"
type textarea "DIST:35 CITY/MUNI/TWP:BOSTON-CENTRAL BOSTON"
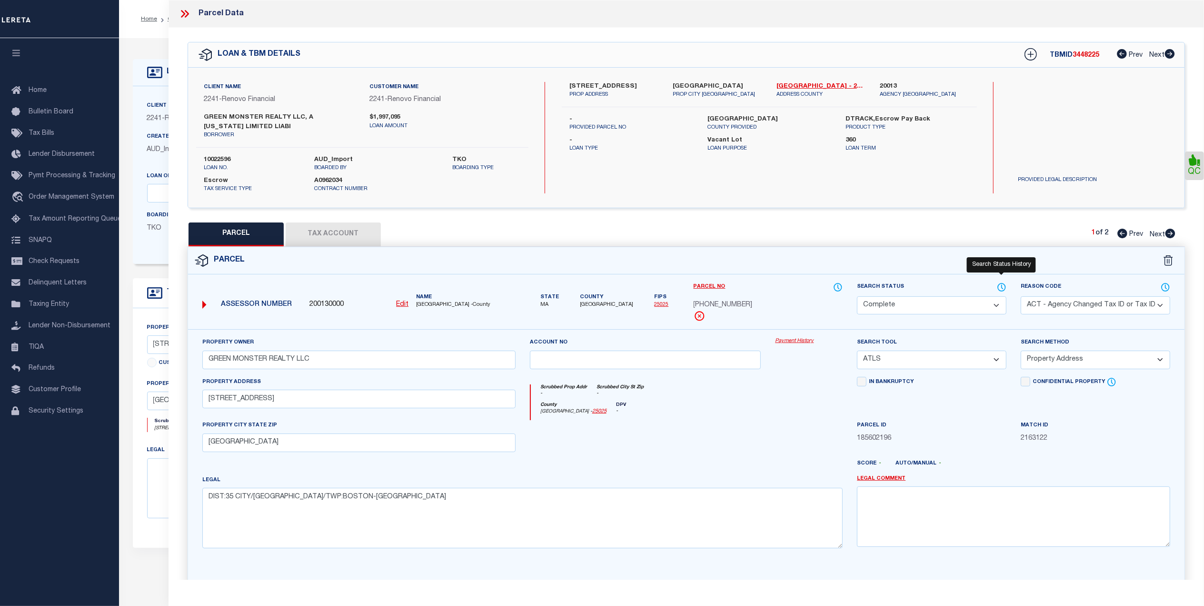
click at [1002, 288] on icon at bounding box center [1002, 287] width 1 height 4
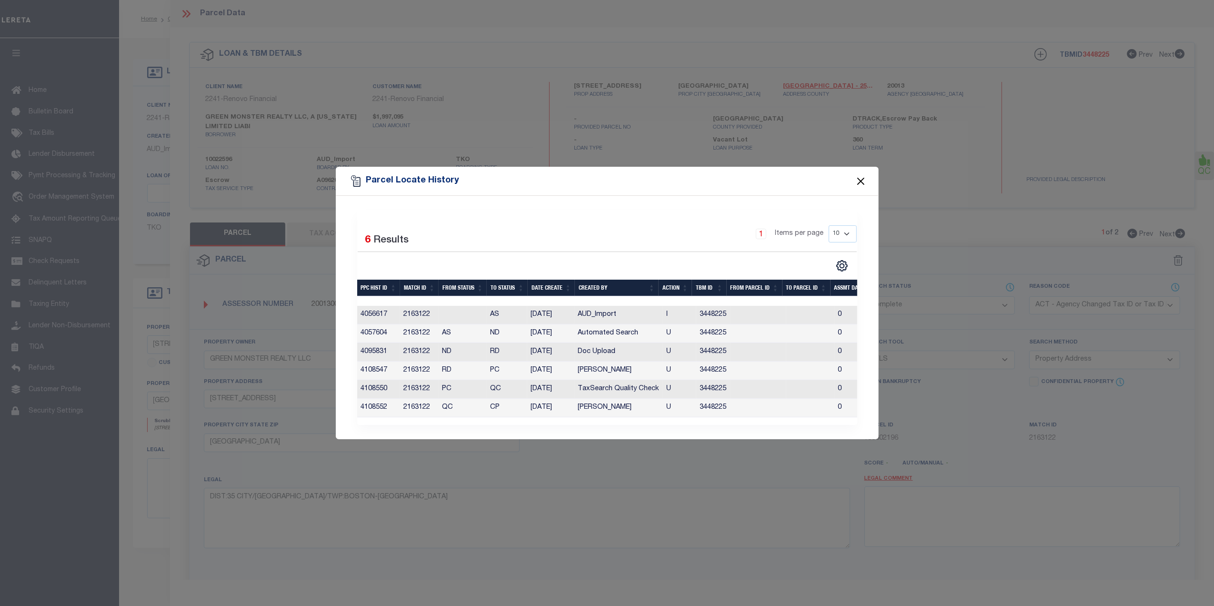
click at [857, 177] on button "Close" at bounding box center [860, 181] width 12 height 12
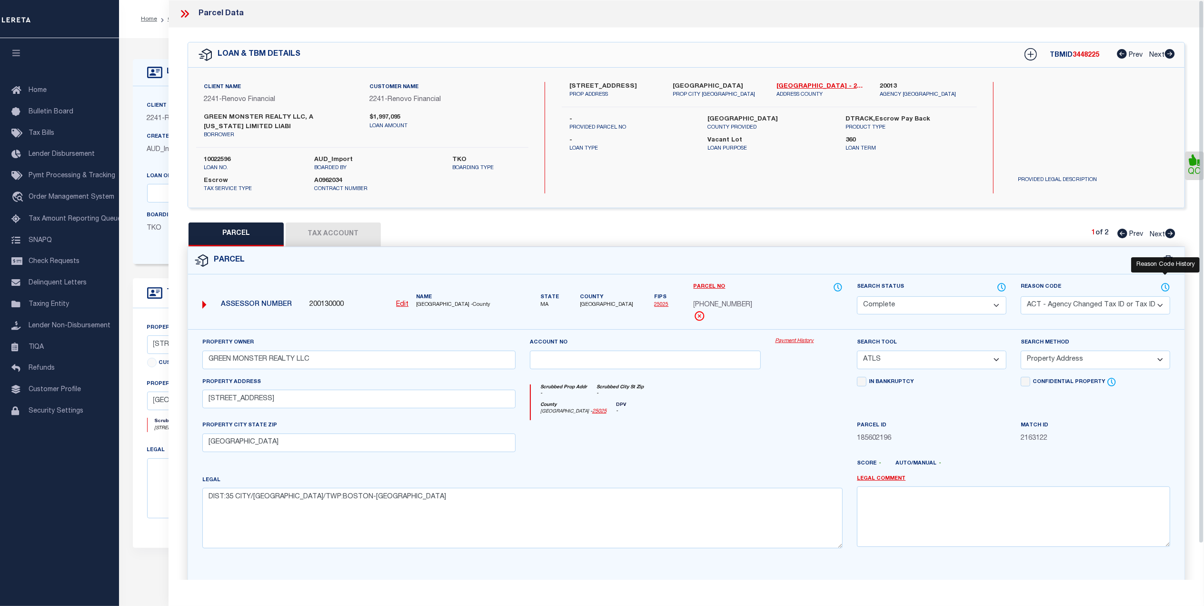
click at [1166, 286] on icon at bounding box center [1166, 287] width 1 height 4
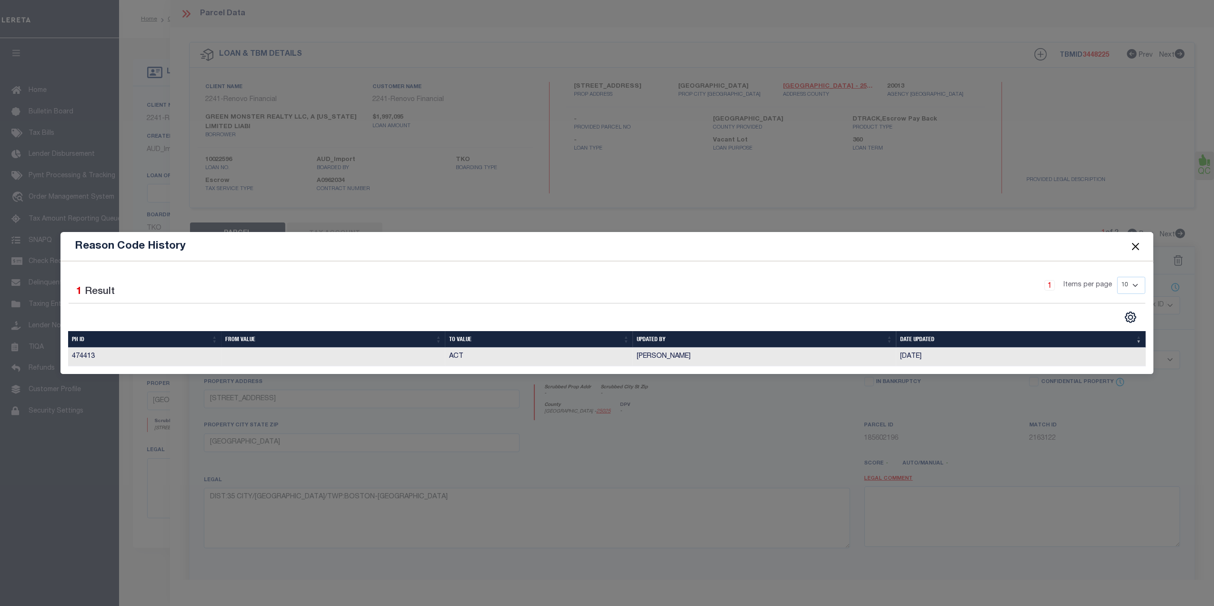
click at [1132, 244] on button "Close" at bounding box center [1135, 246] width 12 height 12
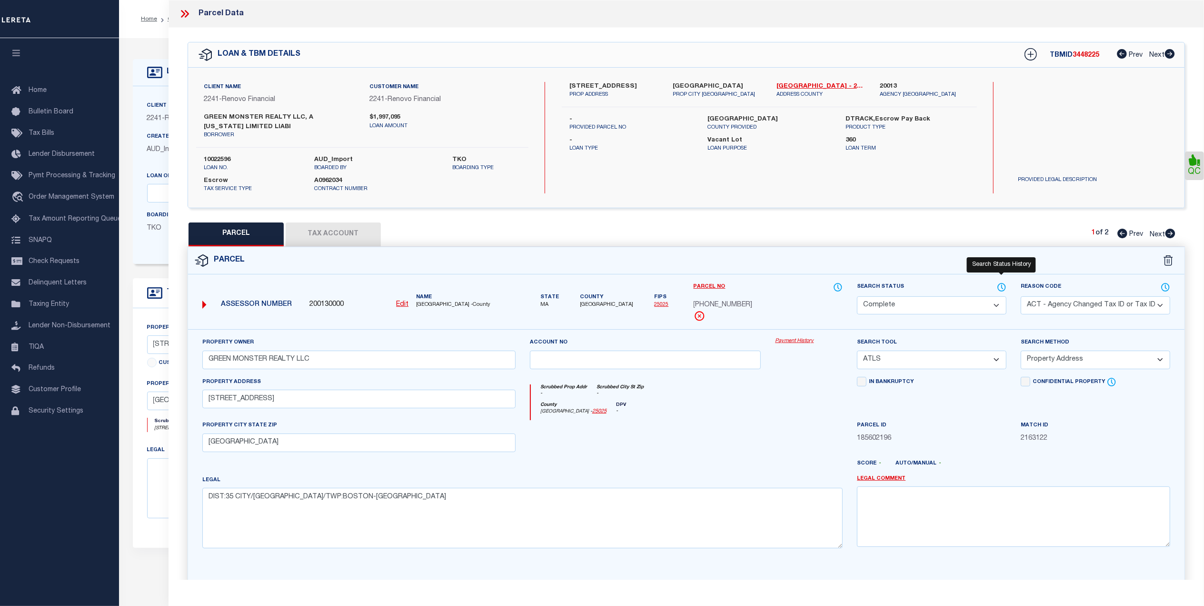
click at [1002, 287] on icon at bounding box center [1002, 287] width 1 height 4
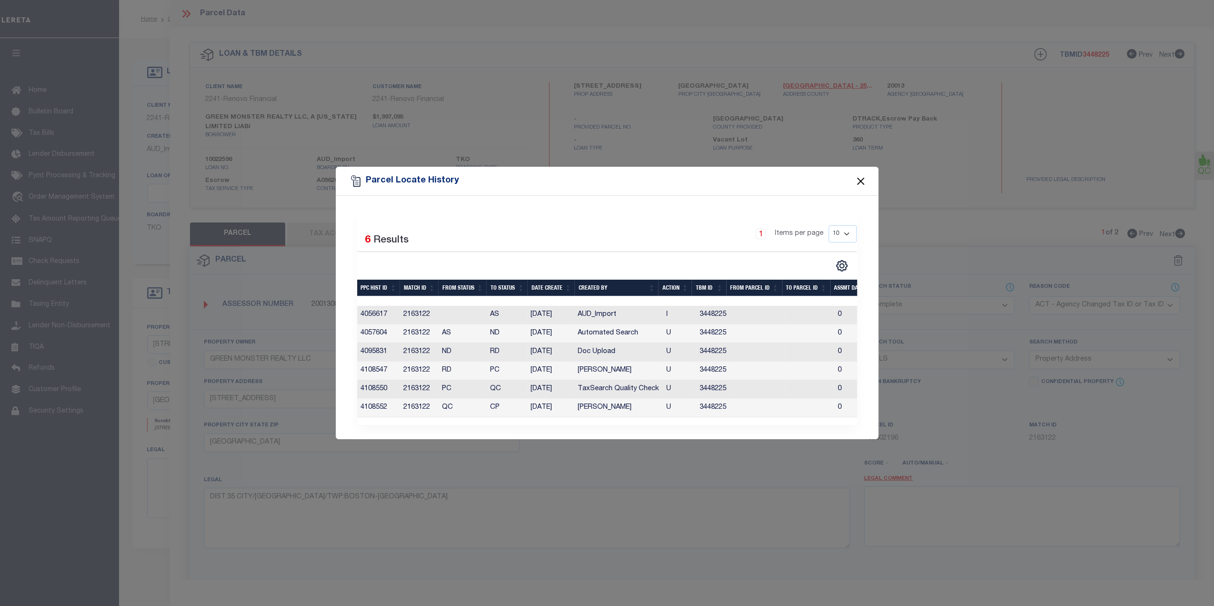
click at [855, 182] on button "Close" at bounding box center [860, 181] width 12 height 12
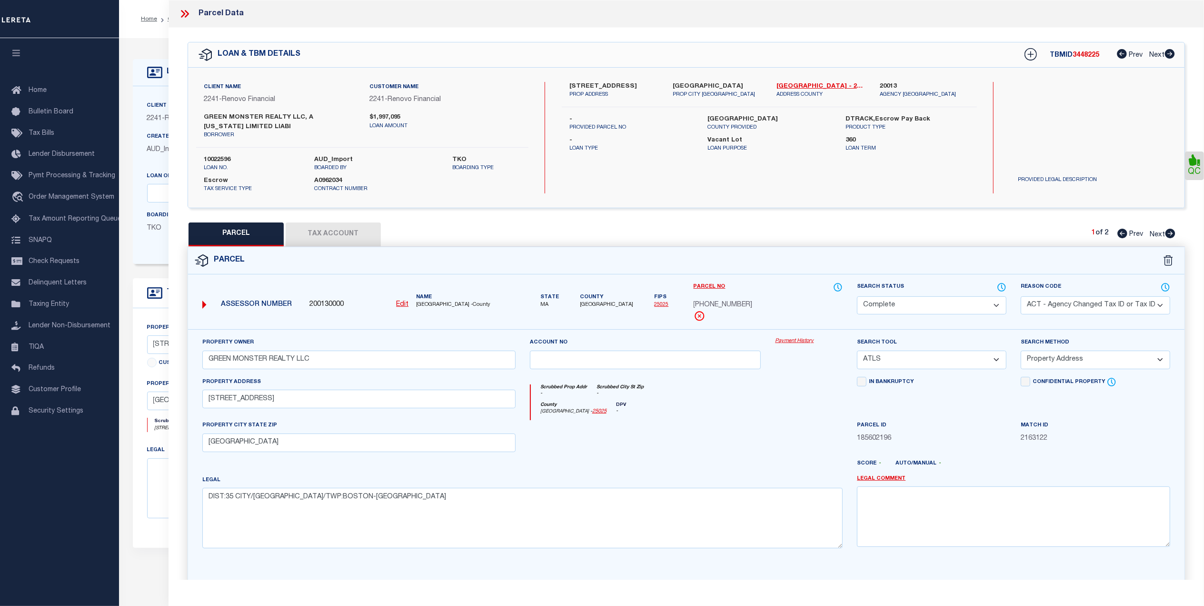
click at [185, 6] on div "Parcel Data" at bounding box center [687, 14] width 1036 height 28
click at [185, 13] on icon at bounding box center [185, 14] width 12 height 12
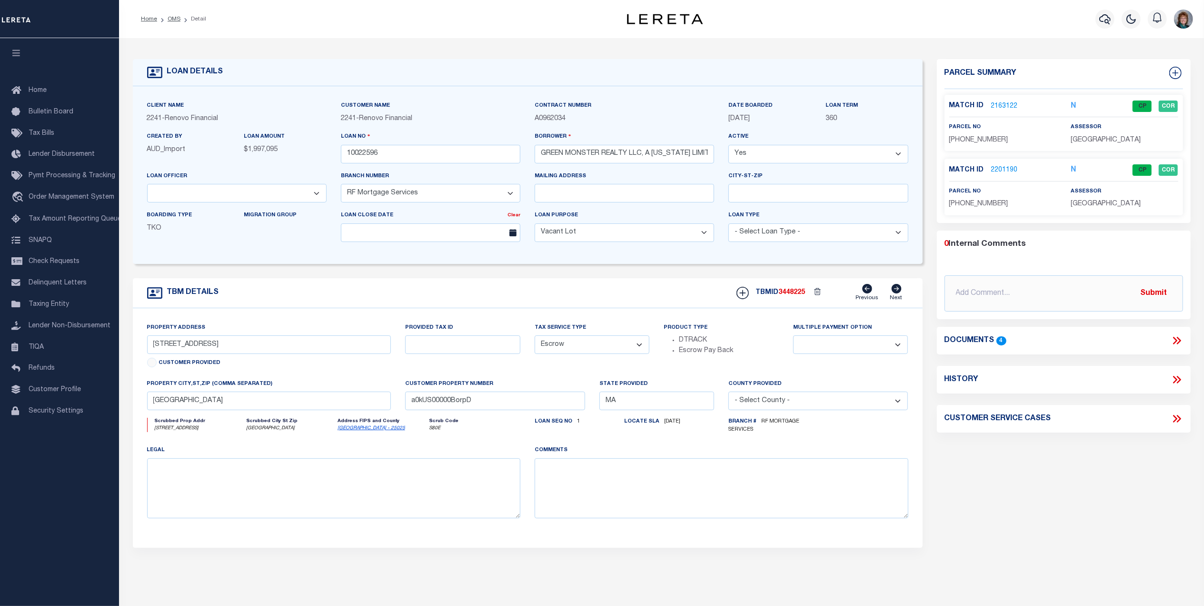
click at [1005, 107] on link "2163122" at bounding box center [1004, 106] width 27 height 10
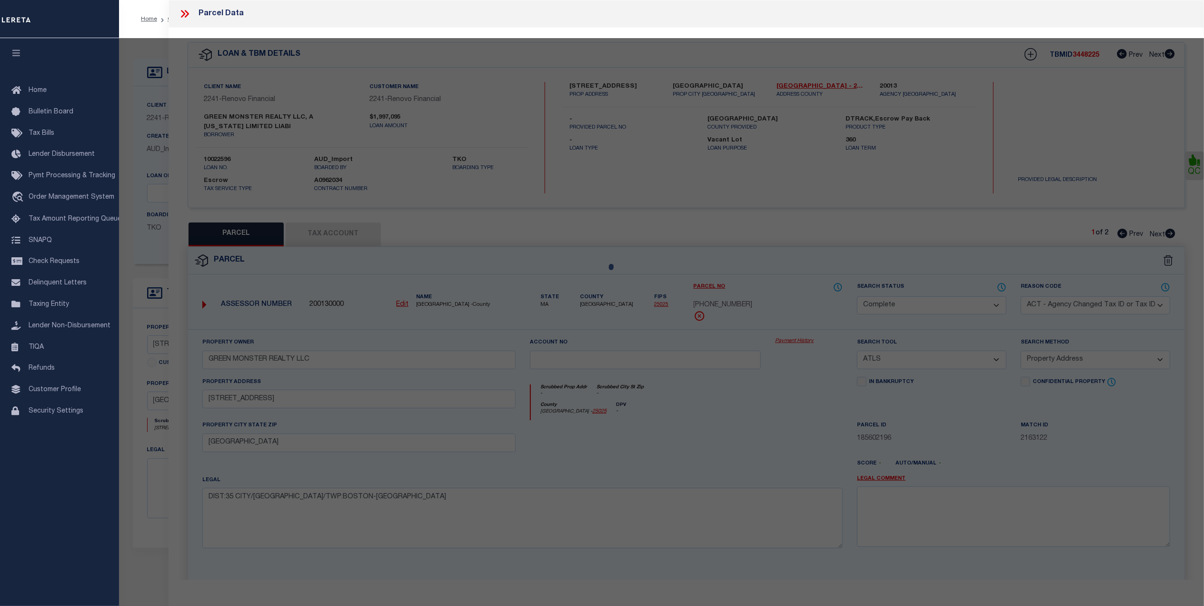
select select "AS"
select select
checkbox input "false"
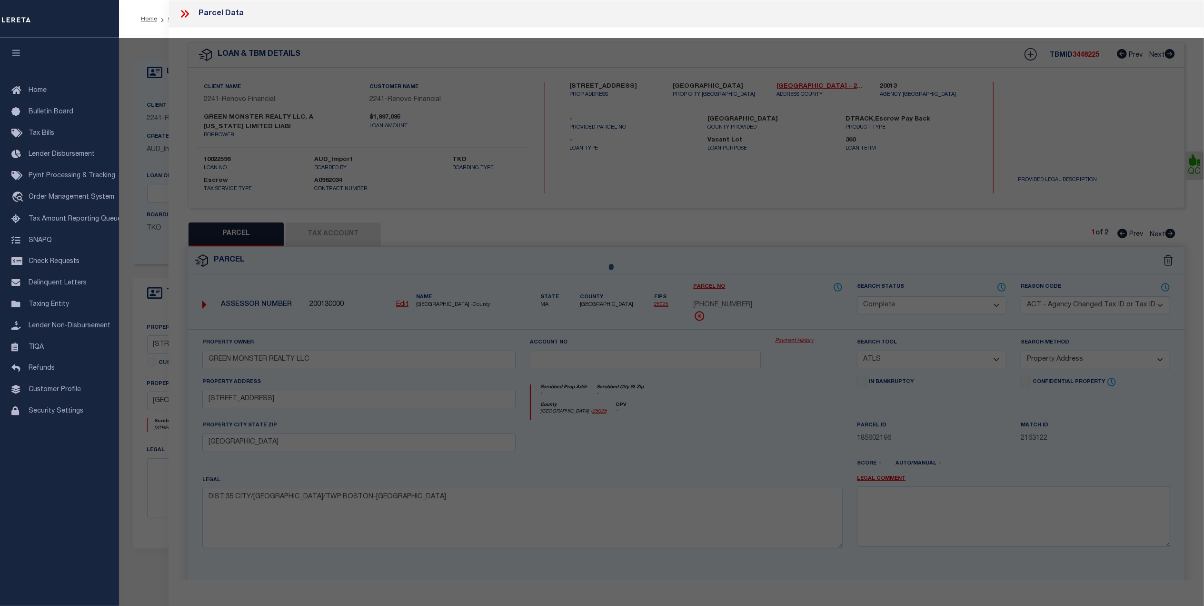
checkbox input "false"
select select "CP"
select select "ACT"
type input "GREEN MONSTER REALTY LLC"
select select "ATL"
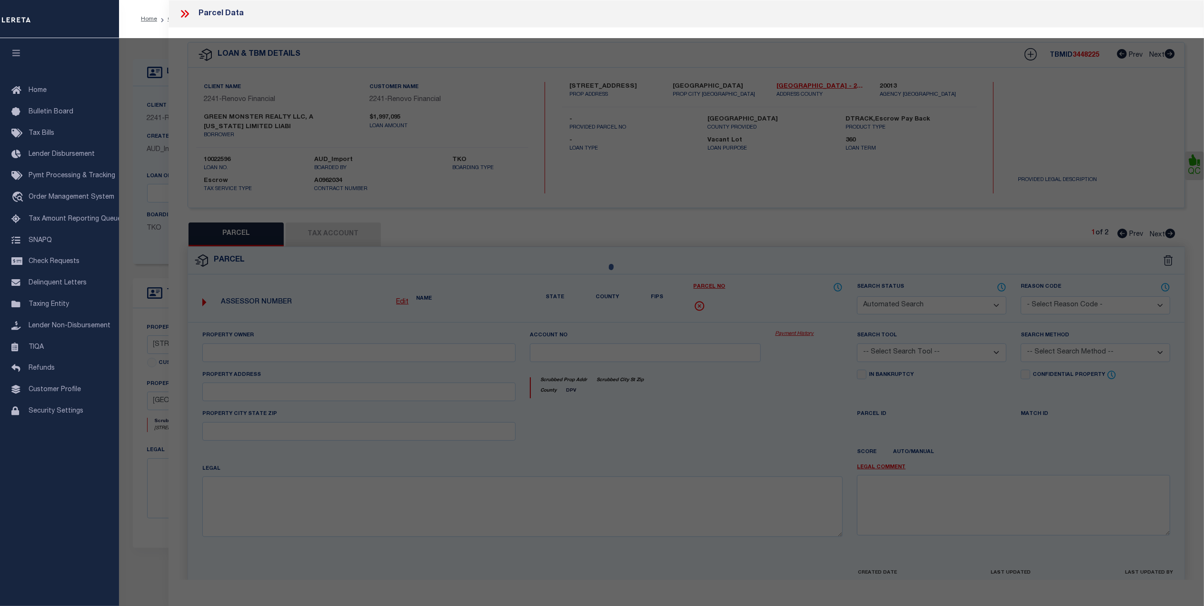
select select "ADD"
type input "51 CHURCH ST , #53"
type input "[GEOGRAPHIC_DATA]"
type textarea "DIST:35 CITY/MUNI/TWP:BOSTON-CENTRAL BOSTON"
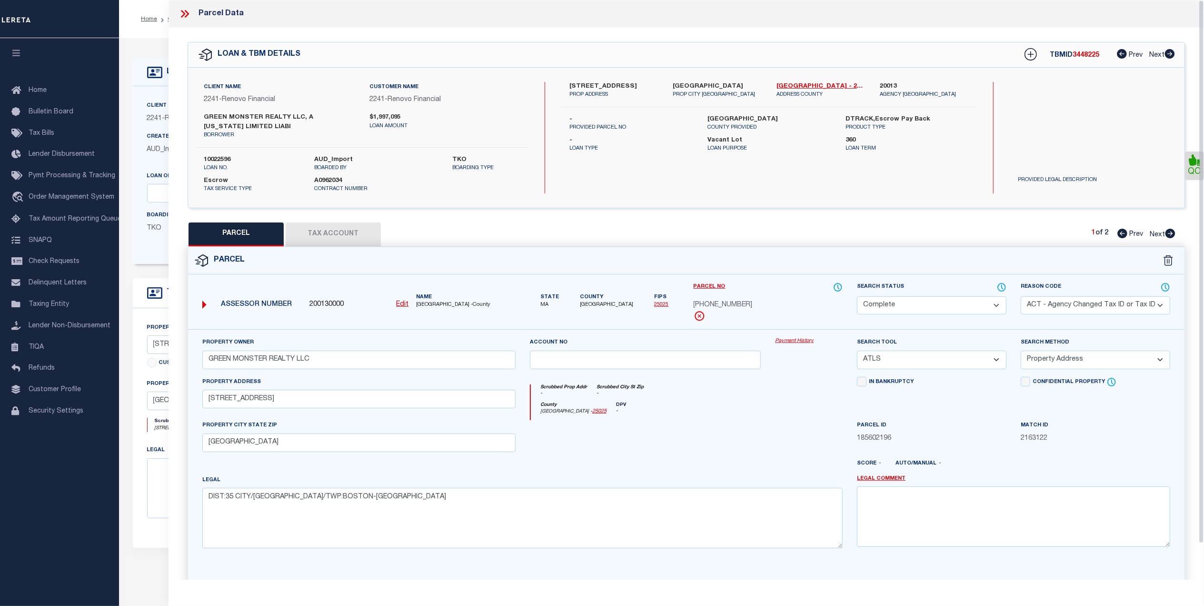
click at [797, 340] on link "Payment History" at bounding box center [809, 341] width 68 height 8
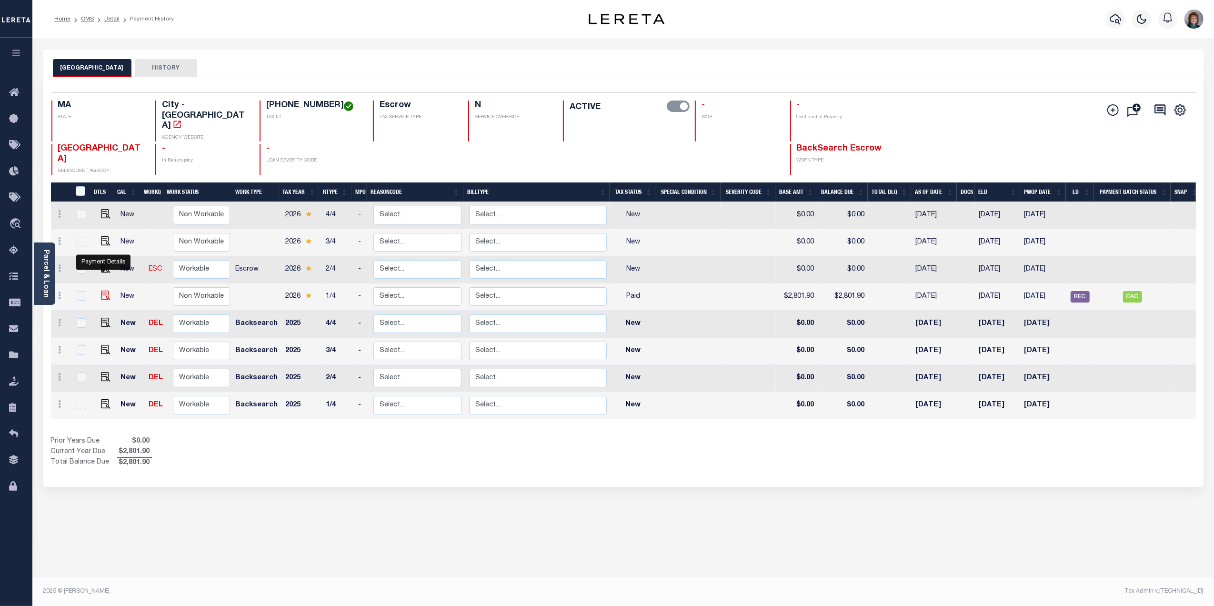
click at [101, 290] on img "" at bounding box center [106, 295] width 10 height 10
checkbox input "true"
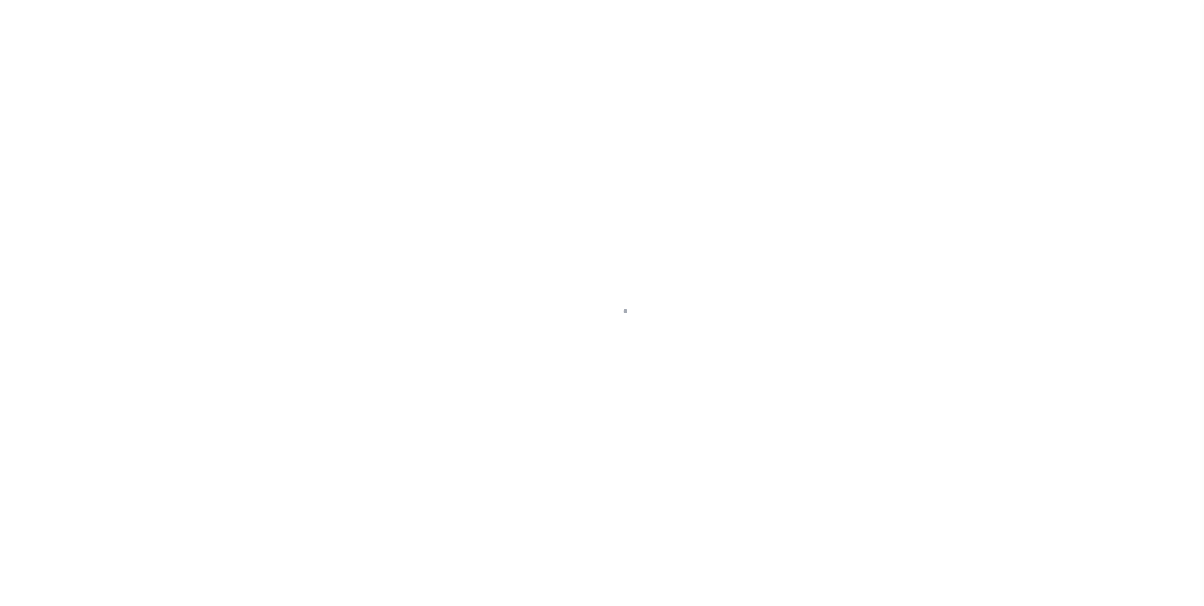
select select "PYD"
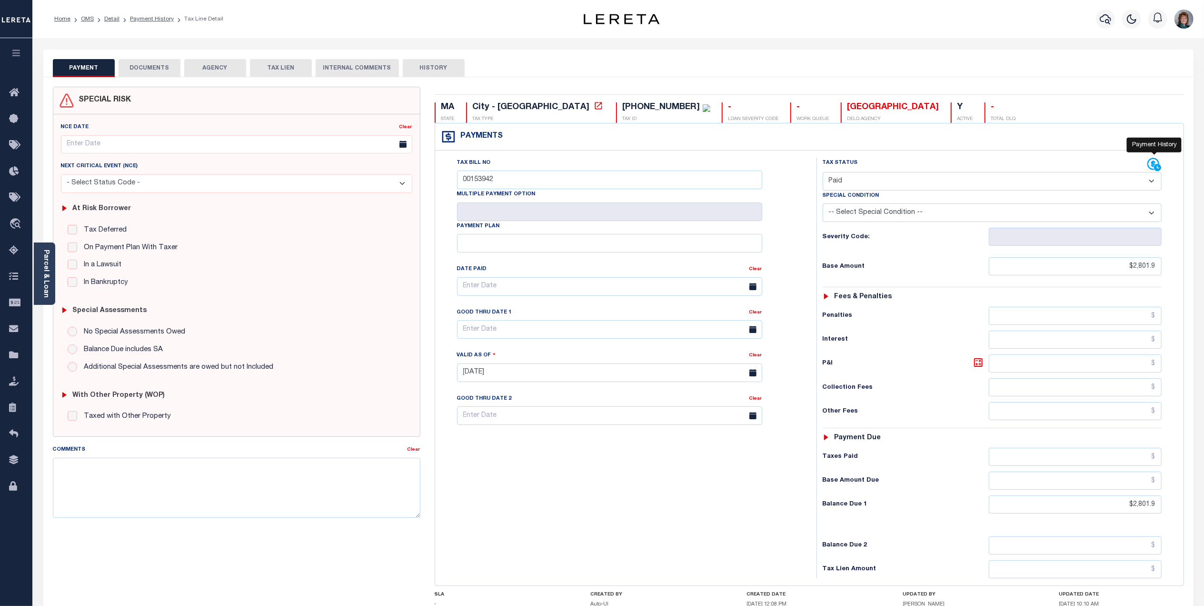
click at [1151, 165] on icon at bounding box center [1155, 165] width 14 height 14
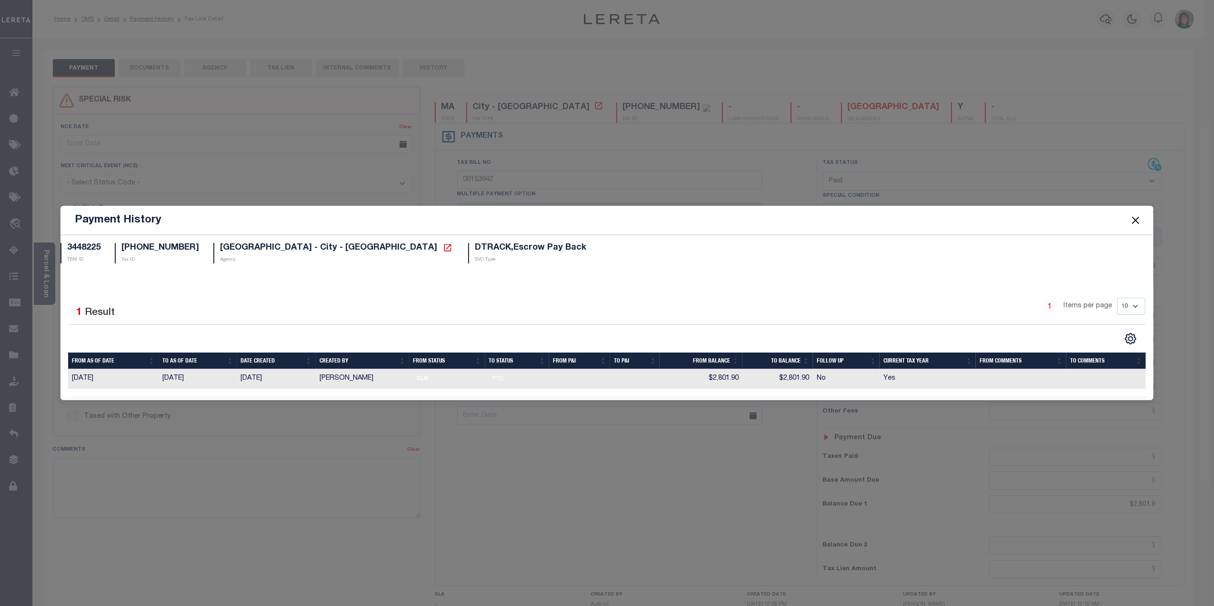
click at [1138, 221] on button "Close" at bounding box center [1135, 220] width 12 height 12
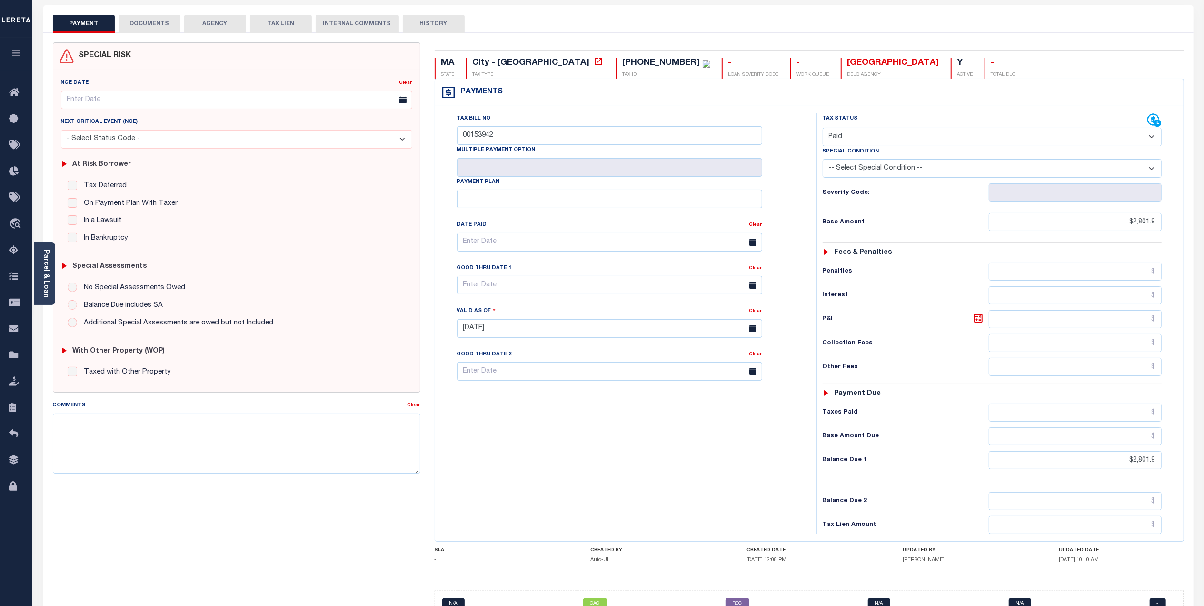
scroll to position [101, 0]
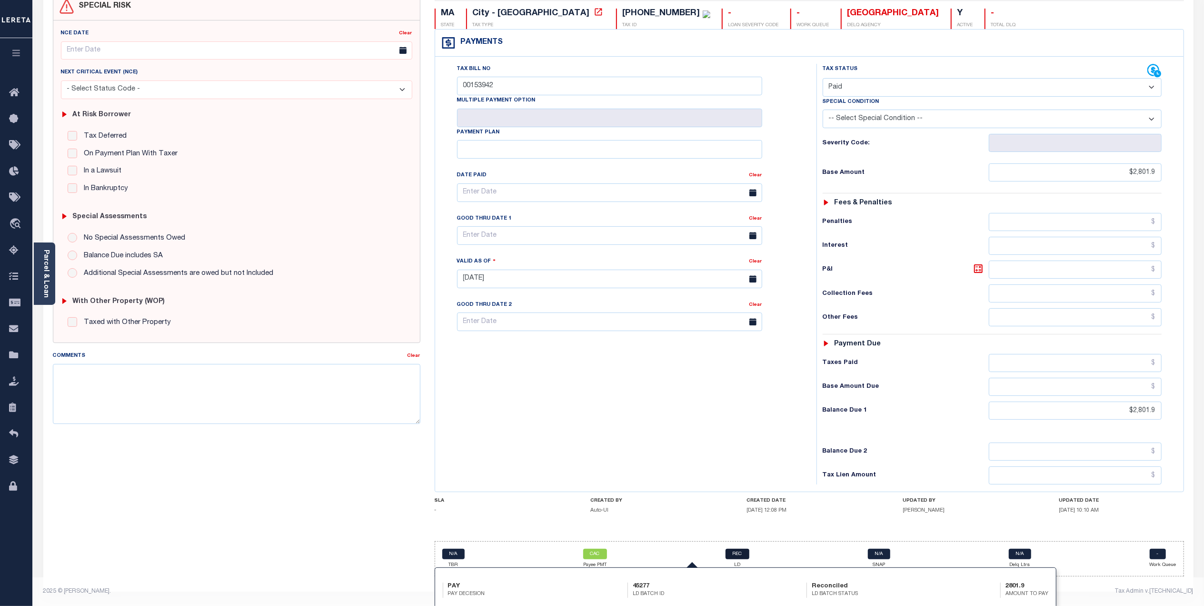
click at [741, 556] on link "REC" at bounding box center [738, 554] width 24 height 10
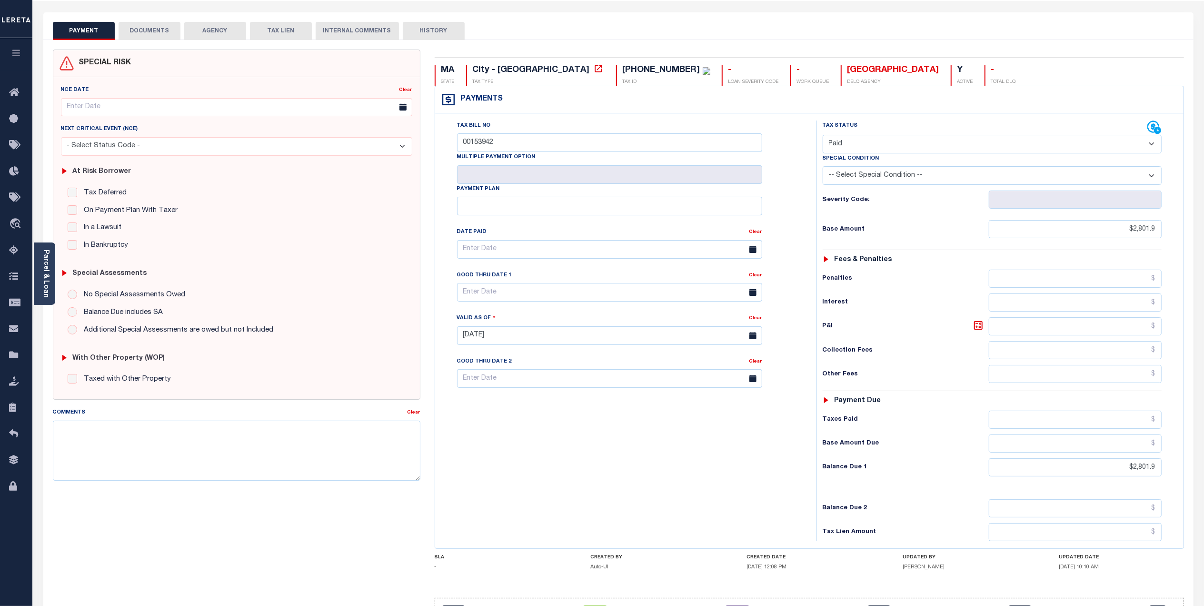
scroll to position [0, 0]
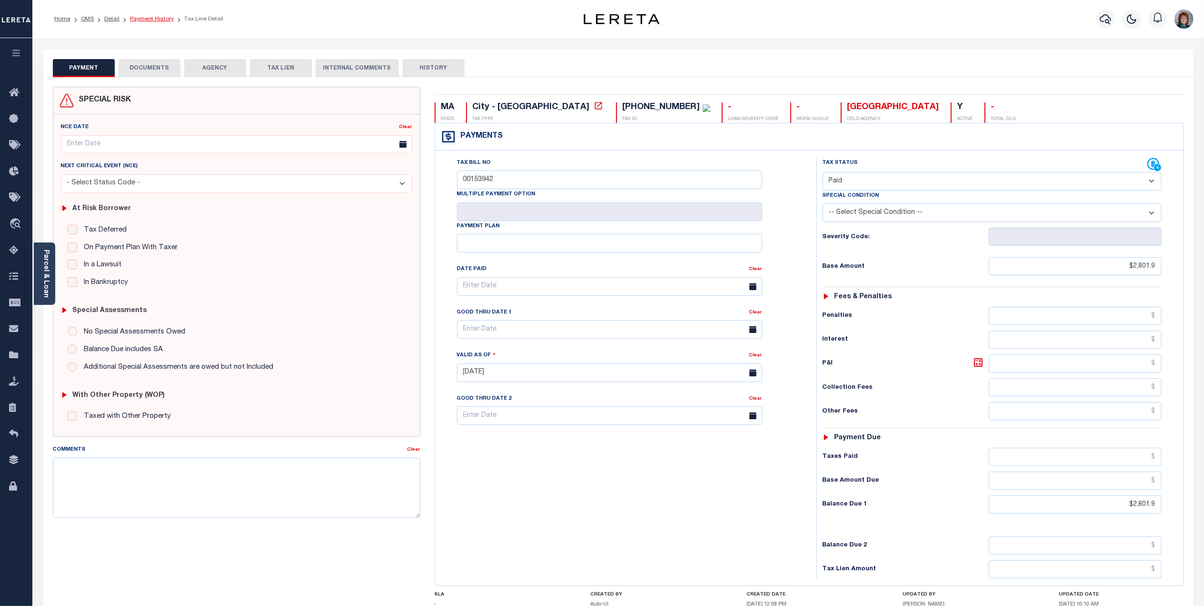
click at [163, 21] on link "Payment History" at bounding box center [152, 19] width 44 height 6
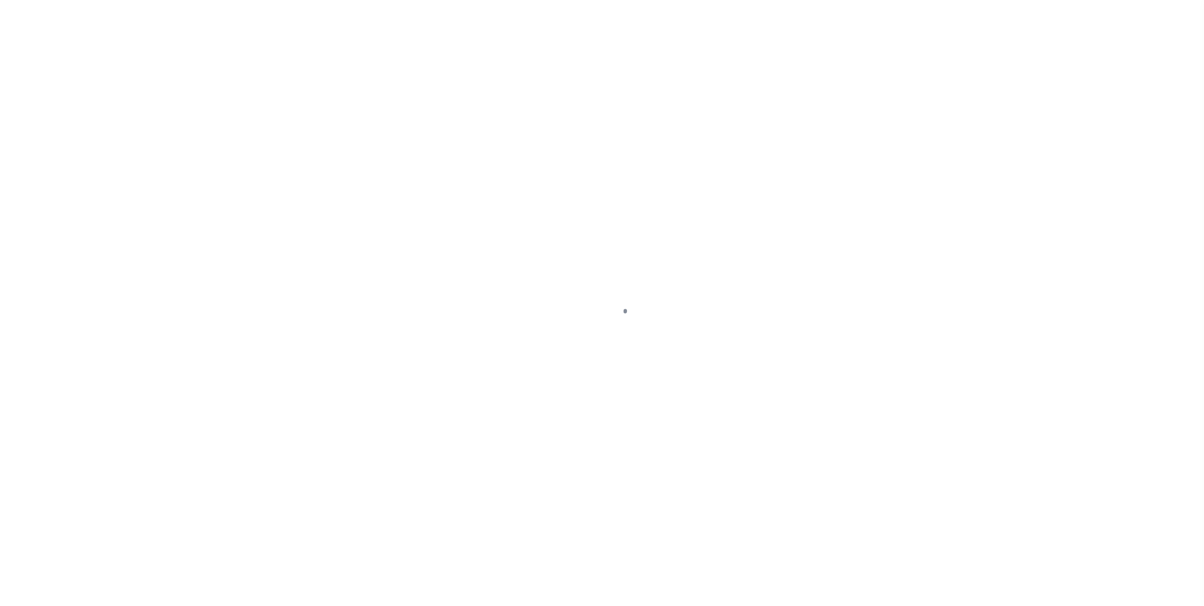
select select "PYD"
select select "400"
select select "Escrow"
select select "14701"
select select "25067"
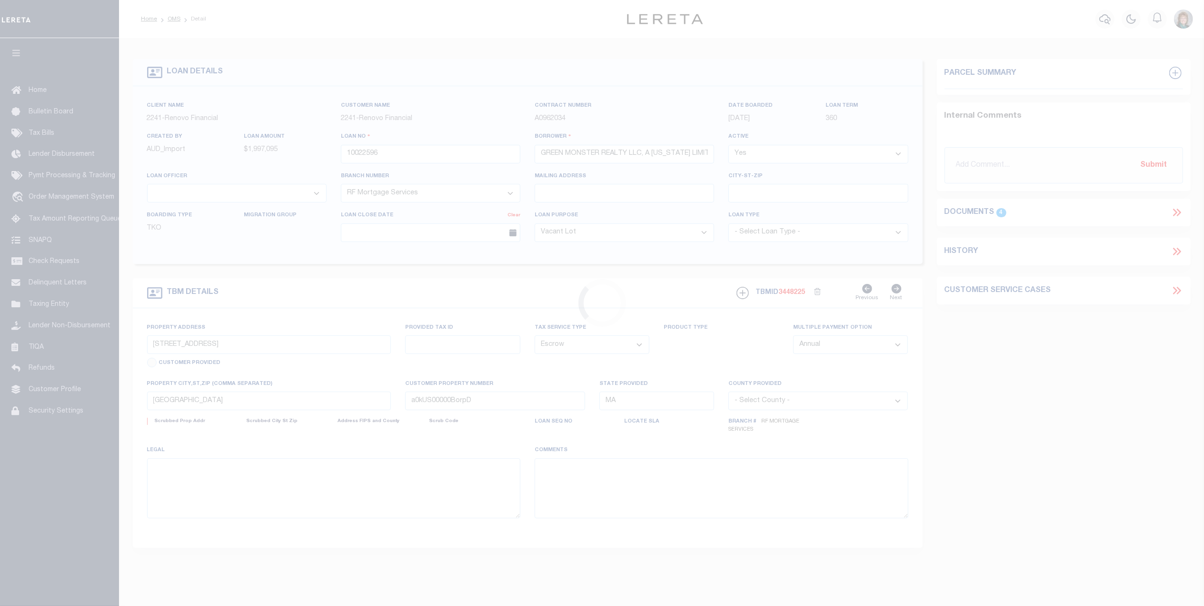
select select
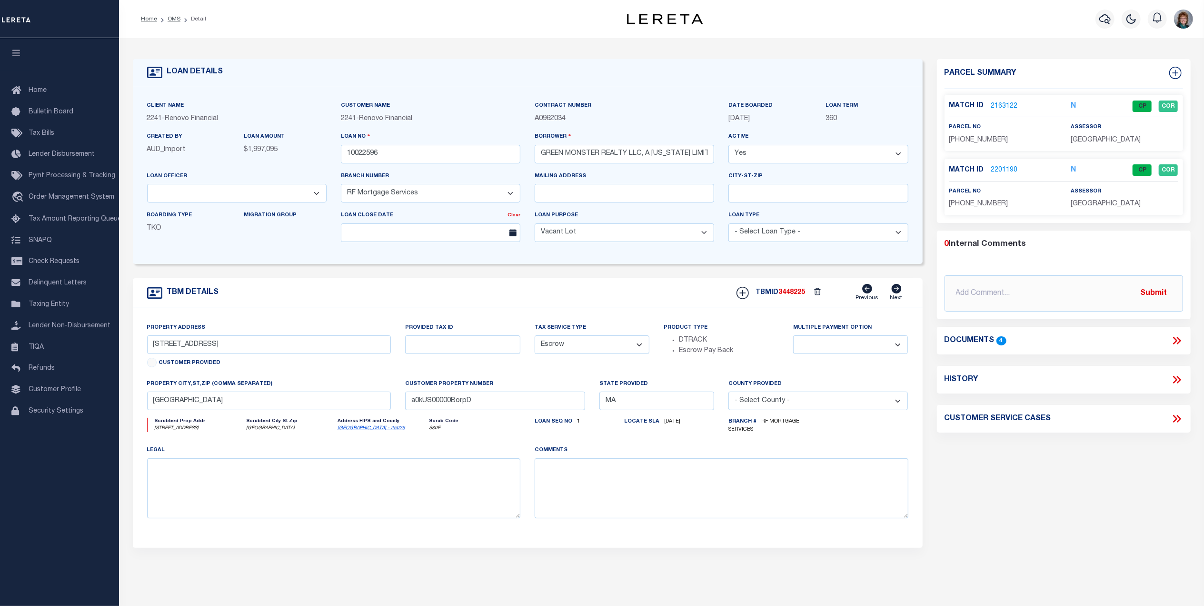
click at [1000, 170] on link "2201190" at bounding box center [1004, 170] width 27 height 10
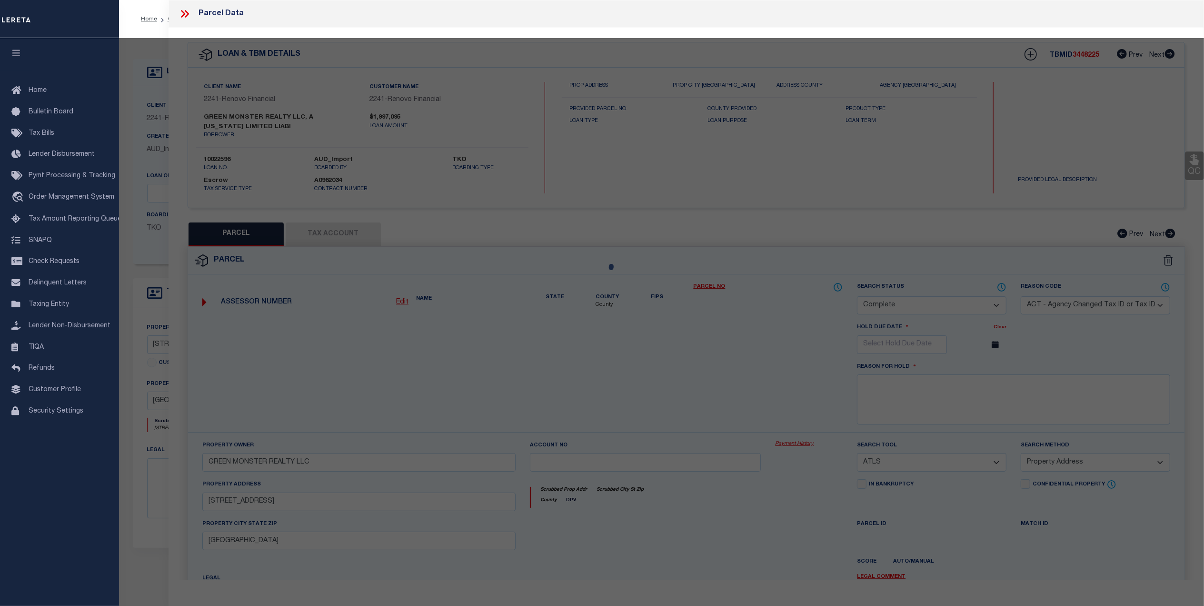
select select "AS"
select select
checkbox input "false"
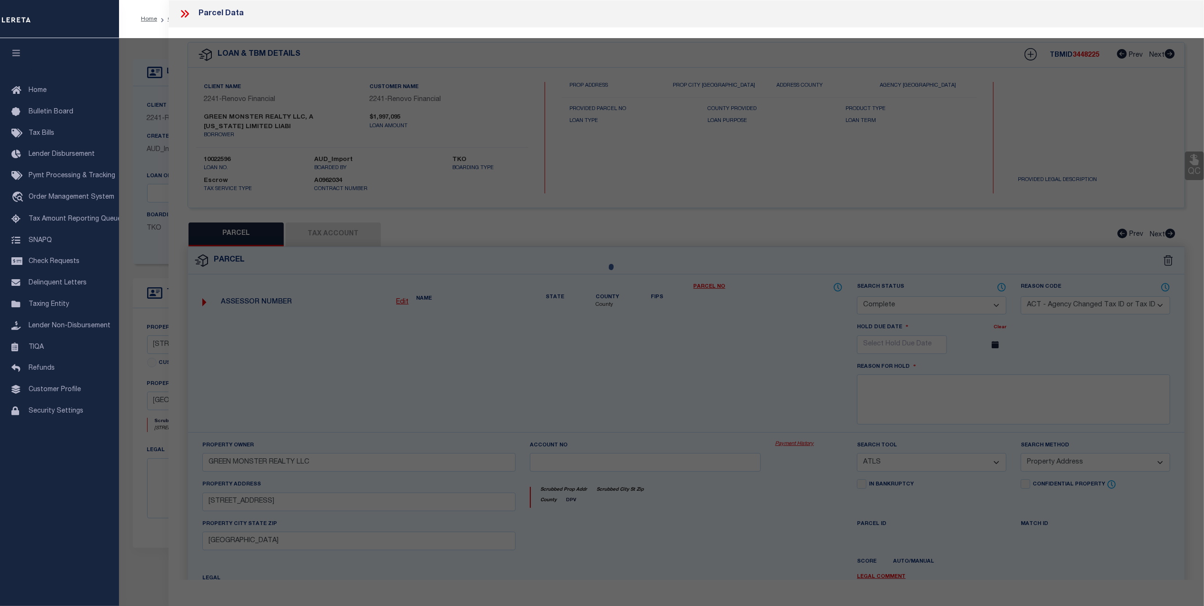
checkbox input "false"
select select "CP"
type input "[PERSON_NAME] Revocable trust"
select select "AGF"
select select
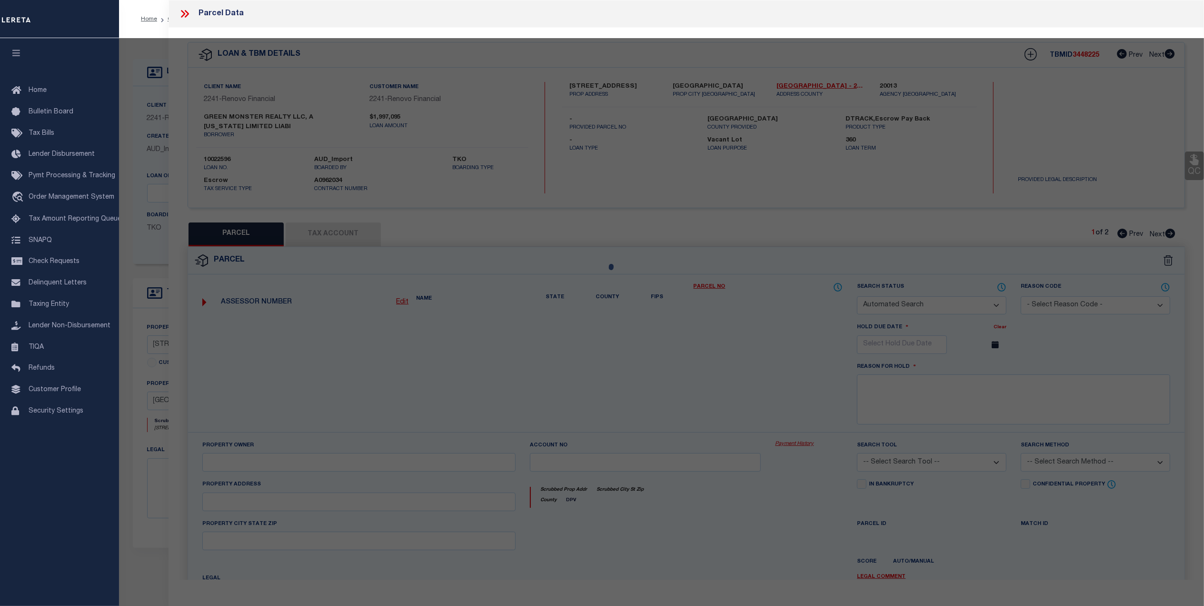
type input "[STREET_ADDRESS]"
checkbox input "false"
type input "Boston, MA"
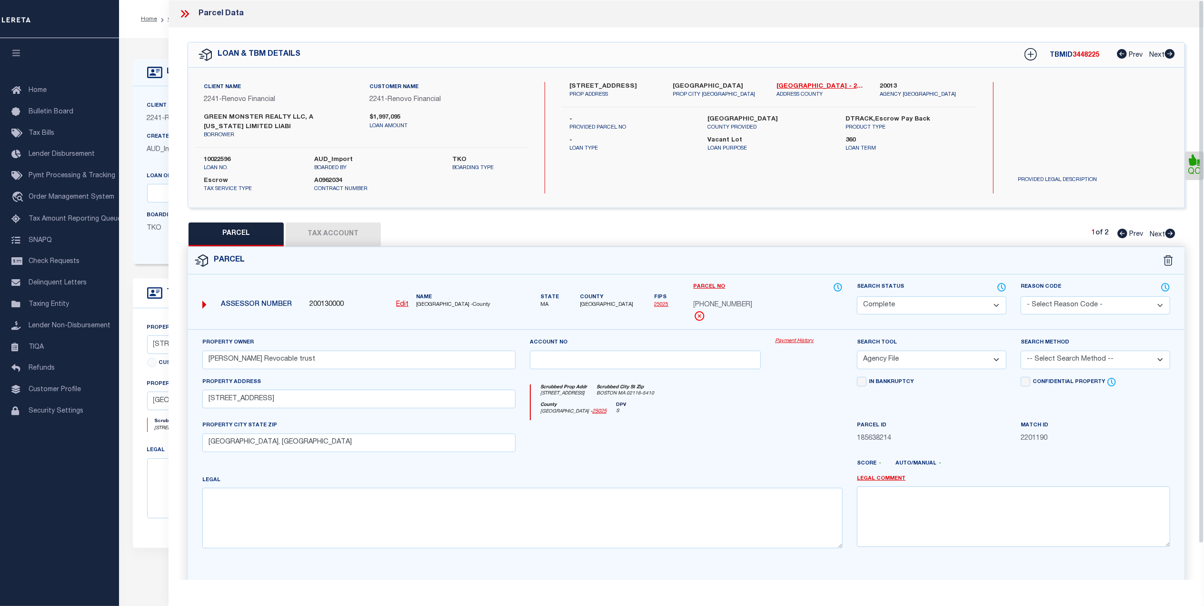
click at [808, 339] on link "Payment History" at bounding box center [809, 341] width 68 height 8
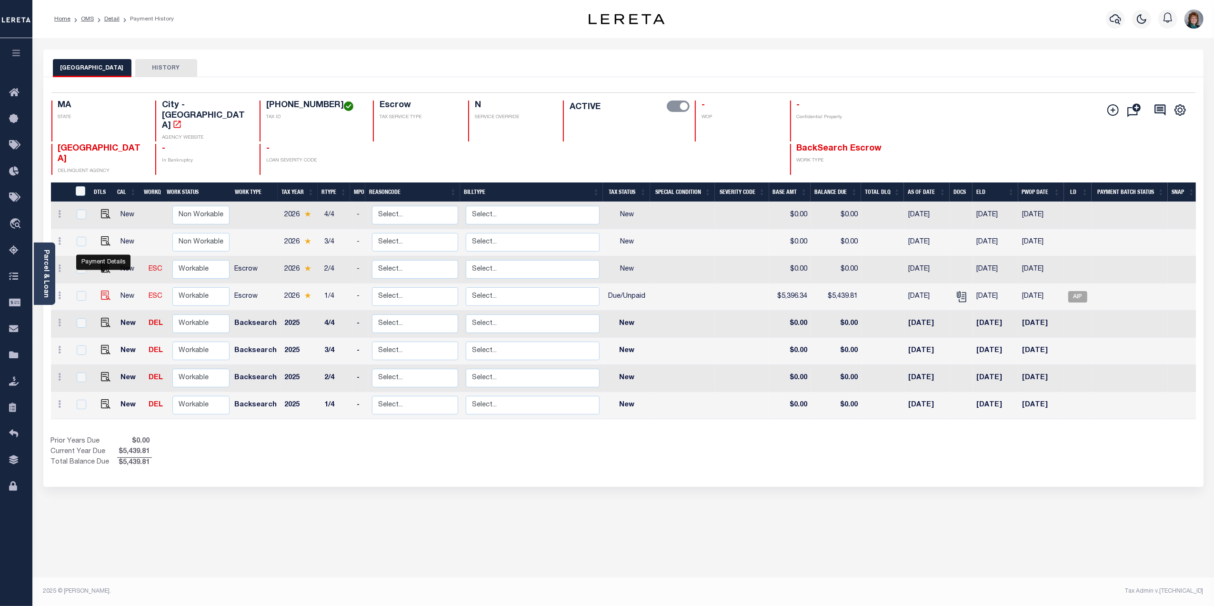
click at [103, 290] on img "" at bounding box center [106, 295] width 10 height 10
checkbox input "true"
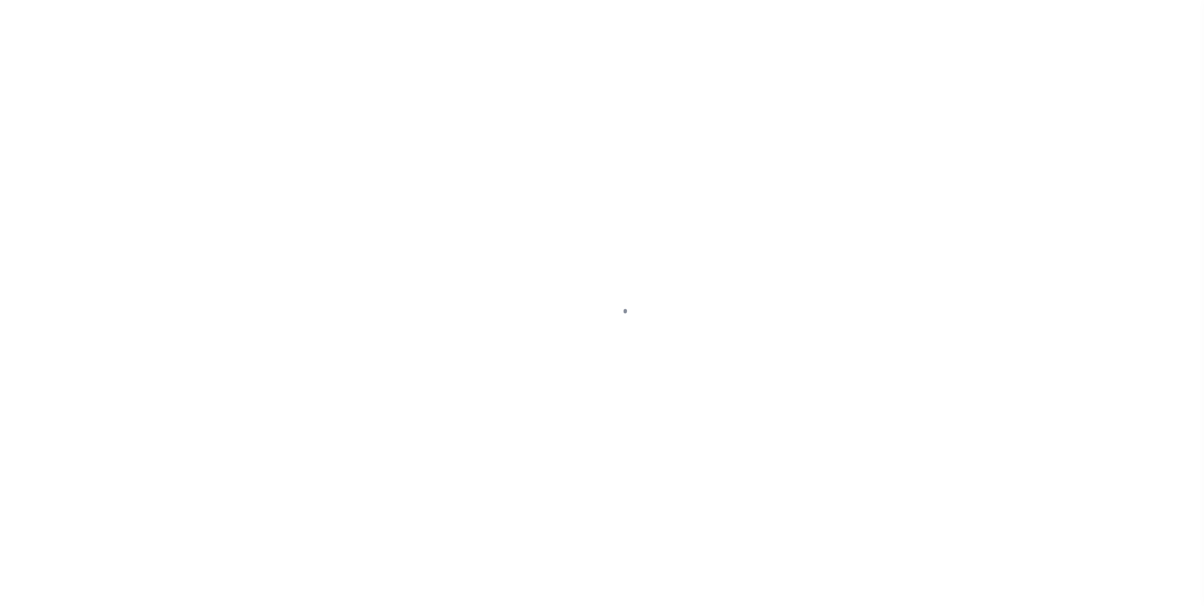
select select "DUE"
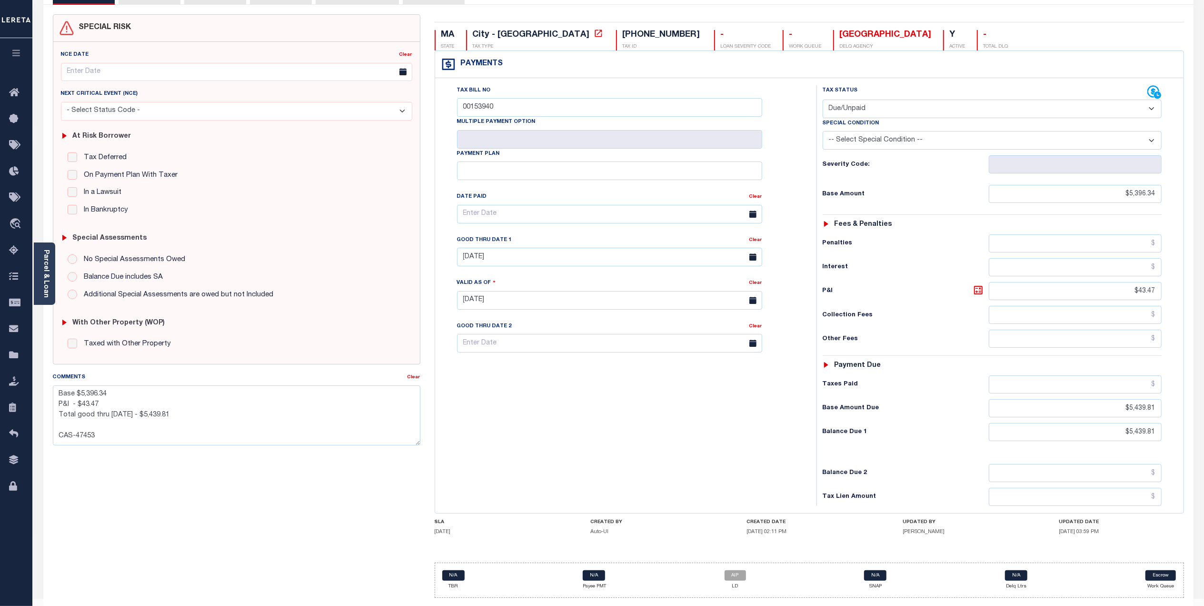
scroll to position [101, 0]
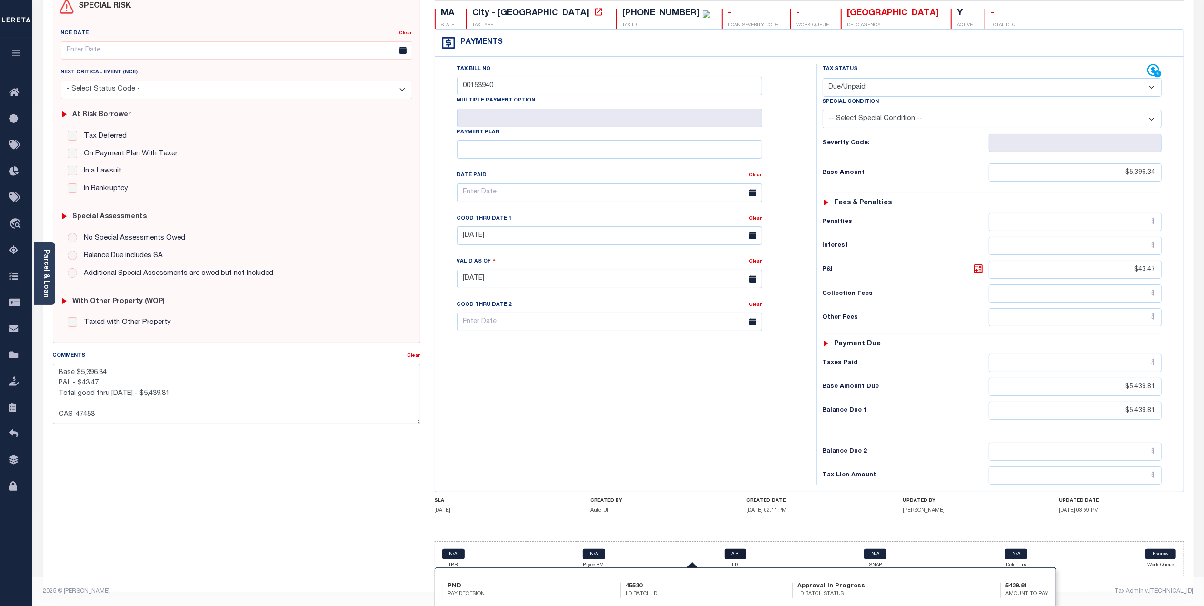
click at [737, 557] on link "AIP" at bounding box center [735, 554] width 21 height 10
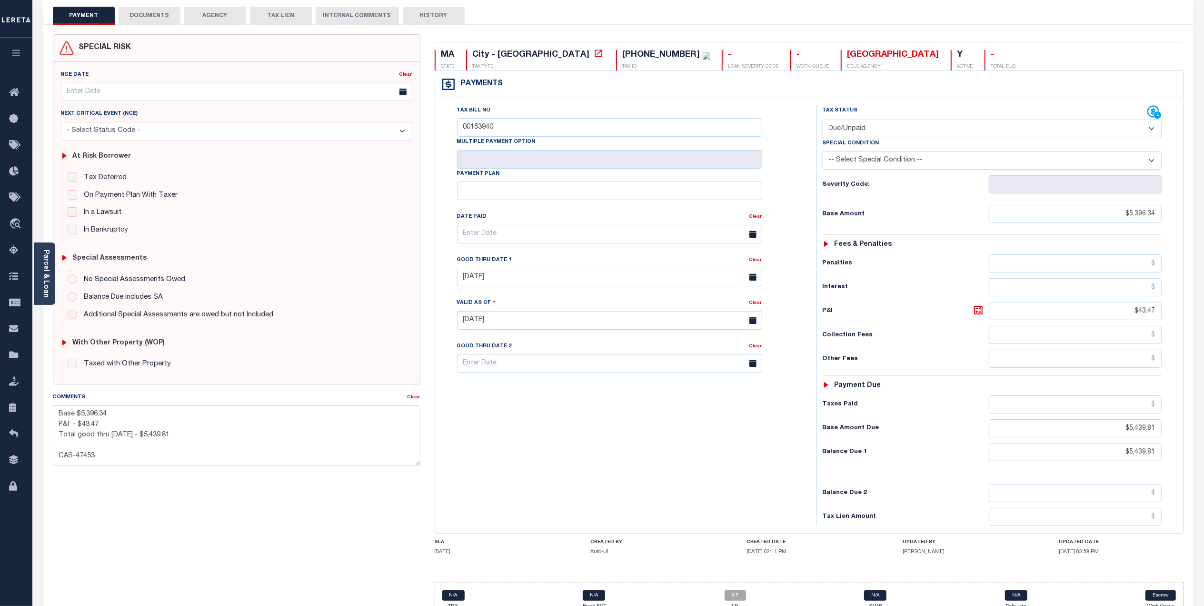
scroll to position [0, 0]
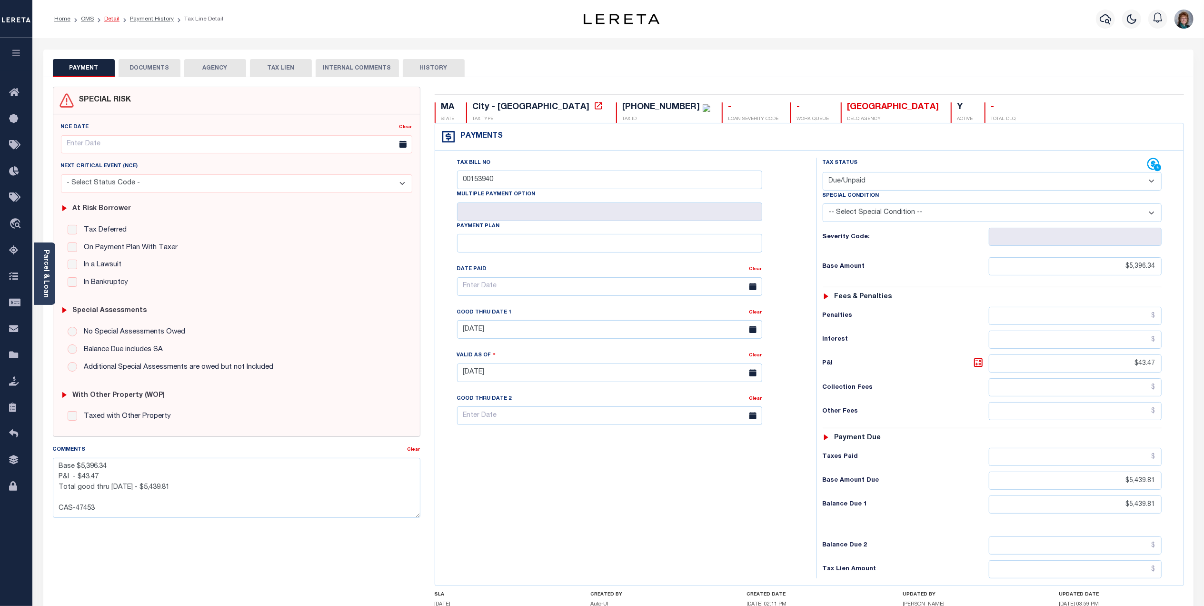
click at [115, 21] on link "Detail" at bounding box center [111, 19] width 15 height 6
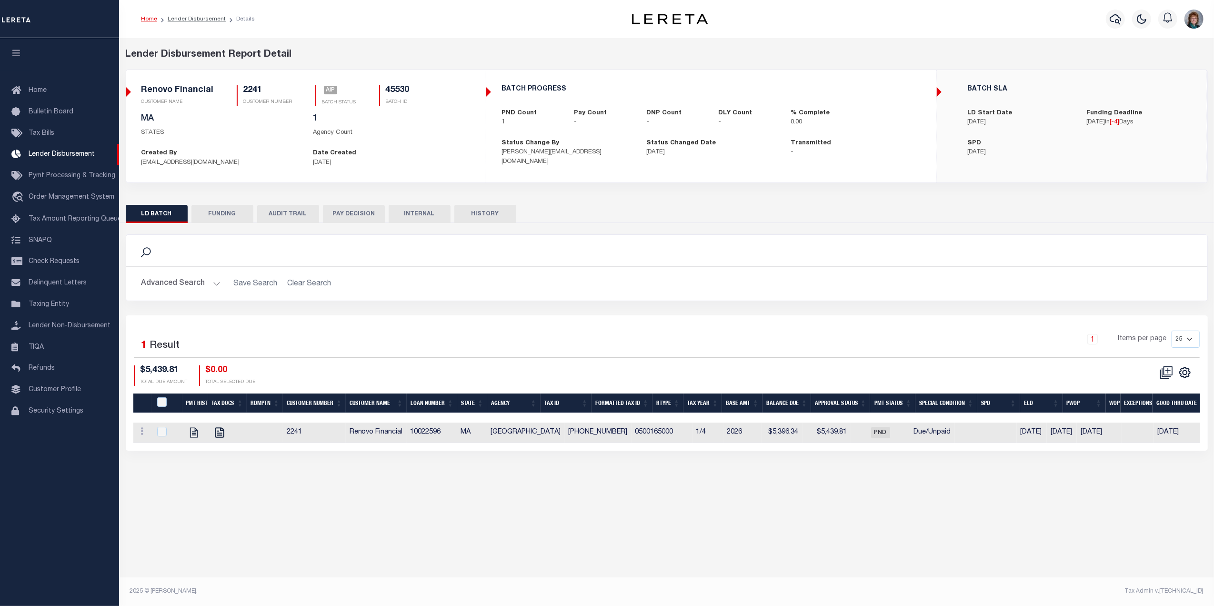
click at [212, 214] on button "FUNDING" at bounding box center [222, 214] width 62 height 18
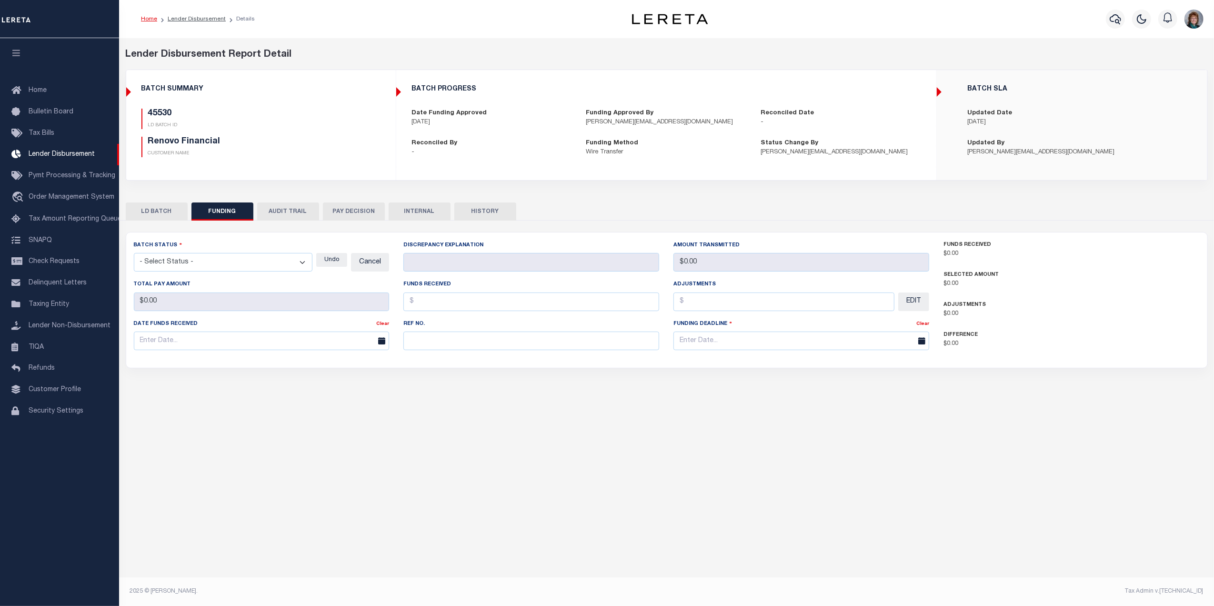
type input "Sent to Lereta for batching error correction. [DATE]"
type input "$0"
type input "[DATE]"
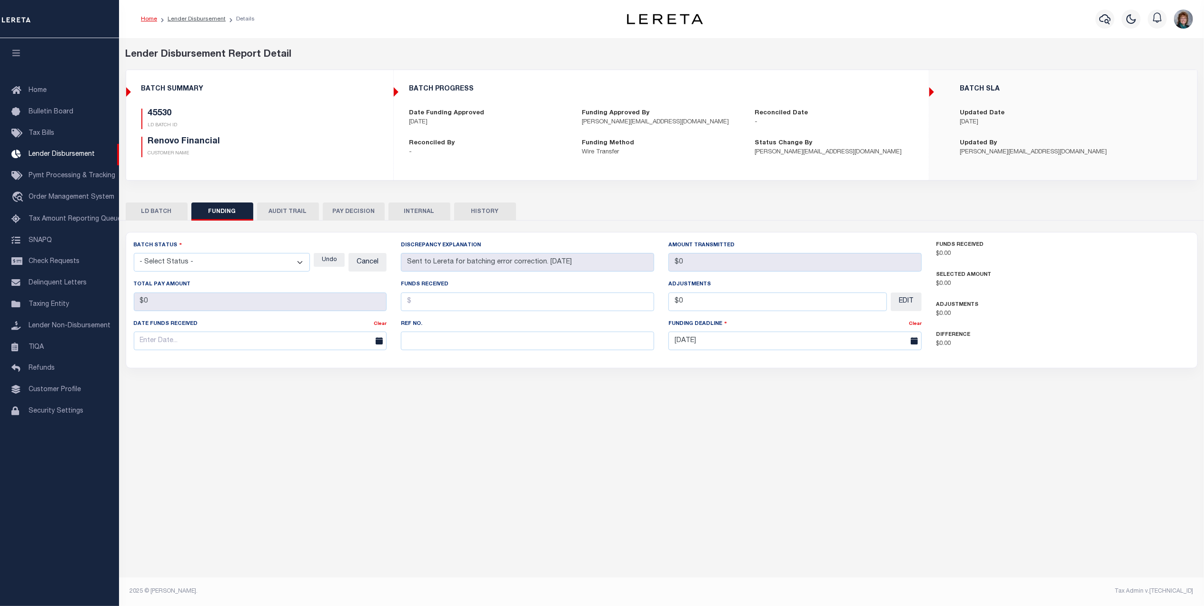
select select "7"
select select "100"
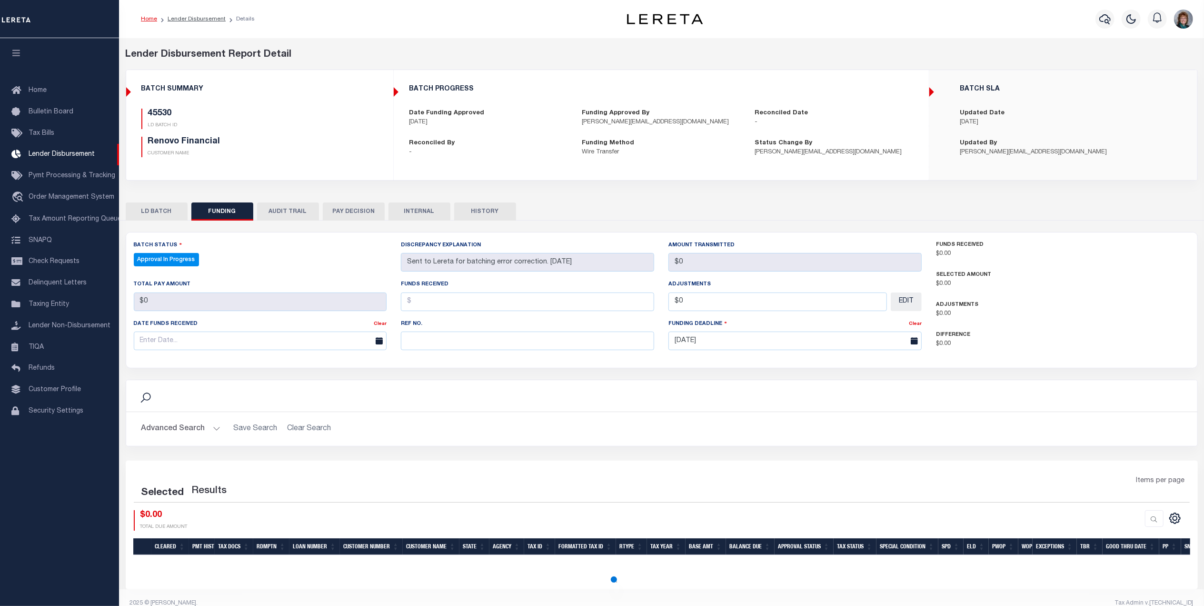
select select "100"
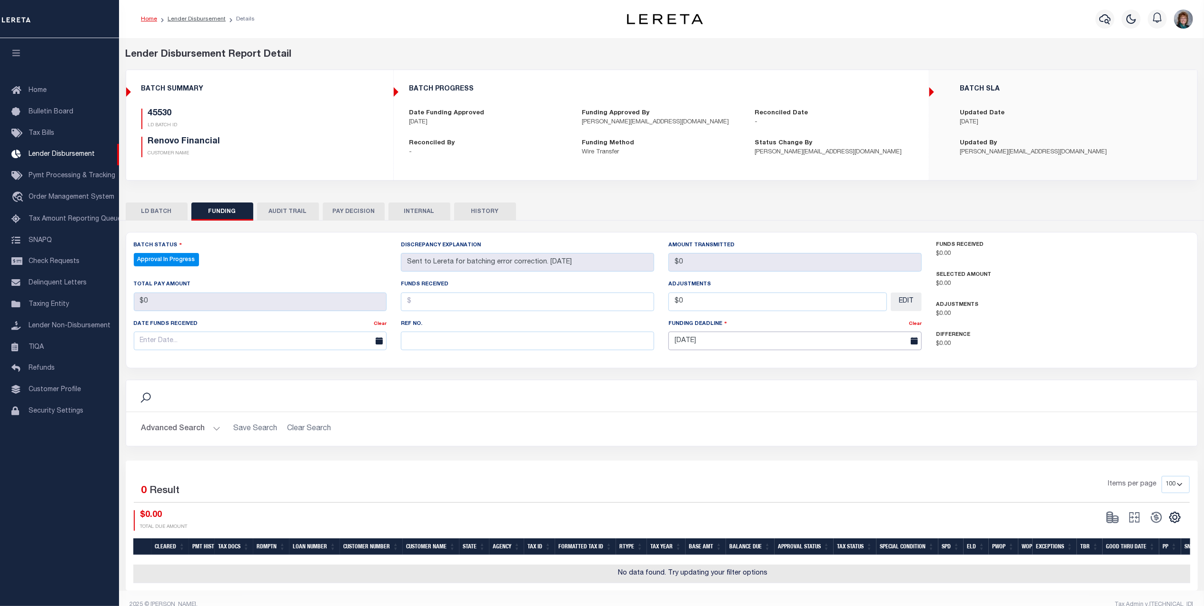
click at [745, 343] on input "[DATE]" at bounding box center [795, 340] width 253 height 19
click at [763, 433] on span "14" at bounding box center [763, 434] width 19 height 19
type input "08/14/2025"
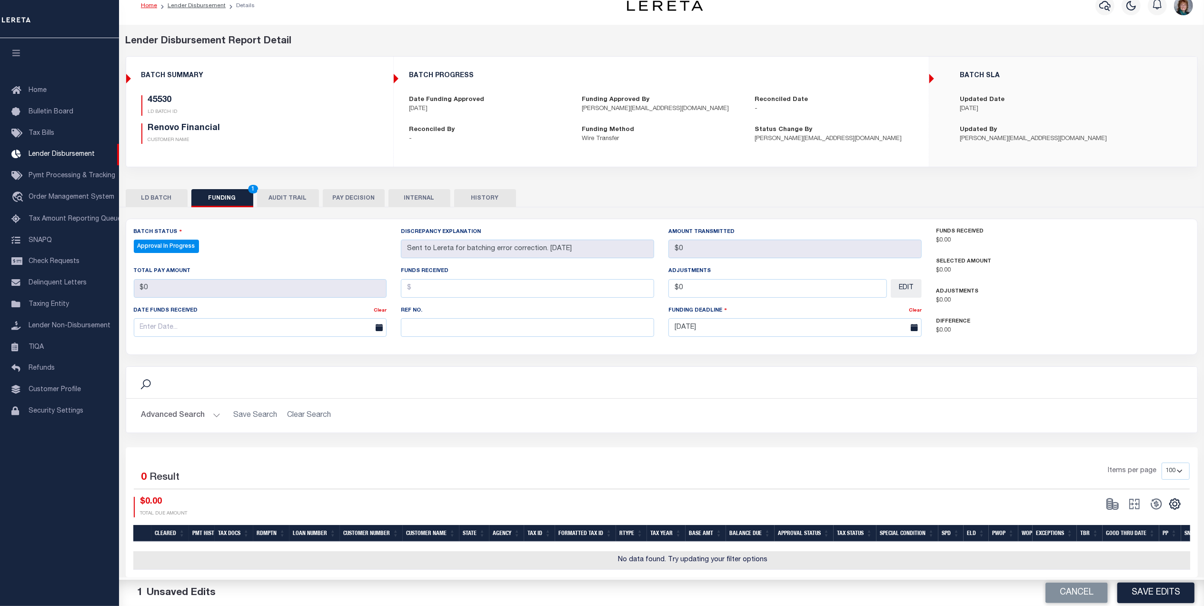
click at [155, 189] on button "LD BATCH" at bounding box center [157, 198] width 62 height 18
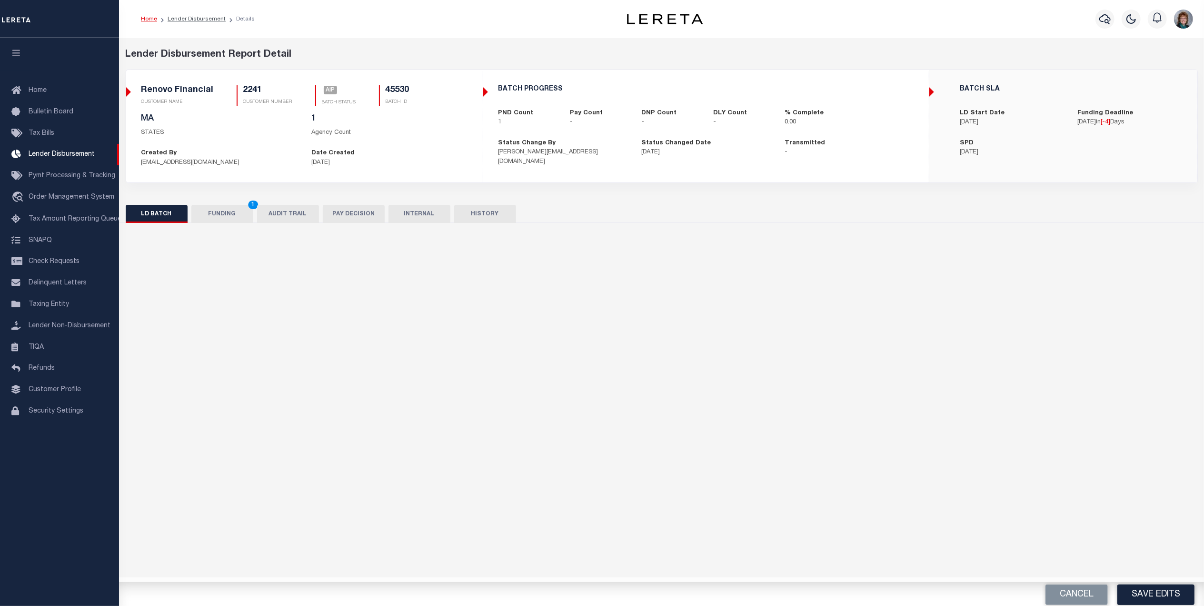
scroll to position [0, 0]
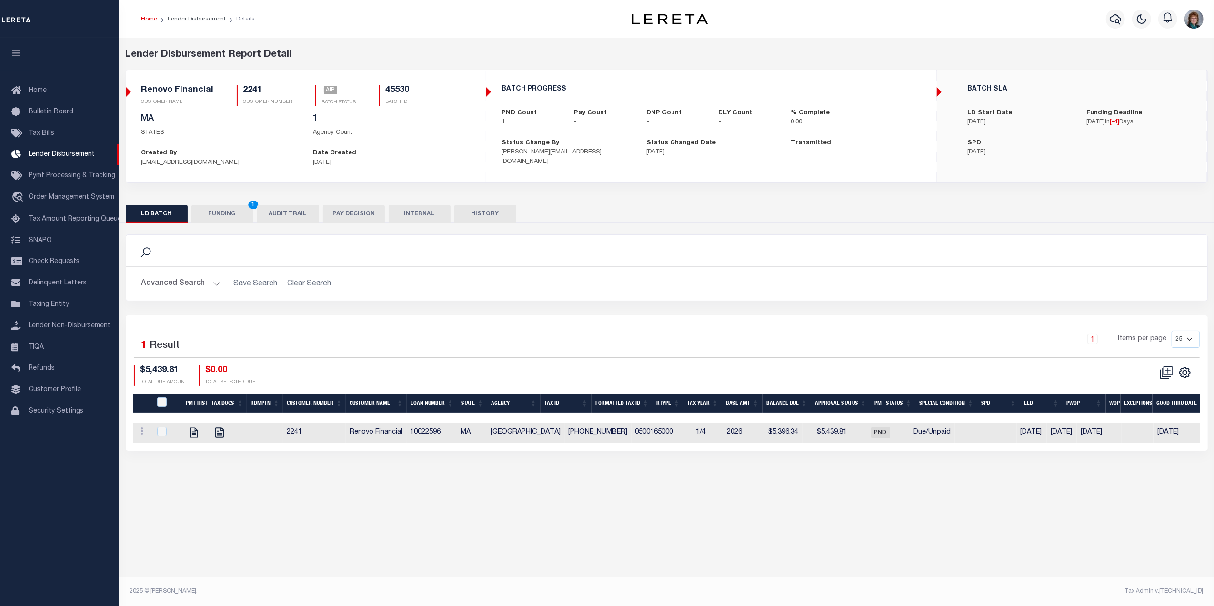
click at [222, 218] on button "FUNDING 1" at bounding box center [222, 214] width 62 height 18
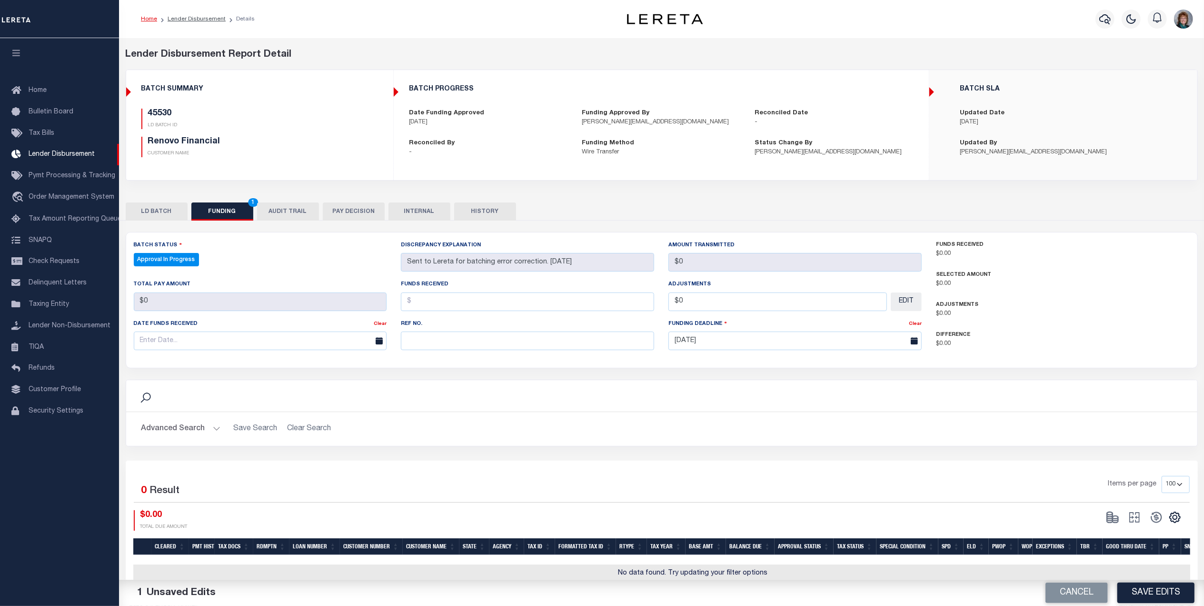
click at [163, 210] on button "LD BATCH" at bounding box center [157, 211] width 62 height 18
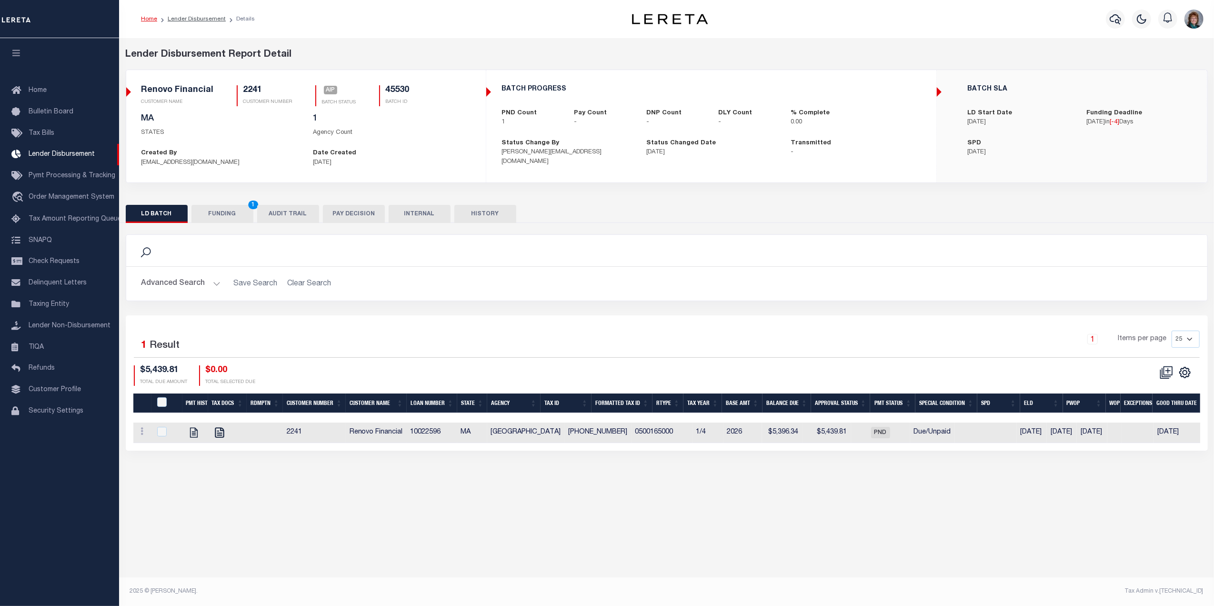
click at [207, 220] on button "FUNDING 1" at bounding box center [222, 214] width 62 height 18
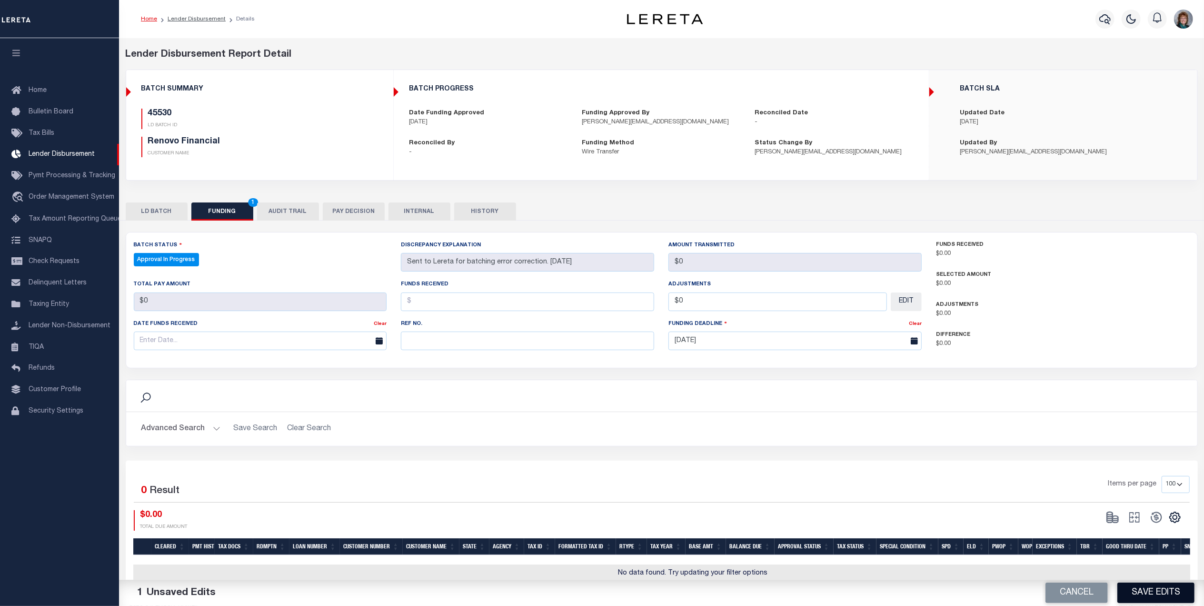
click at [1139, 587] on button "Save Edits" at bounding box center [1156, 592] width 77 height 20
type input "$0"
select select "100"
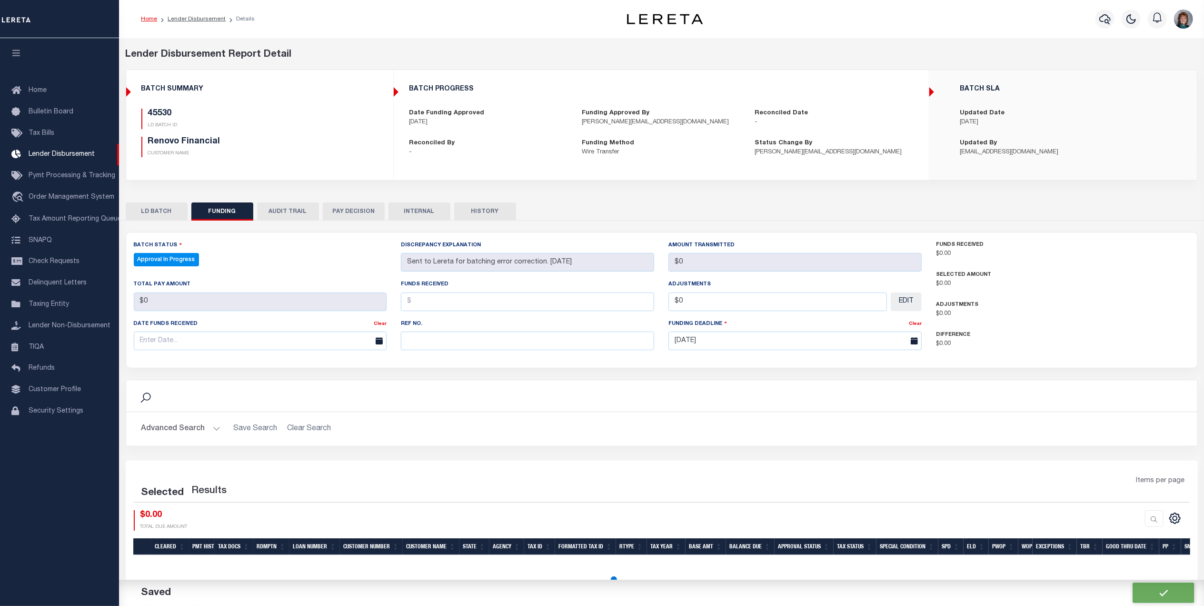
select select "100"
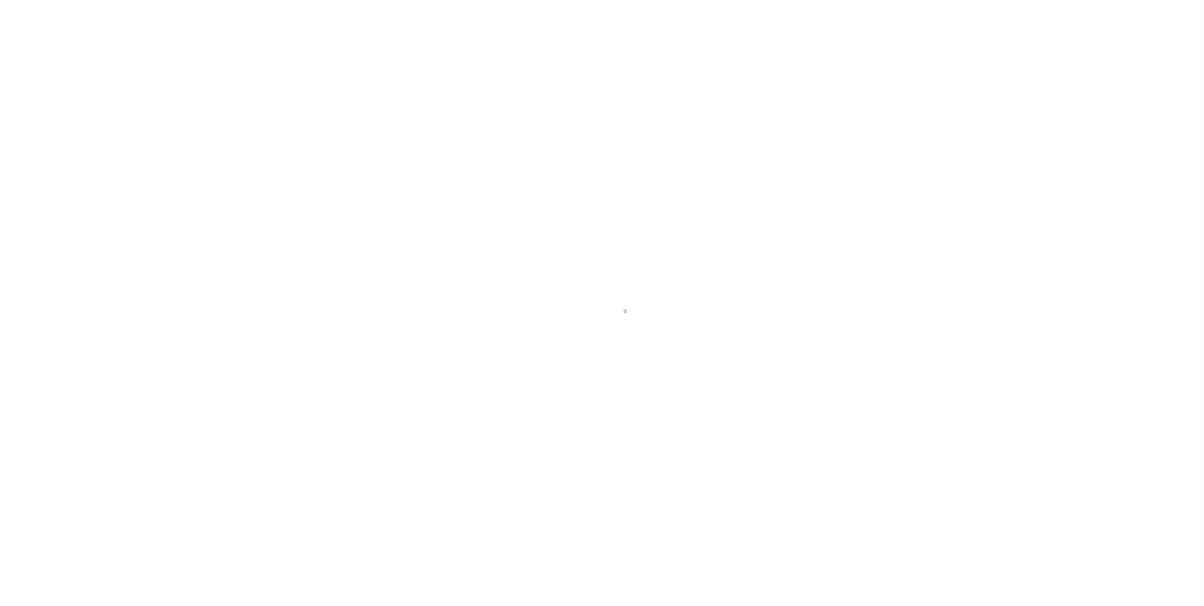
select select "400"
select select "Escrow"
type input "[STREET_ADDRESS]"
select select
type input "[GEOGRAPHIC_DATA]"
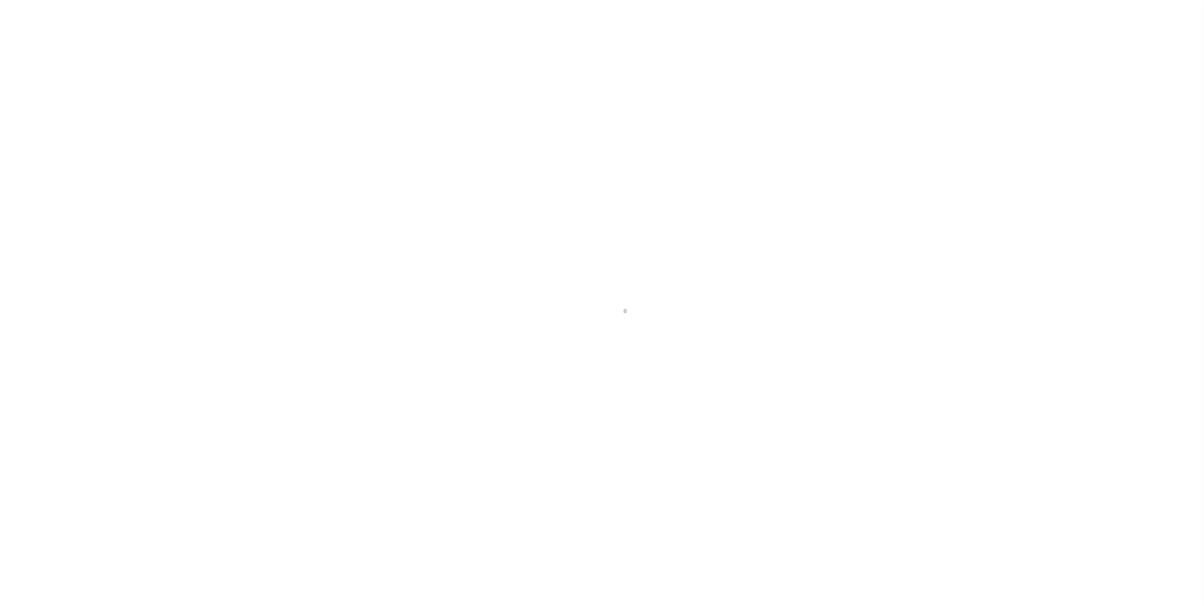
type input "a0kUS00000BorpD"
type input "MA"
select select
select select "14701"
select select "25067"
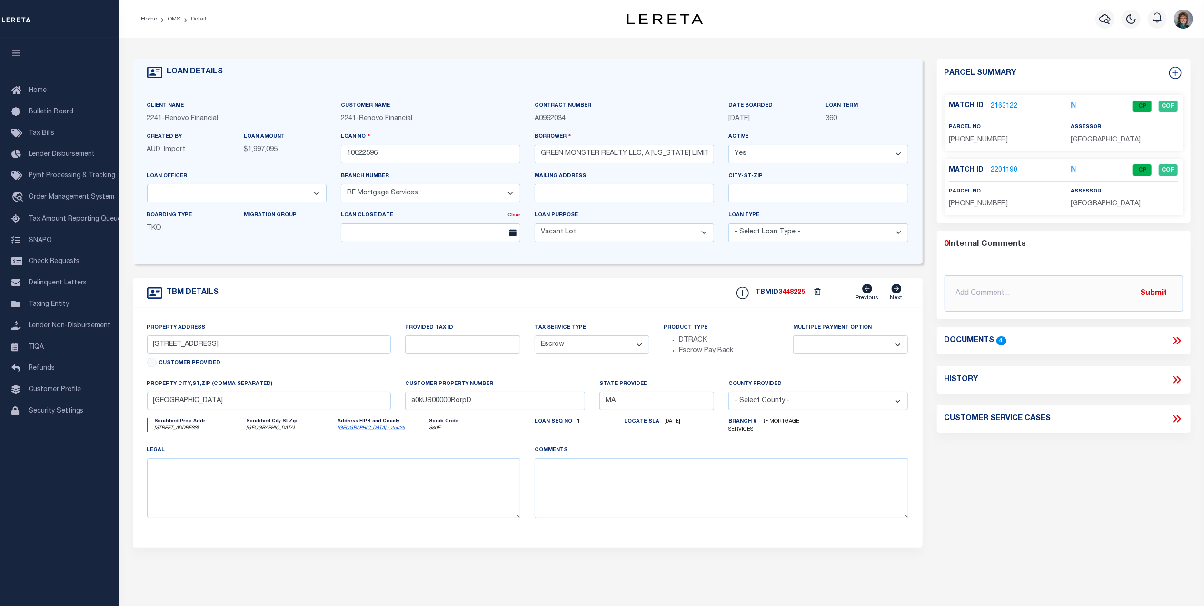
click at [1169, 341] on div "Documents 4" at bounding box center [1064, 340] width 239 height 12
click at [1180, 339] on icon at bounding box center [1177, 340] width 12 height 12
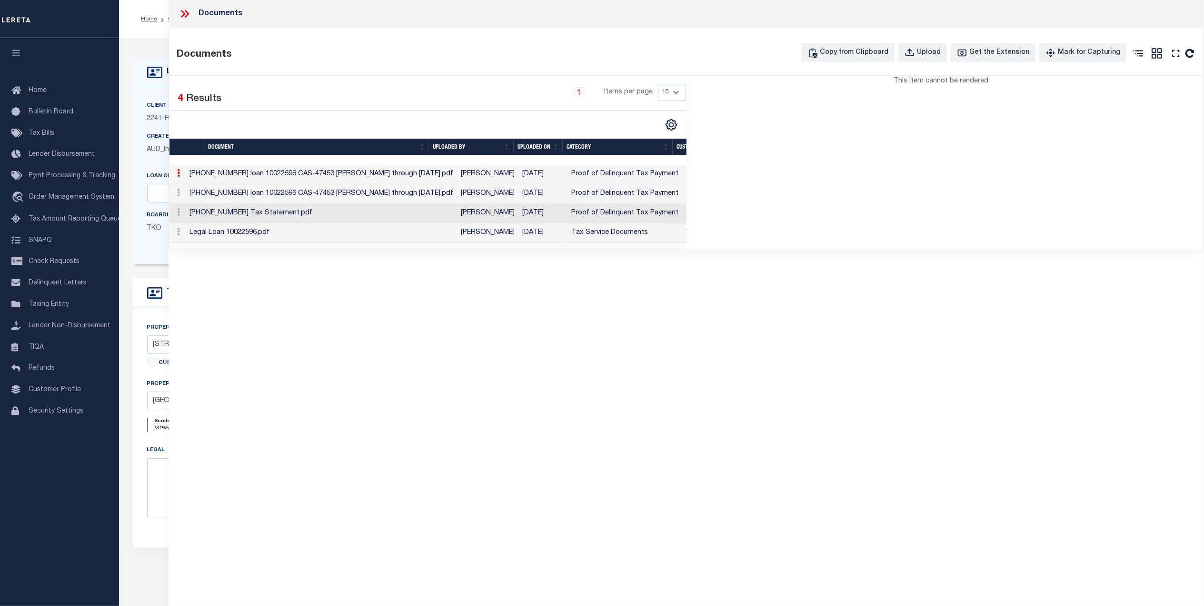
click at [328, 214] on td "[PHONE_NUMBER] Tax Statement.pdf" at bounding box center [321, 214] width 271 height 20
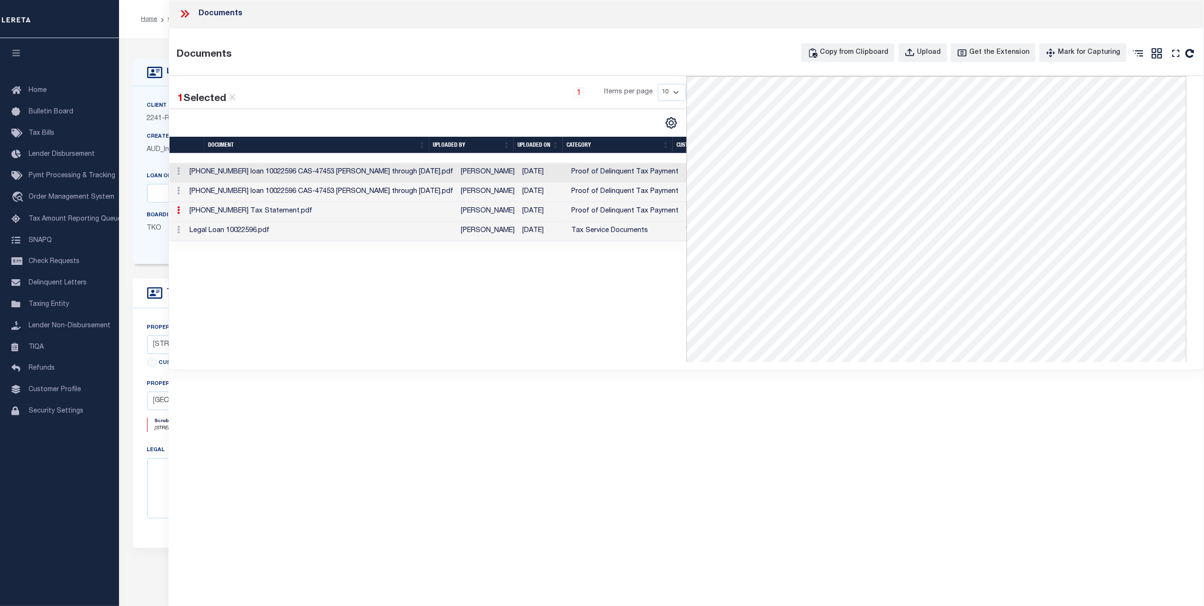
click at [328, 234] on td "Legal Loan 10022596.pdf" at bounding box center [321, 231] width 271 height 20
